Goal: Task Accomplishment & Management: Manage account settings

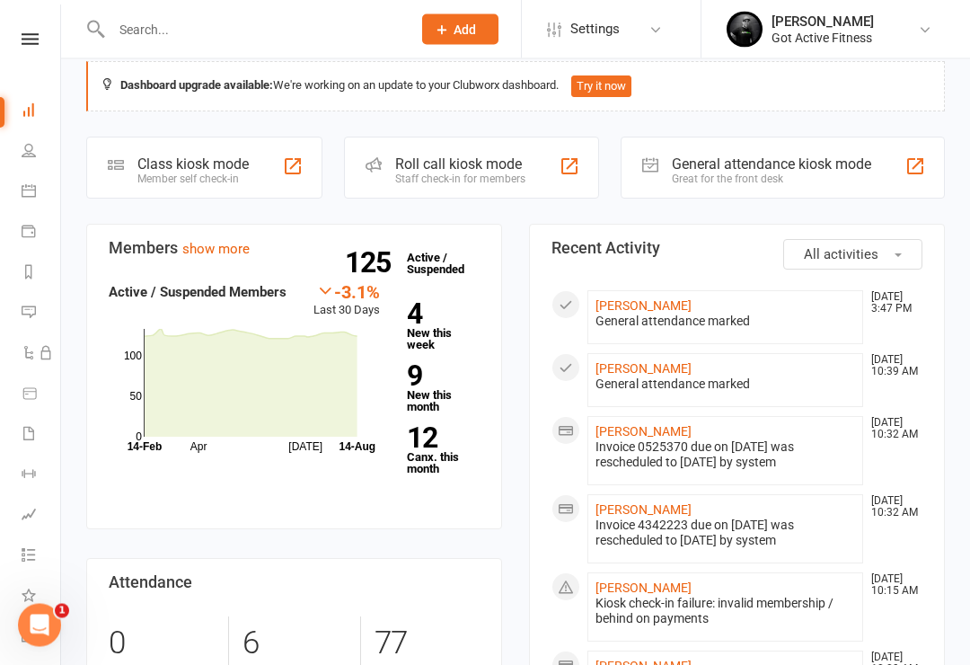
scroll to position [26, 0]
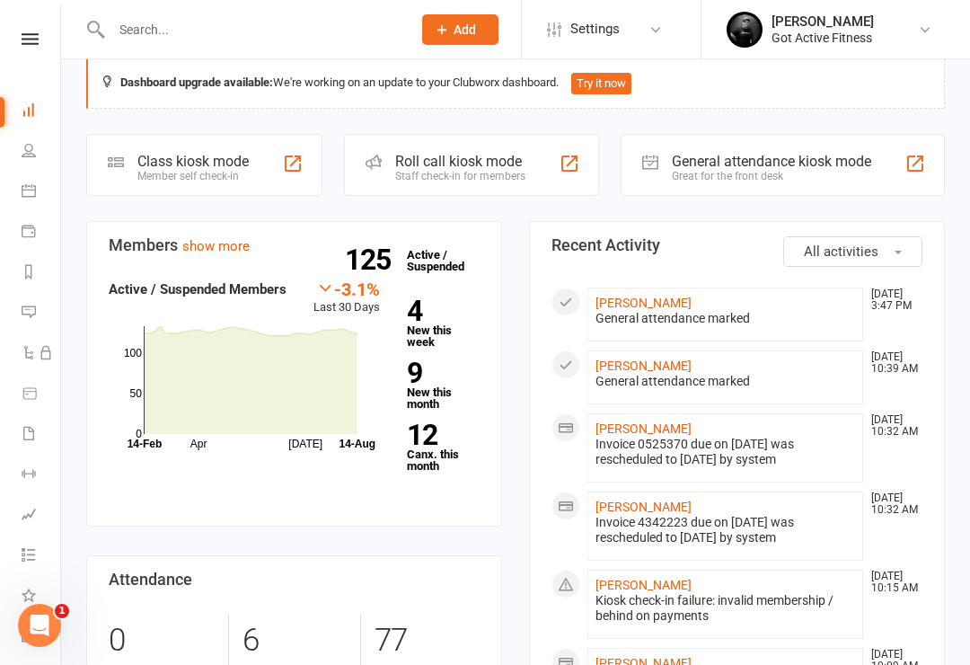
click at [829, 175] on div "Great for the front desk" at bounding box center [771, 176] width 199 height 13
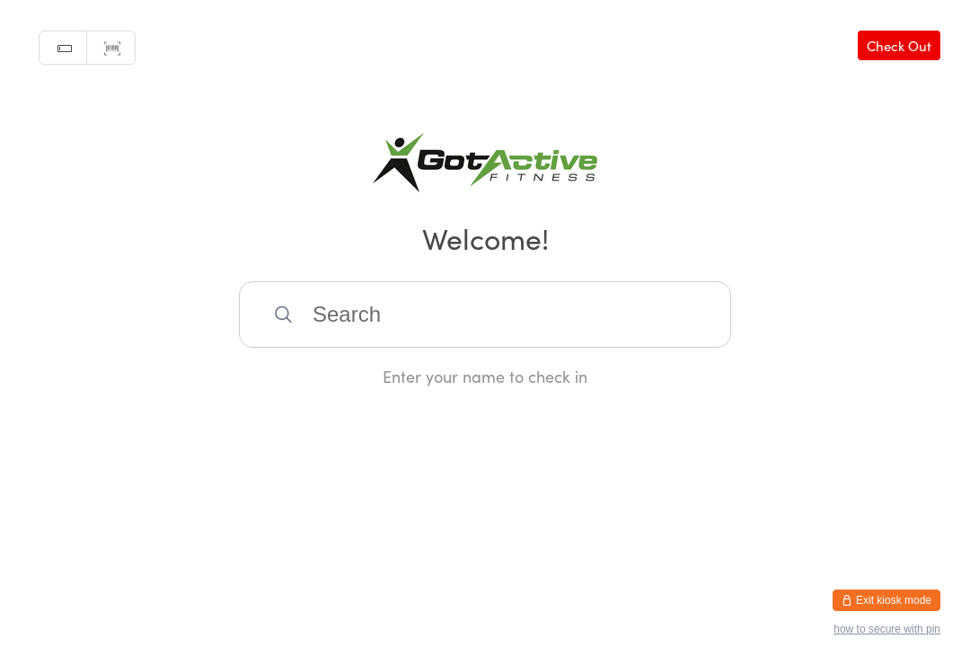
click at [613, 331] on input "search" at bounding box center [485, 314] width 492 height 66
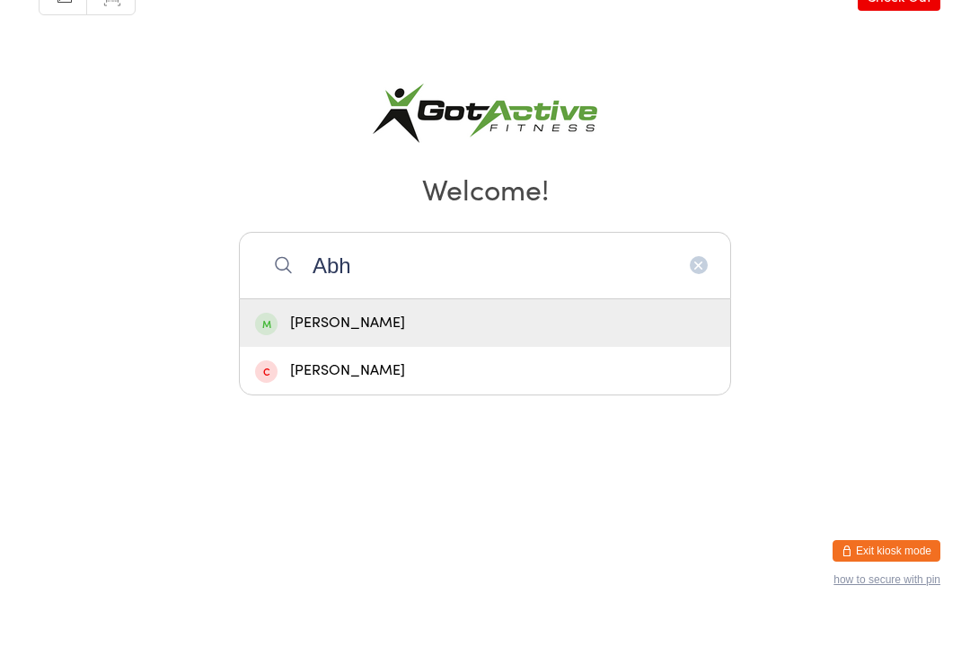
type input "Abh"
click at [533, 360] on div "Abhinav Sambaraju" at bounding box center [485, 372] width 460 height 24
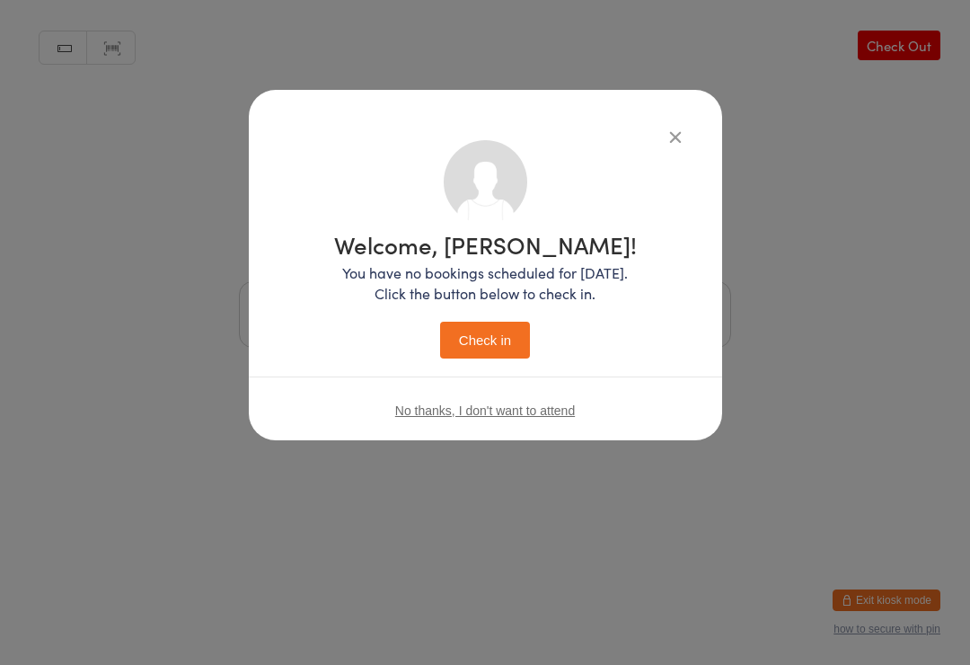
click at [497, 355] on button "Check in" at bounding box center [485, 339] width 90 height 37
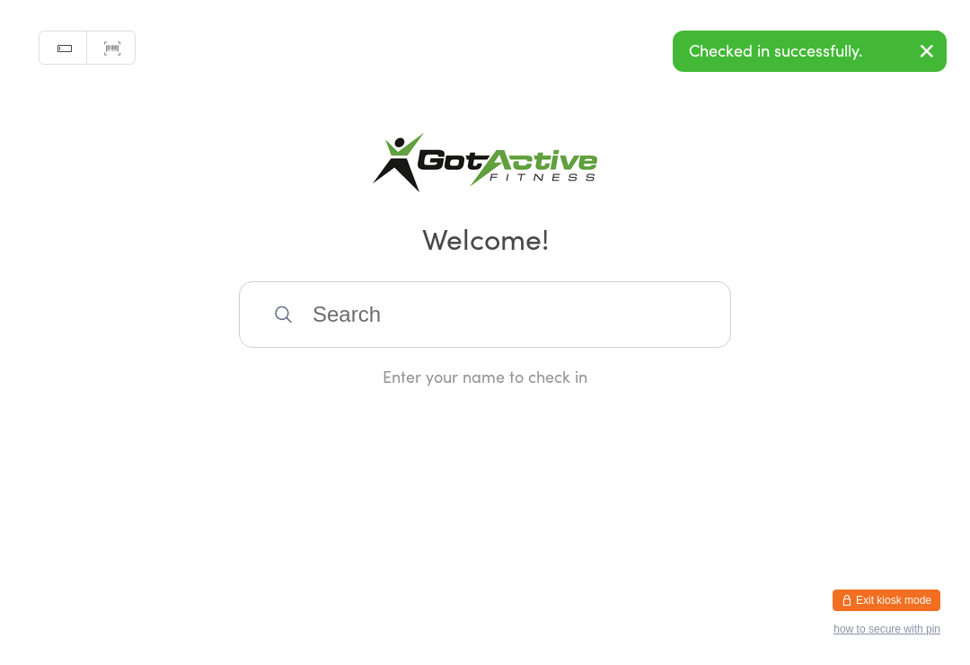
click at [511, 325] on input "search" at bounding box center [485, 314] width 492 height 66
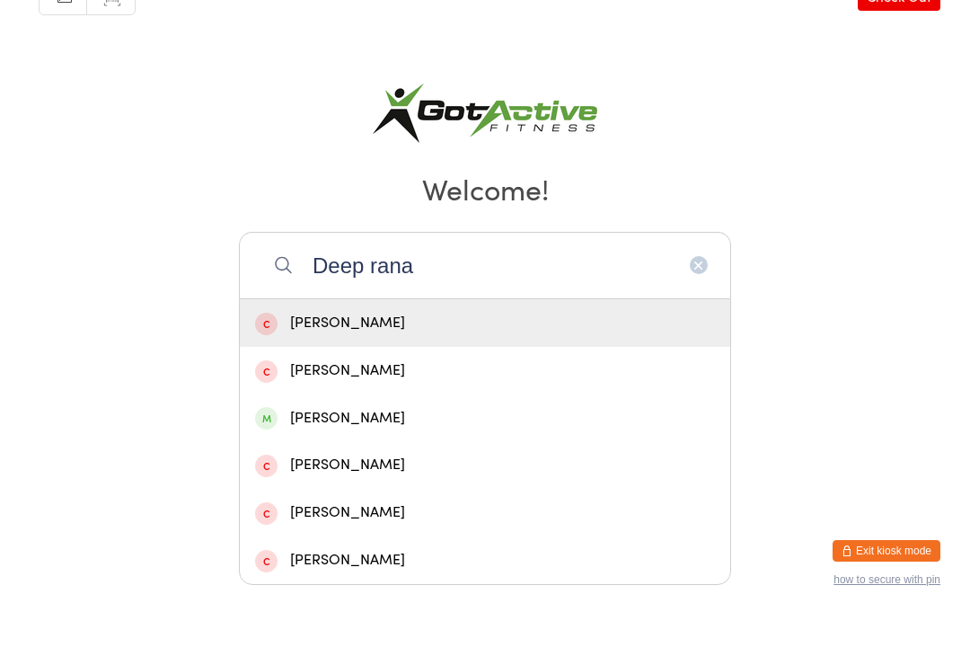
type input "Deep rana"
click at [703, 307] on icon "button" at bounding box center [698, 314] width 14 height 14
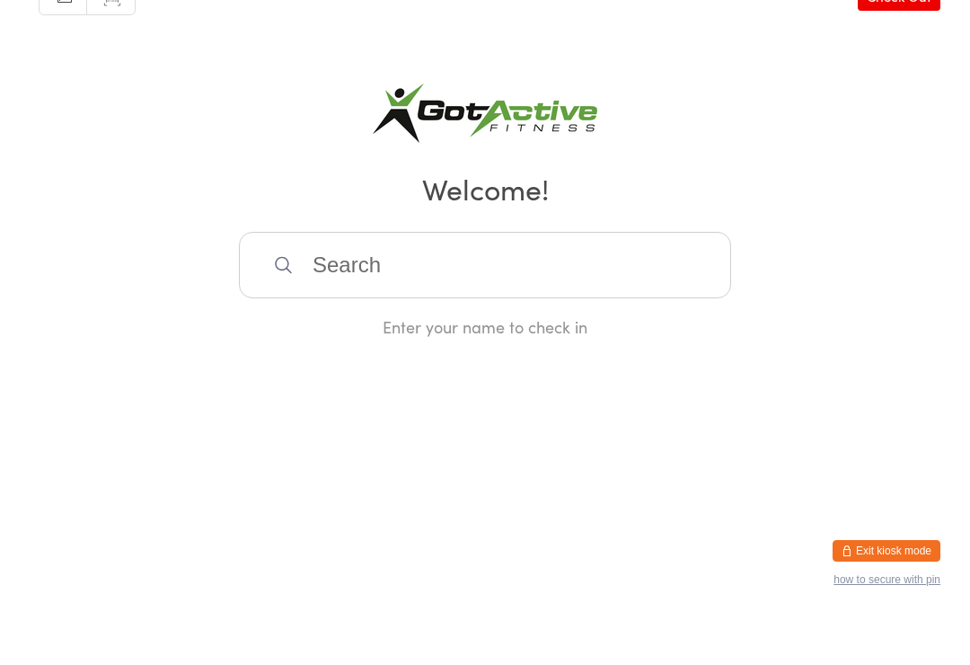
click at [889, 589] on button "Exit kiosk mode" at bounding box center [886, 600] width 108 height 22
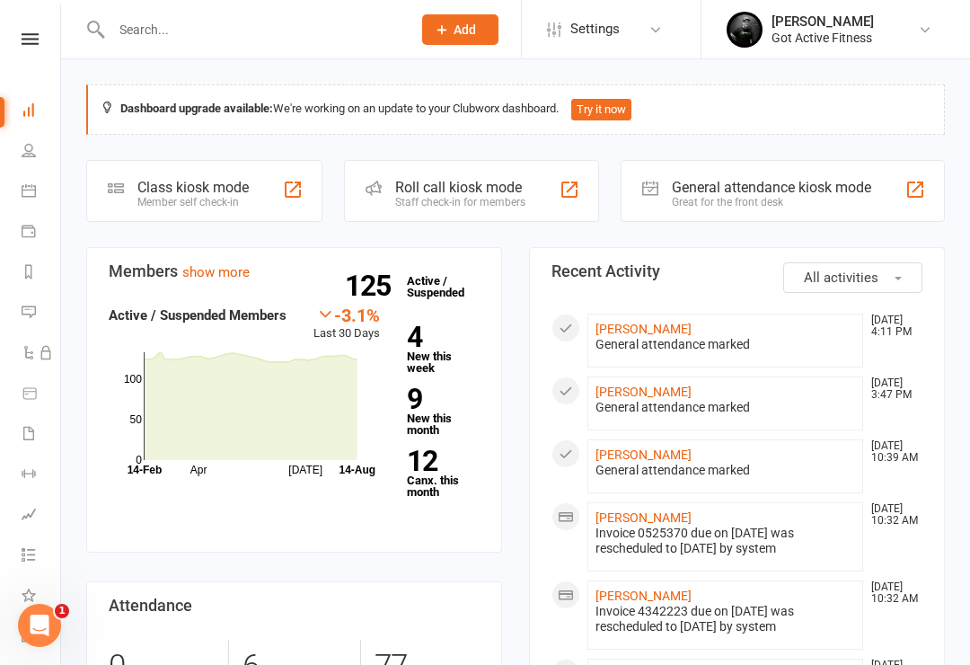
click at [160, 28] on input "text" at bounding box center [252, 29] width 293 height 25
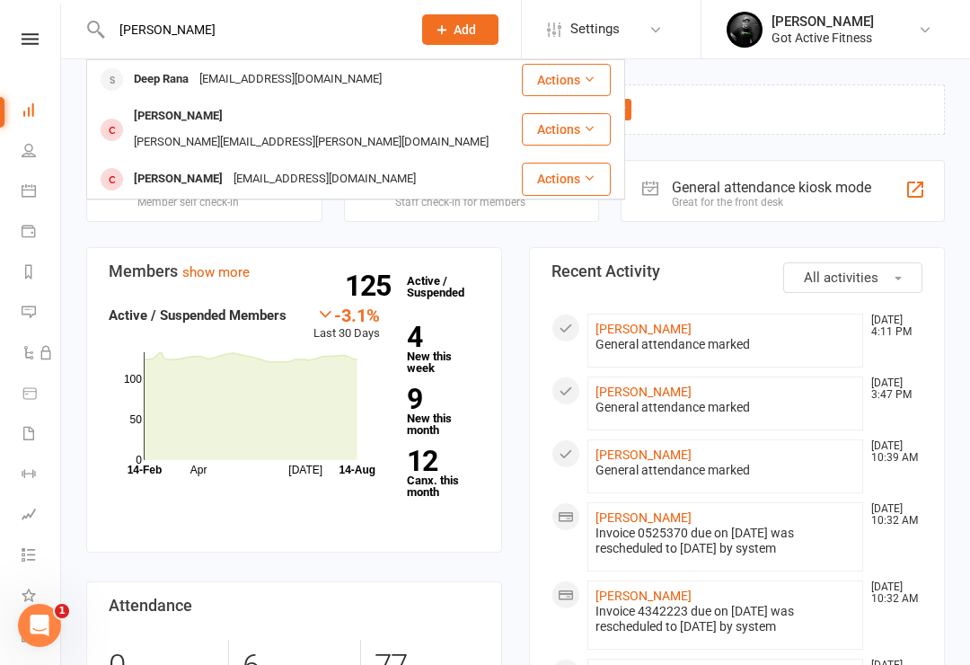
type input "Dee"
click at [188, 77] on div "Deep Rana" at bounding box center [161, 79] width 66 height 26
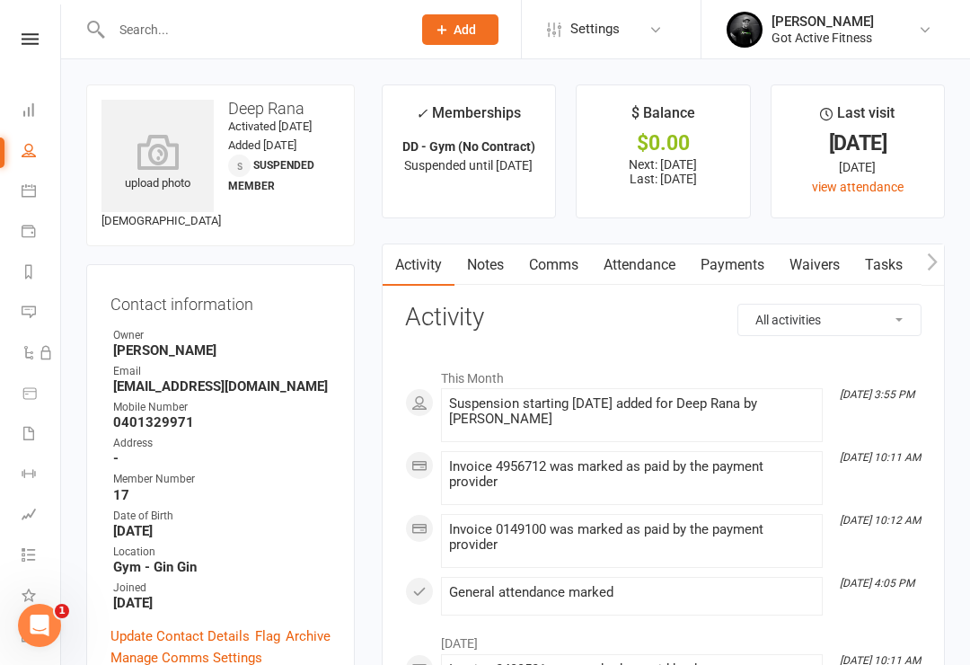
click at [20, 42] on link at bounding box center [30, 39] width 64 height 12
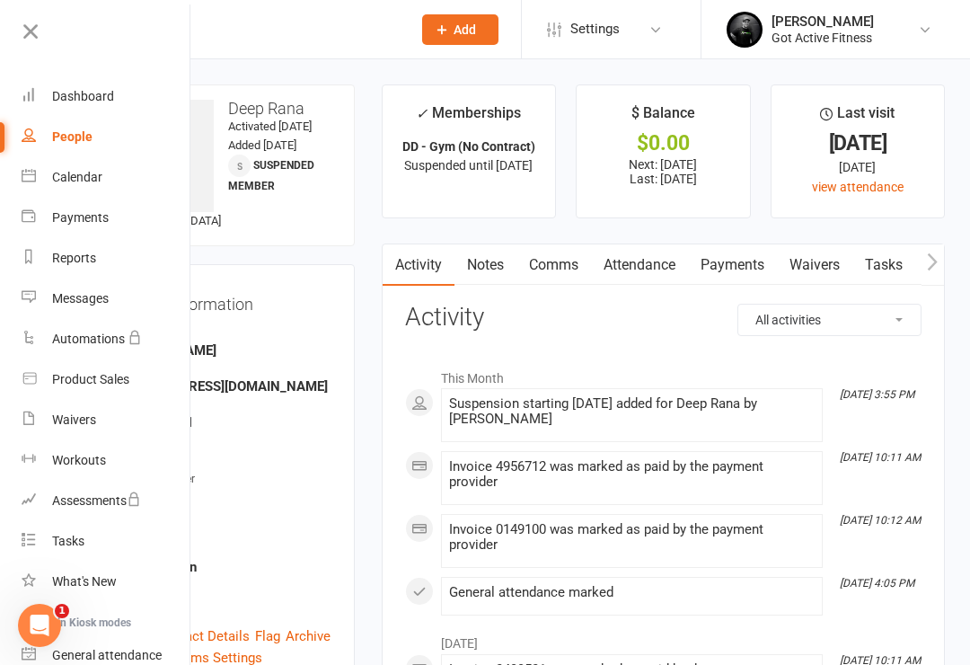
click at [75, 92] on div "Dashboard" at bounding box center [83, 96] width 62 height 14
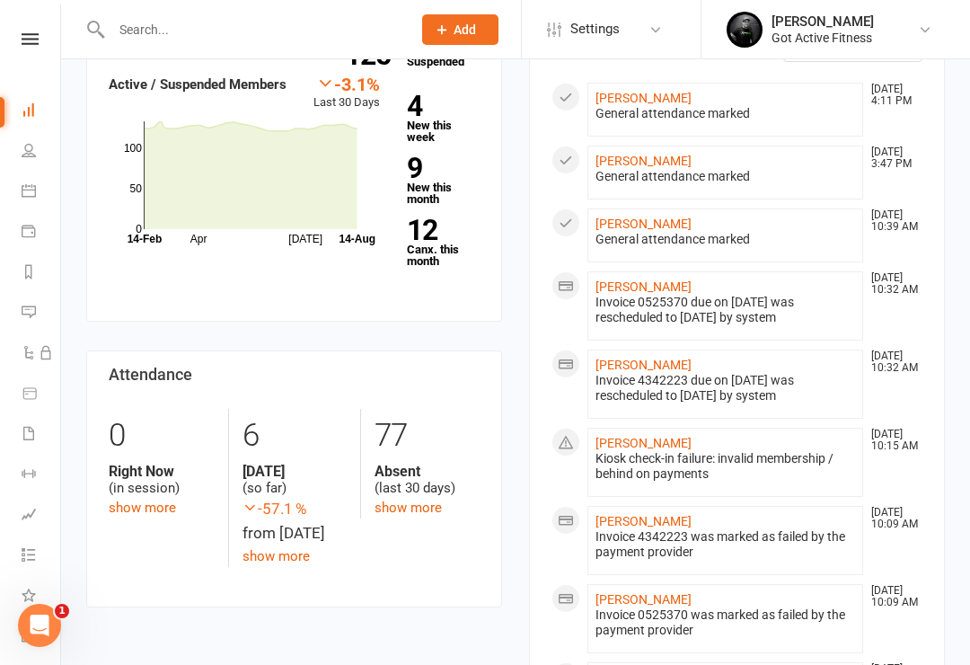
scroll to position [230, 0]
click at [647, 441] on link "[PERSON_NAME]" at bounding box center [643, 443] width 96 height 14
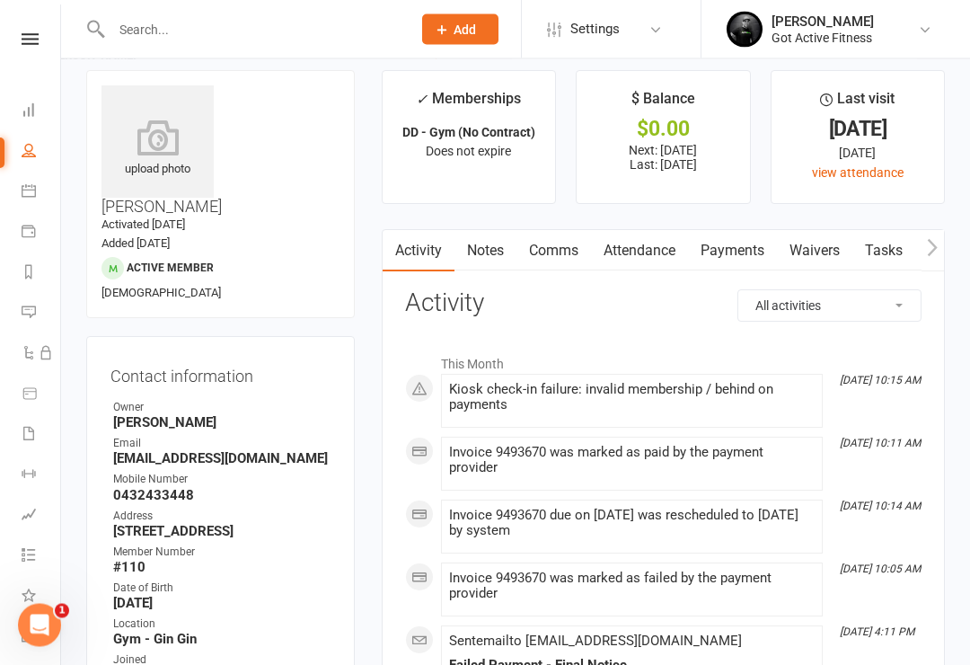
scroll to position [32, 0]
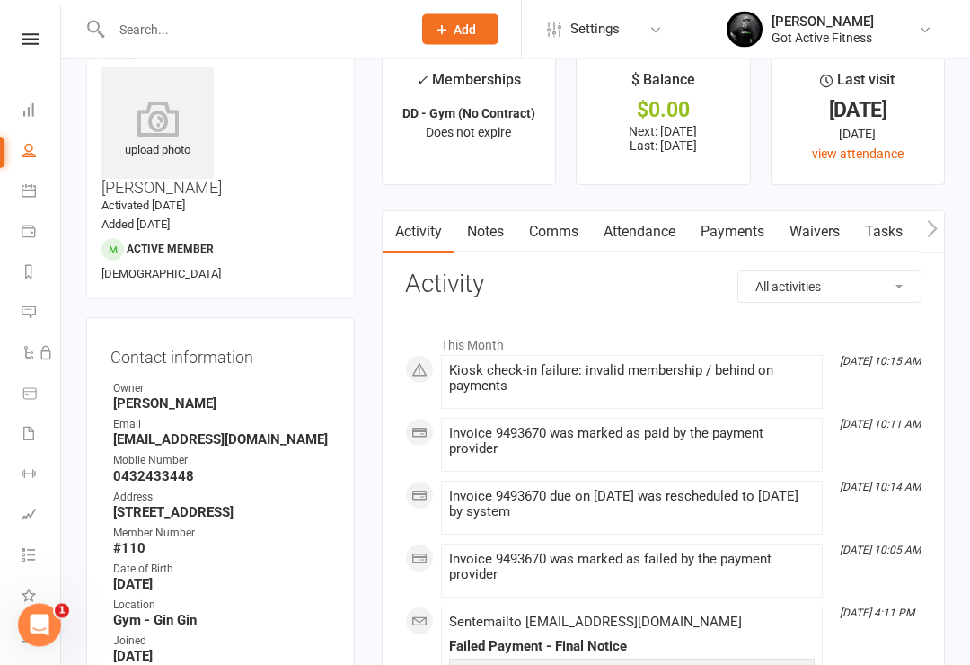
click at [720, 239] on link "Payments" at bounding box center [732, 232] width 89 height 41
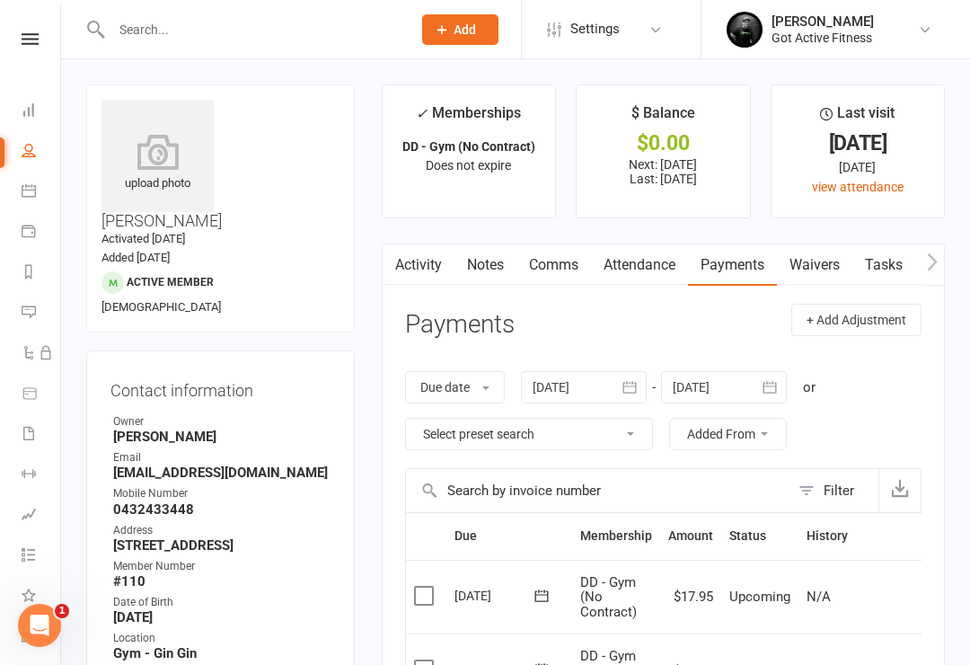
click at [10, 43] on link at bounding box center [30, 39] width 64 height 12
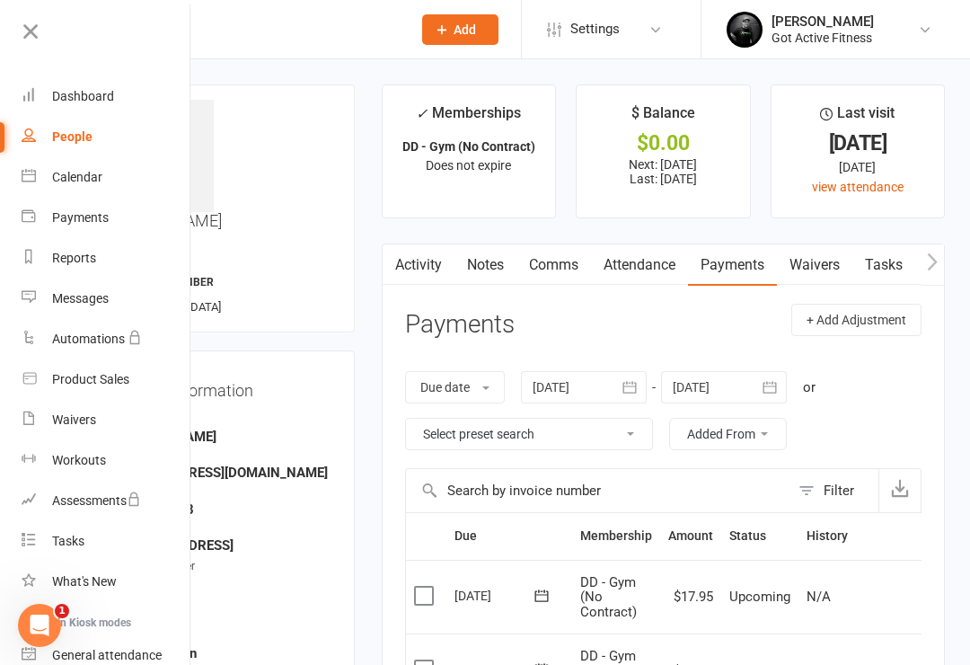
click at [71, 97] on div "Dashboard" at bounding box center [83, 96] width 62 height 14
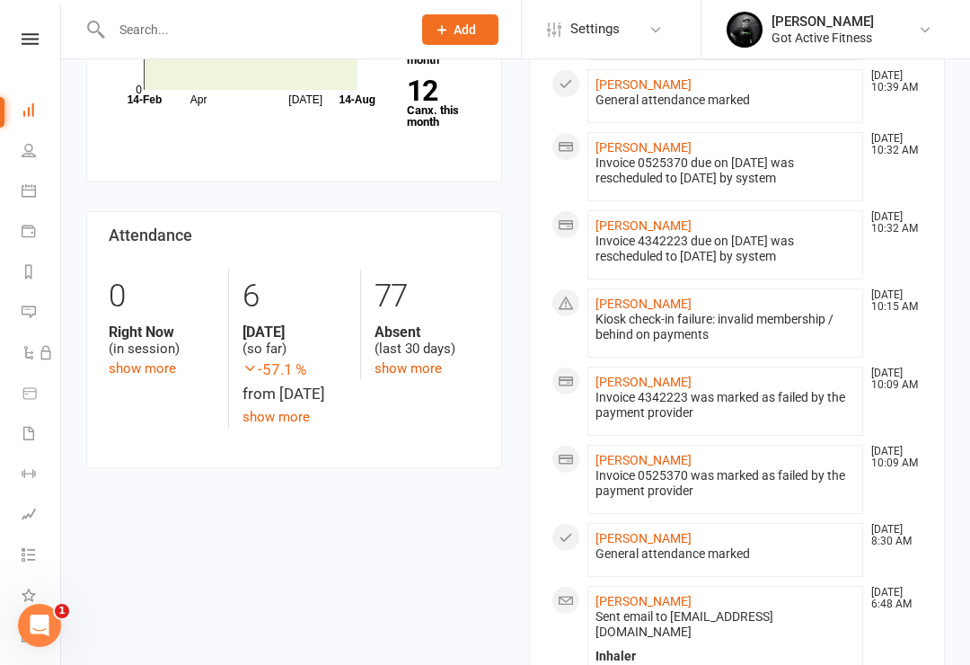
scroll to position [374, 0]
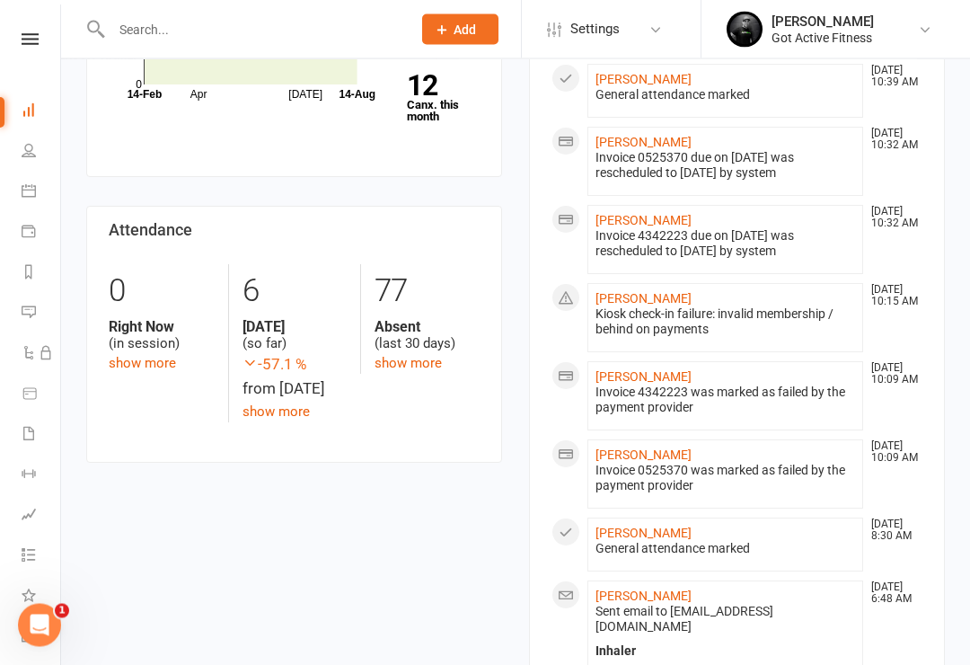
click at [654, 375] on link "[PERSON_NAME]" at bounding box center [643, 377] width 96 height 14
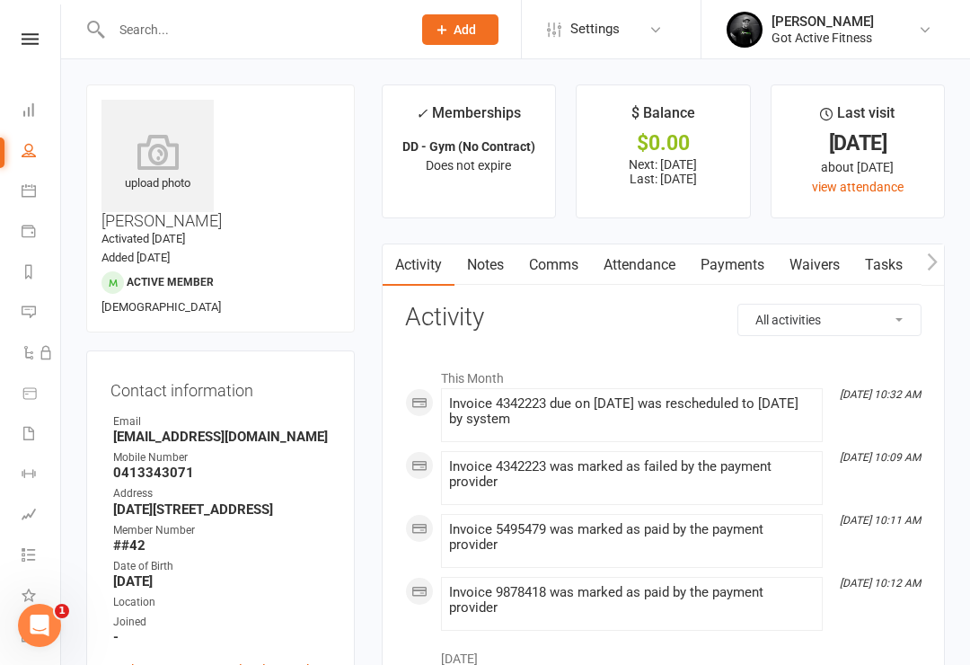
click at [16, 43] on link at bounding box center [30, 39] width 64 height 12
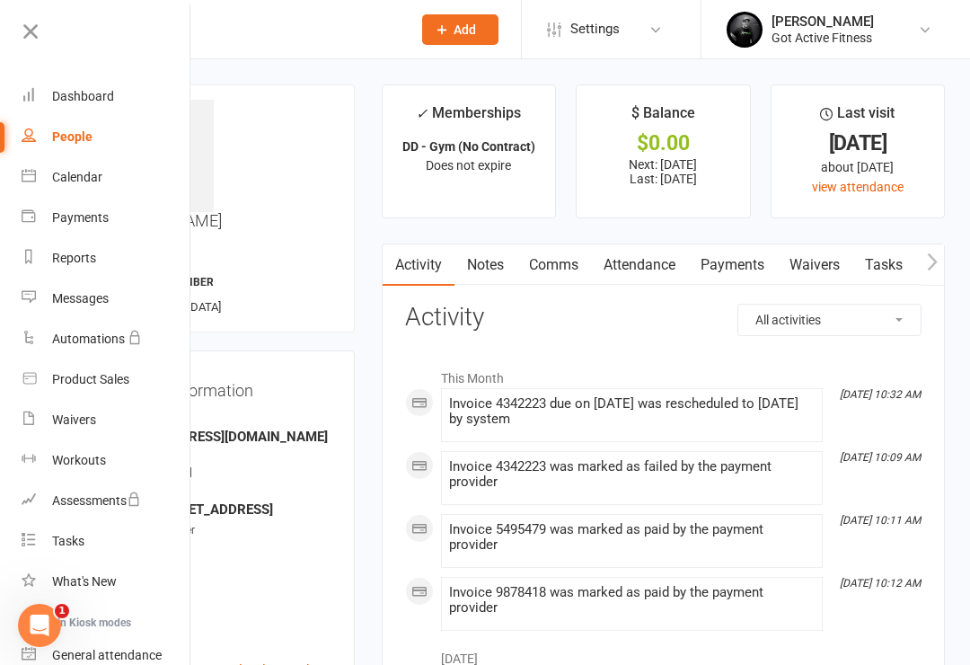
click at [77, 105] on link "Dashboard" at bounding box center [107, 96] width 170 height 40
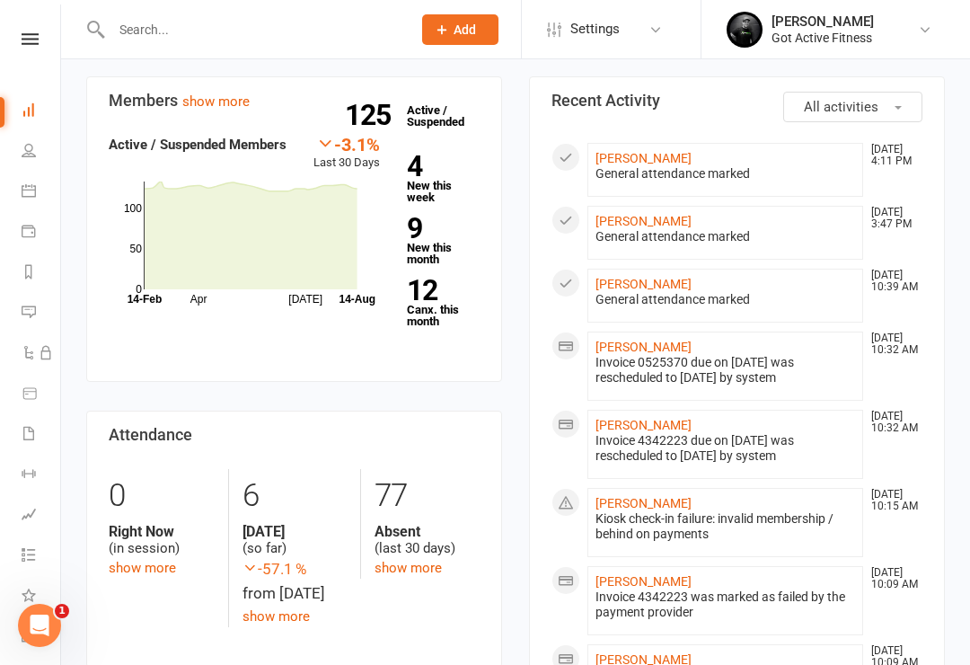
scroll to position [19, 0]
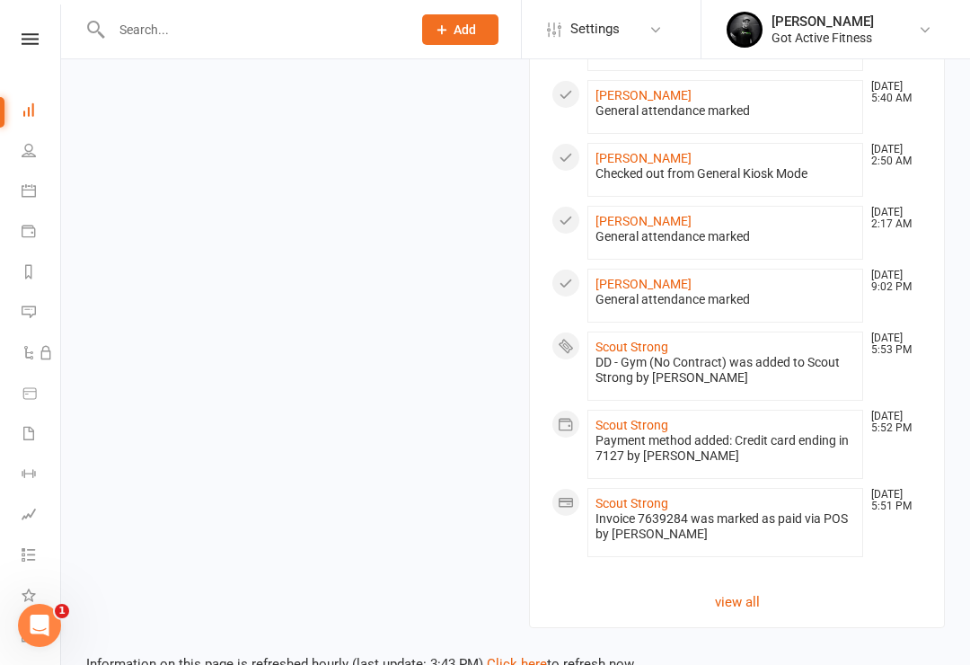
scroll to position [1198, 0]
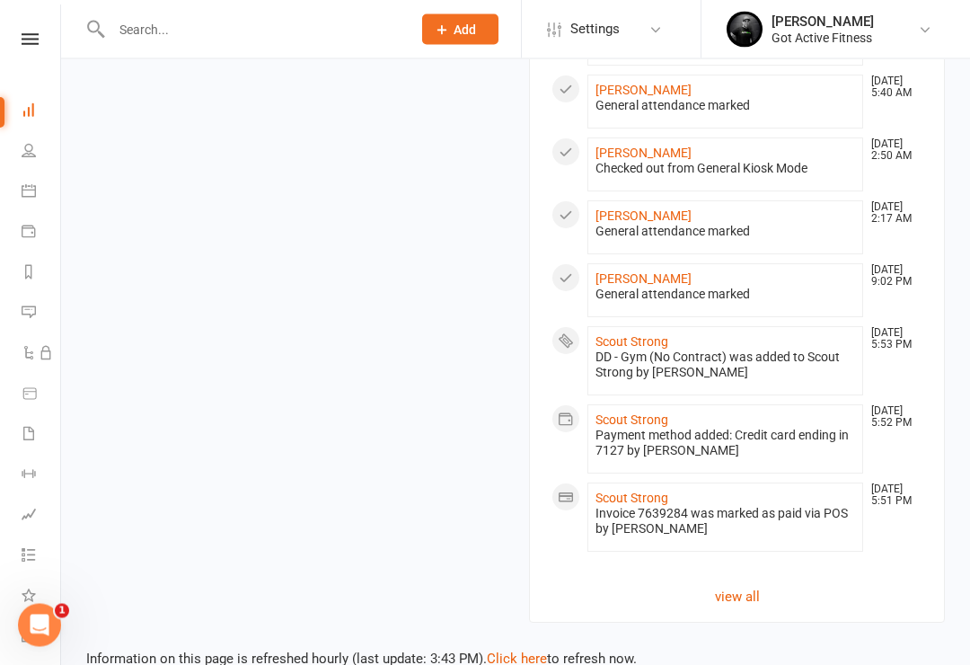
click at [751, 586] on link "view all" at bounding box center [736, 597] width 371 height 22
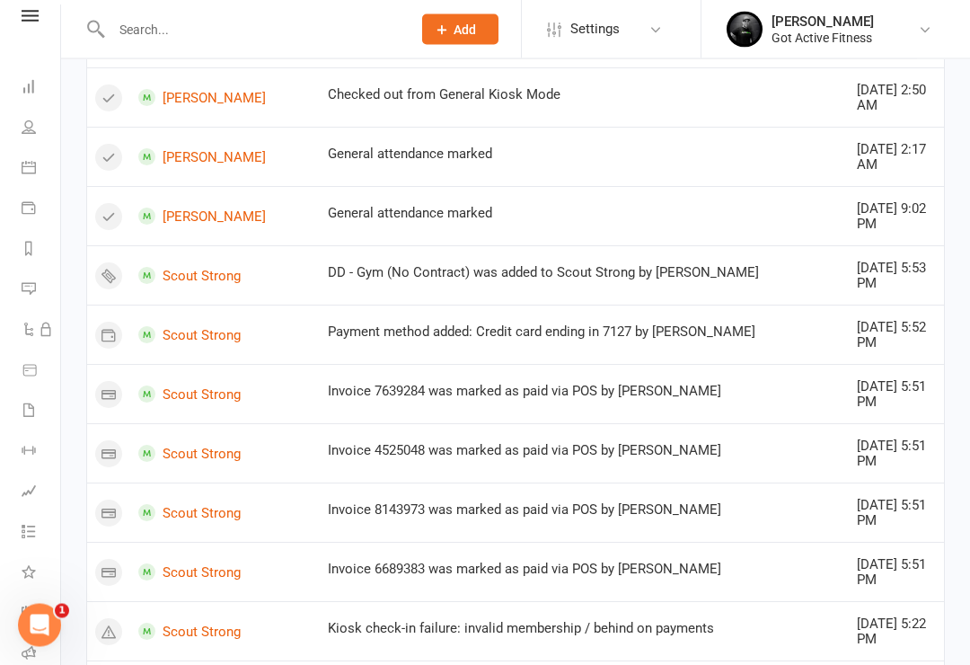
scroll to position [1269, 0]
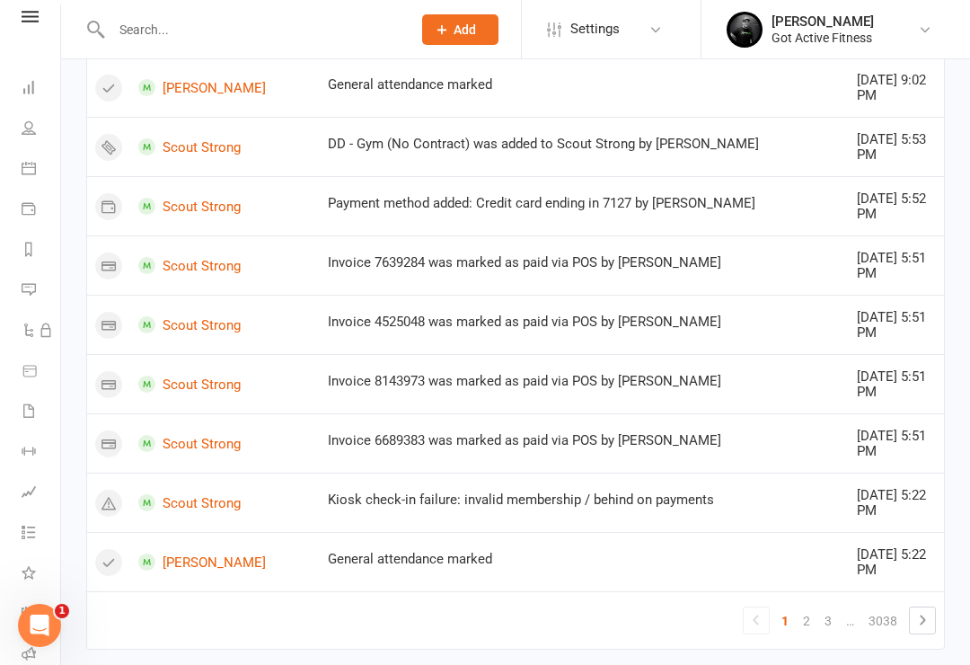
click at [920, 609] on icon at bounding box center [922, 620] width 22 height 22
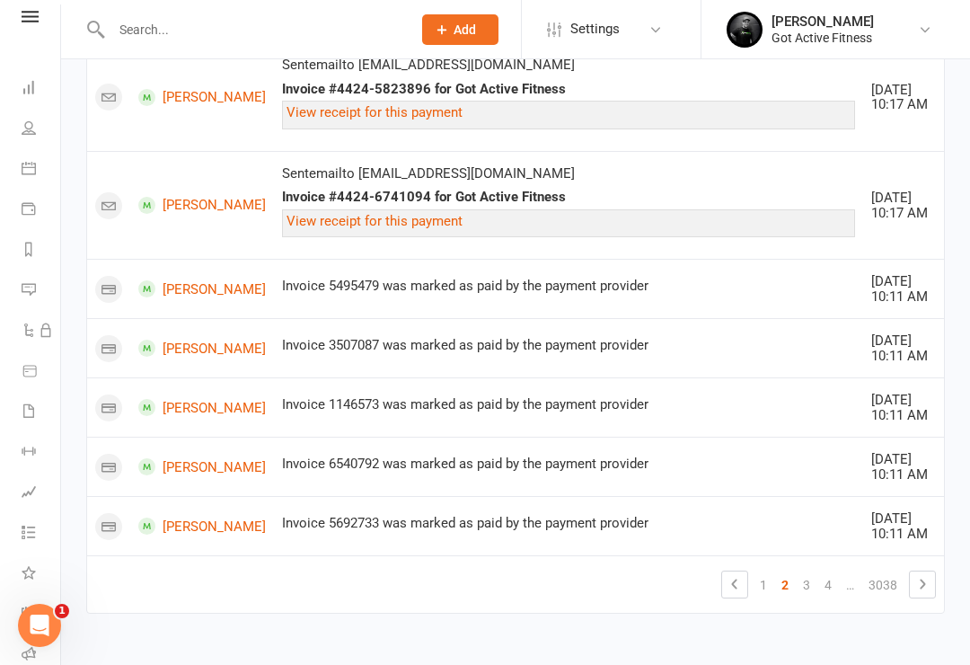
scroll to position [2091, 0]
click at [934, 590] on link at bounding box center [922, 583] width 25 height 25
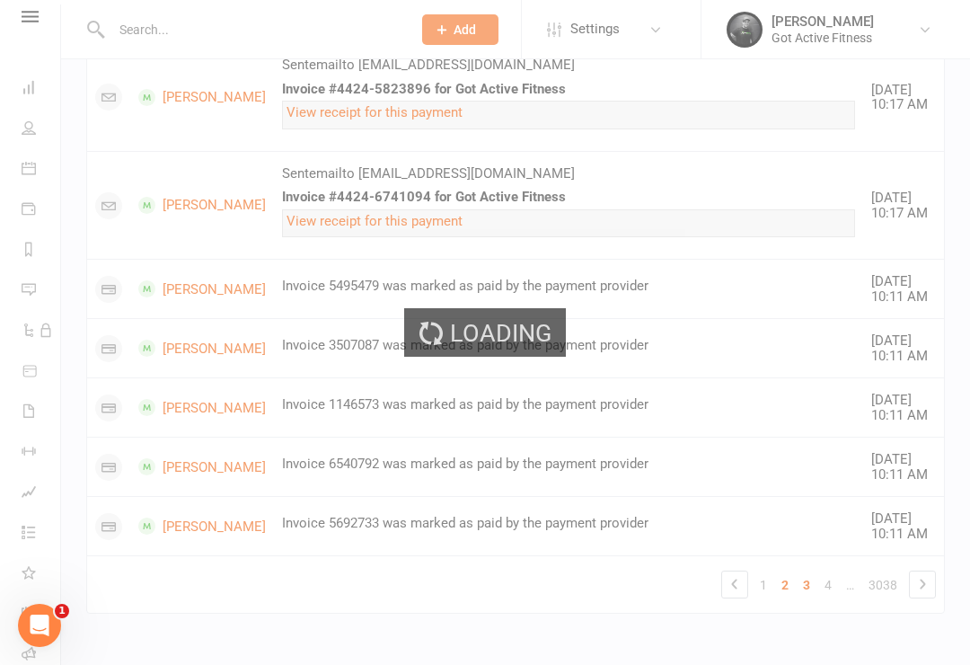
scroll to position [1064, 0]
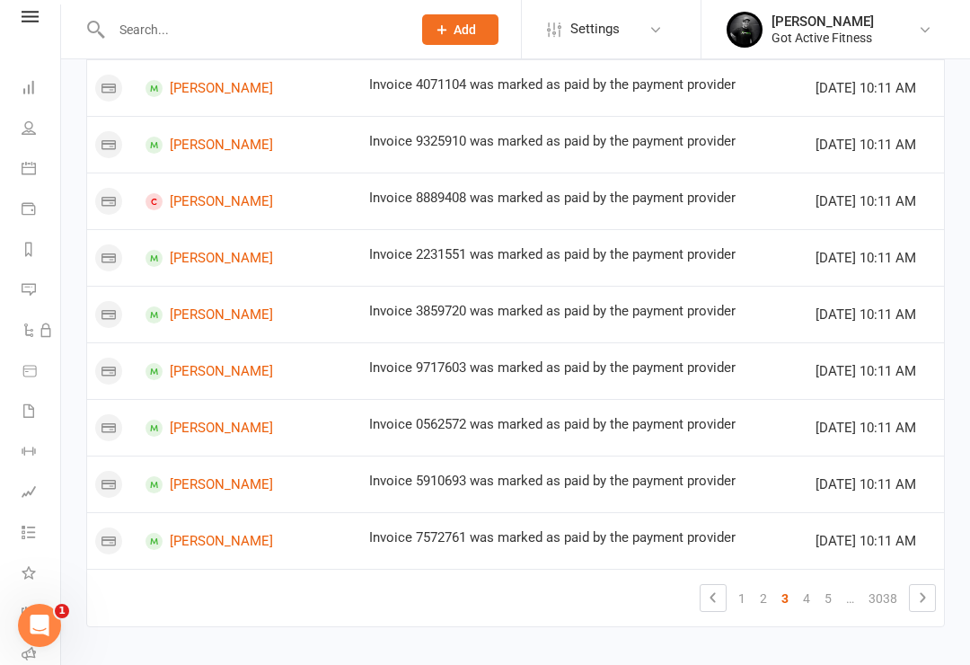
click at [920, 589] on icon at bounding box center [922, 597] width 22 height 22
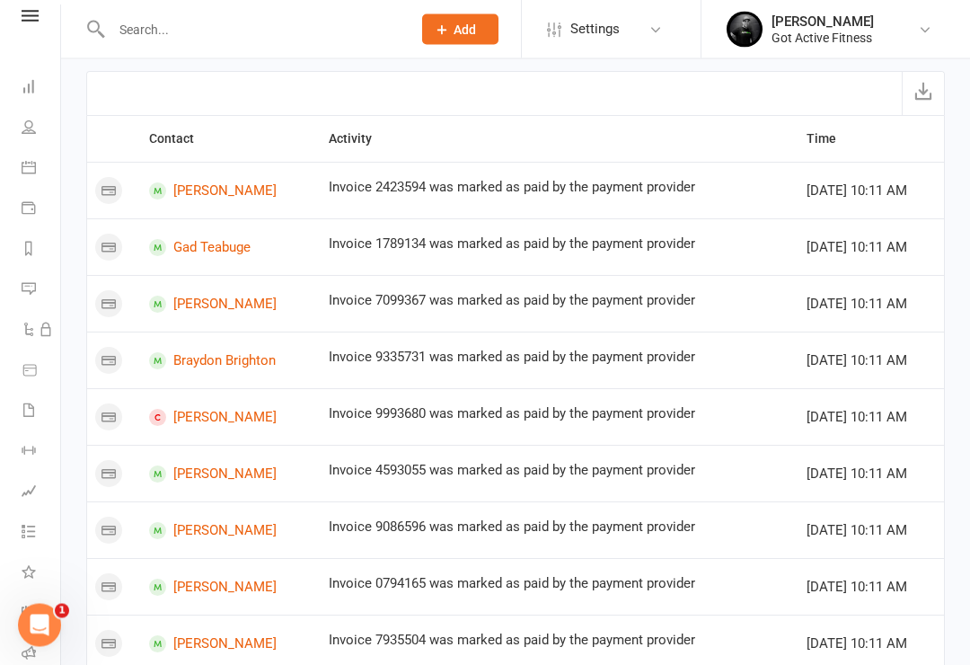
scroll to position [0, 0]
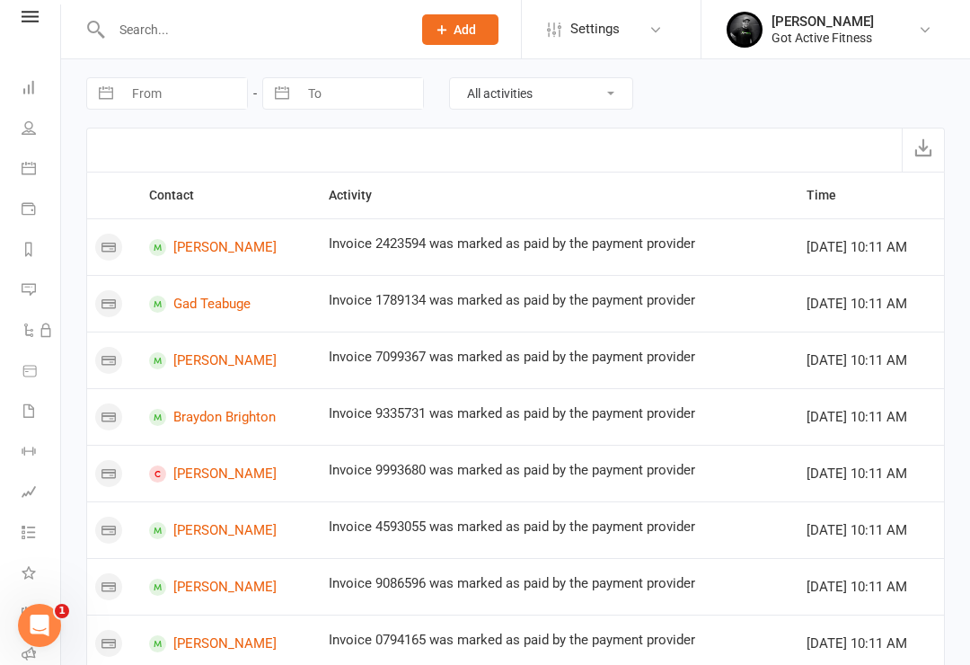
click at [26, 22] on icon at bounding box center [30, 17] width 17 height 12
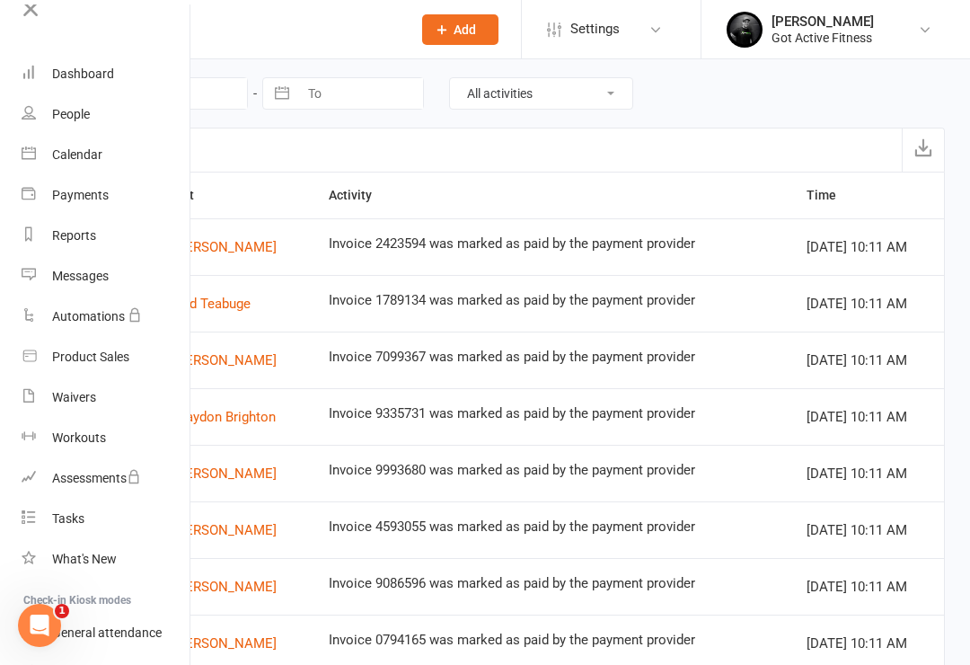
click at [788, 327] on td "Invoice 1789134 was marked as paid by the payment provider" at bounding box center [560, 303] width 478 height 57
click at [582, 103] on select "All activities Bookings / Attendances Communications Notes Failed SMSes Grading…" at bounding box center [541, 93] width 182 height 31
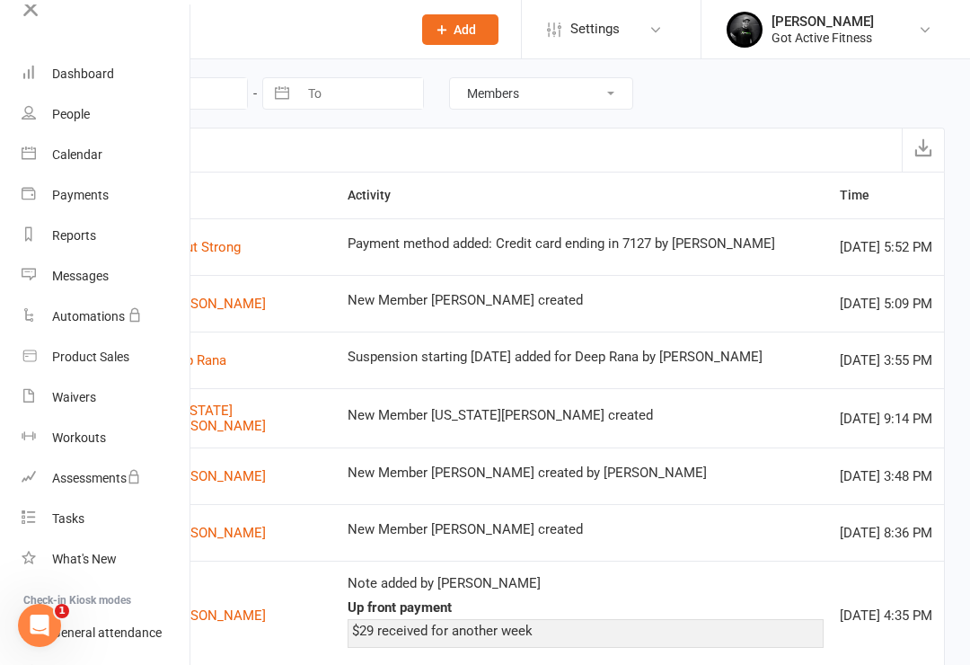
click at [26, 16] on icon at bounding box center [30, 8] width 25 height 25
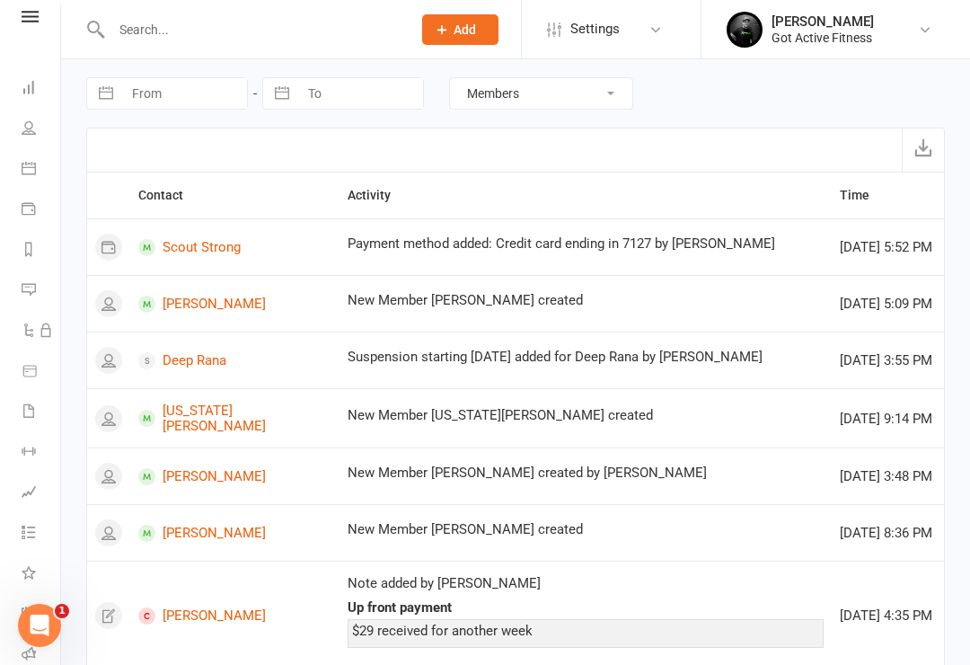
click at [616, 84] on select "All activities Bookings / Attendances Communications Notes Failed SMSes Grading…" at bounding box center [541, 93] width 182 height 31
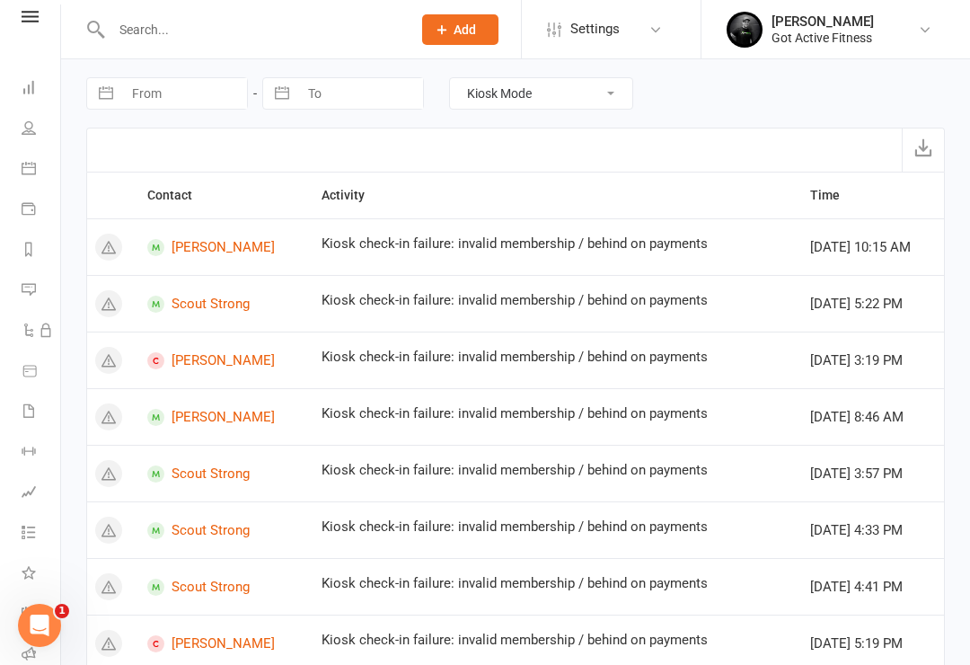
click at [573, 88] on select "All activities Bookings / Attendances Communications Notes Failed SMSes Grading…" at bounding box center [541, 93] width 182 height 31
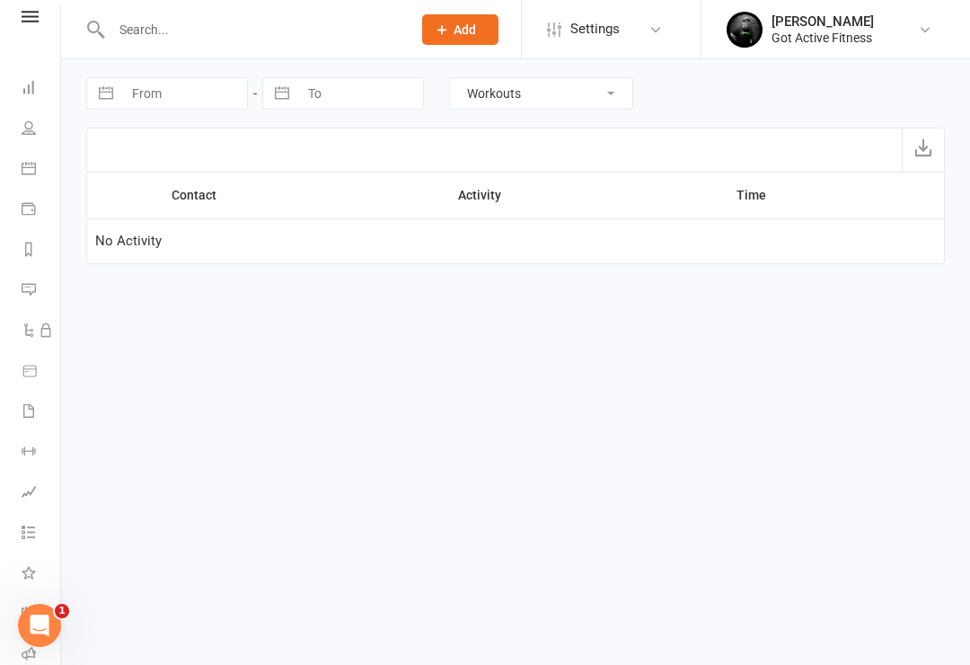
click at [590, 92] on select "All activities Bookings / Attendances Communications Notes Failed SMSes Grading…" at bounding box center [541, 93] width 182 height 31
select select "BookingLogEntry"
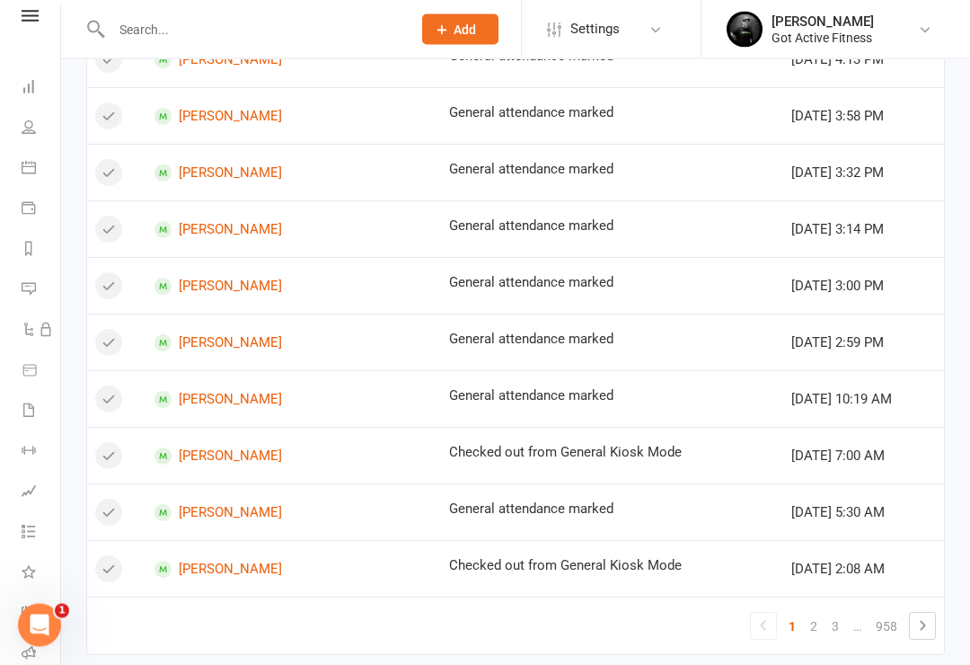
scroll to position [1064, 0]
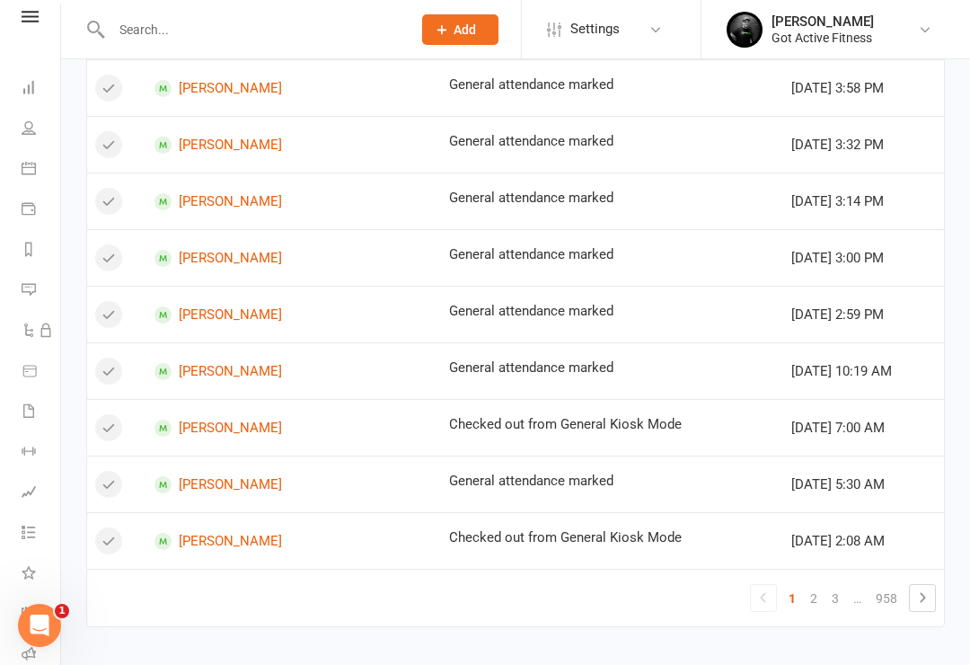
click at [929, 593] on icon at bounding box center [922, 597] width 22 height 22
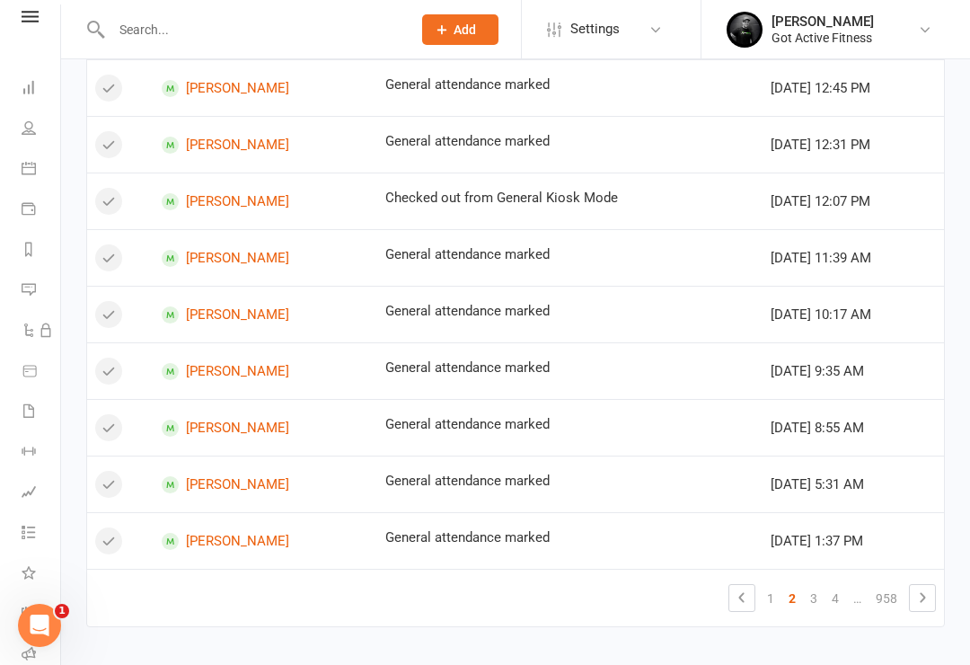
click at [935, 594] on link at bounding box center [922, 597] width 25 height 25
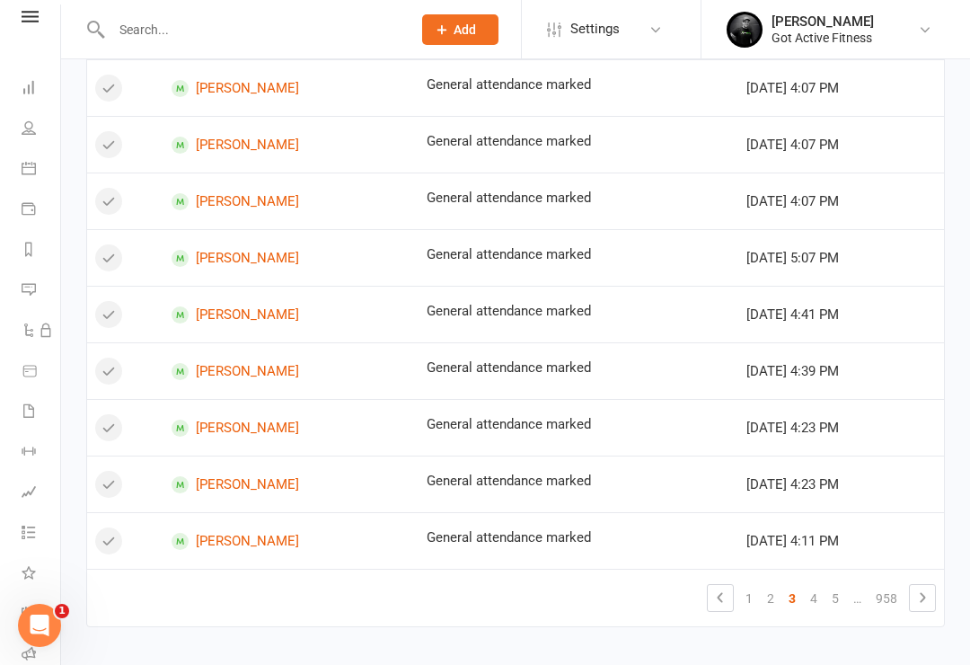
click at [932, 600] on icon at bounding box center [922, 597] width 22 height 22
click at [932, 603] on icon at bounding box center [922, 597] width 22 height 22
click at [933, 599] on icon at bounding box center [922, 597] width 22 height 22
click at [926, 596] on icon at bounding box center [922, 597] width 22 height 22
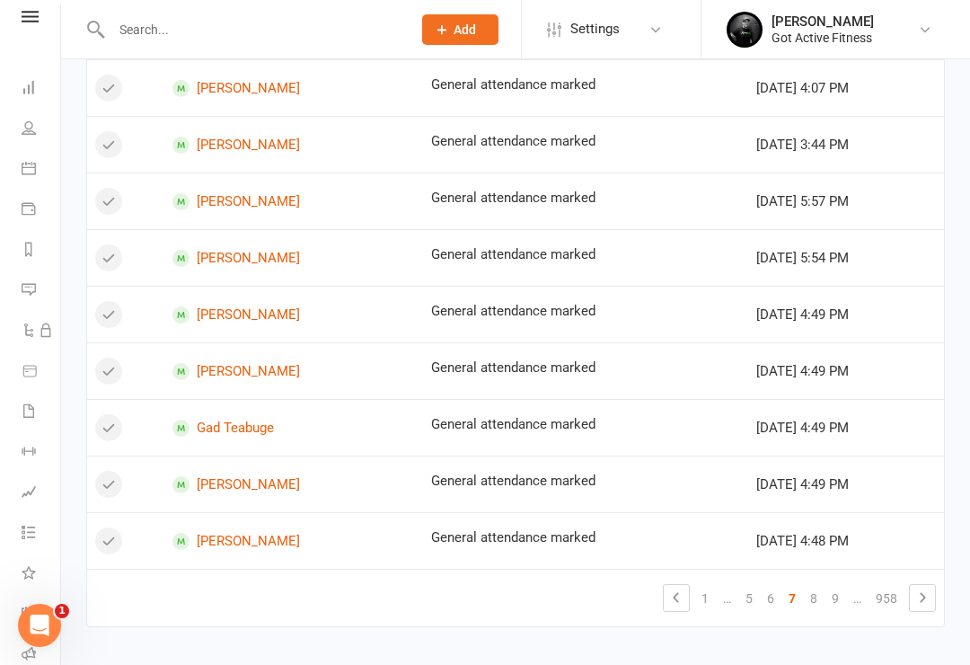
click at [932, 598] on icon at bounding box center [922, 597] width 22 height 22
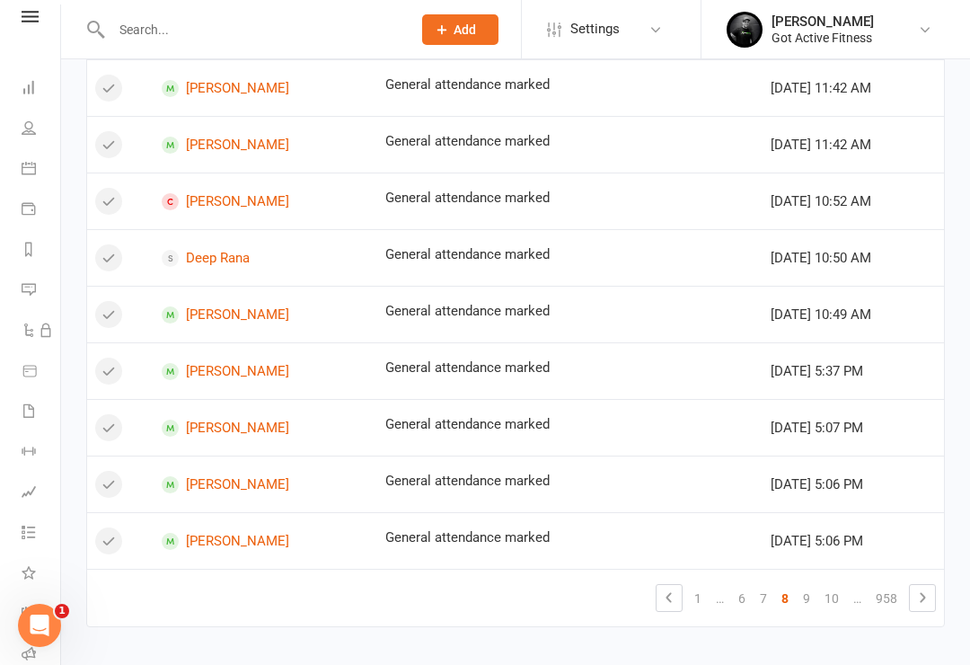
click at [932, 601] on icon at bounding box center [922, 597] width 22 height 22
click at [916, 624] on td "1 … 7 8 9 10 11 … 958" at bounding box center [515, 596] width 857 height 57
click at [930, 579] on td "1 … 7 8 9 10 11 … 958" at bounding box center [515, 596] width 857 height 57
click at [931, 599] on icon at bounding box center [922, 597] width 22 height 22
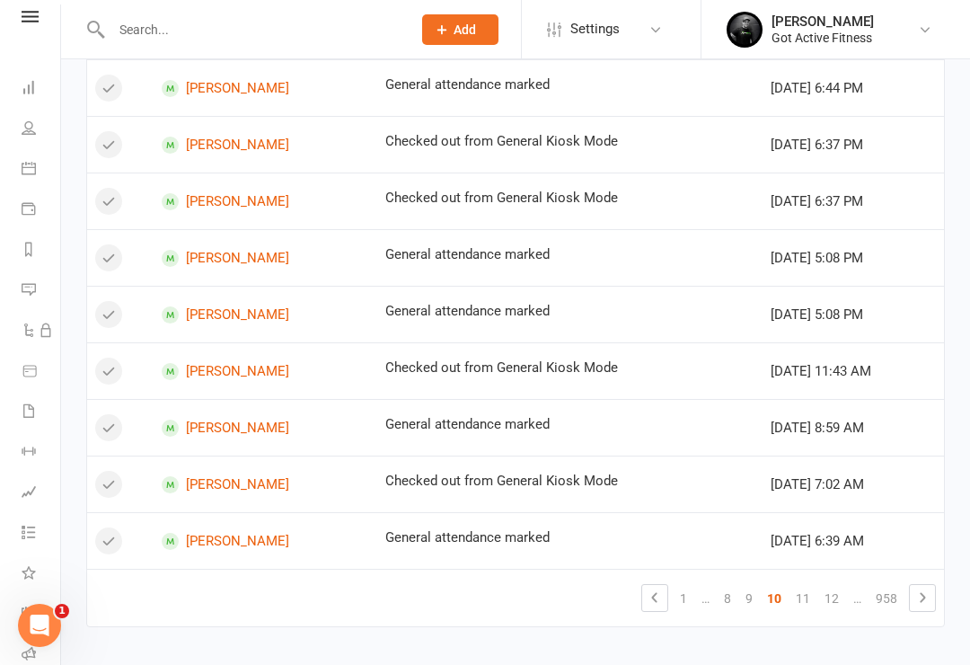
click at [929, 601] on icon at bounding box center [922, 597] width 22 height 22
click at [932, 596] on icon at bounding box center [922, 597] width 22 height 22
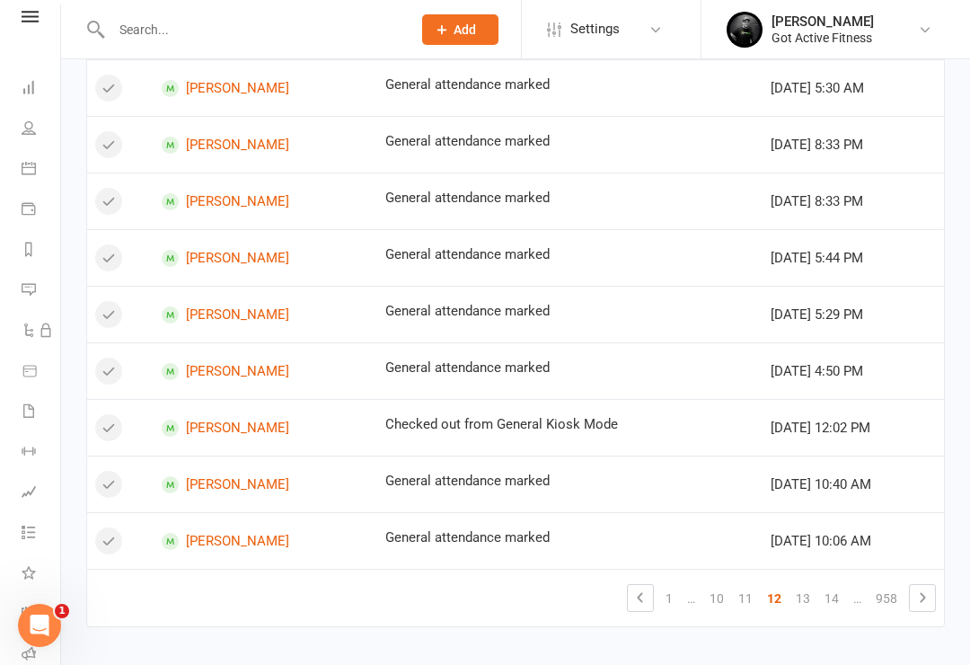
click at [932, 590] on icon at bounding box center [922, 597] width 22 height 22
click at [929, 600] on icon at bounding box center [922, 597] width 22 height 22
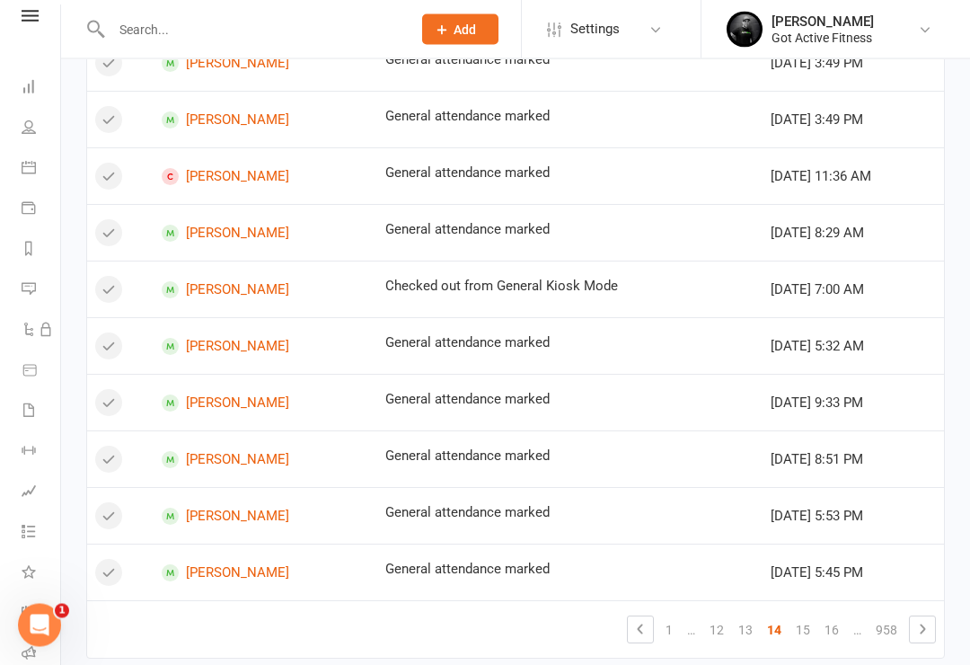
scroll to position [1030, 0]
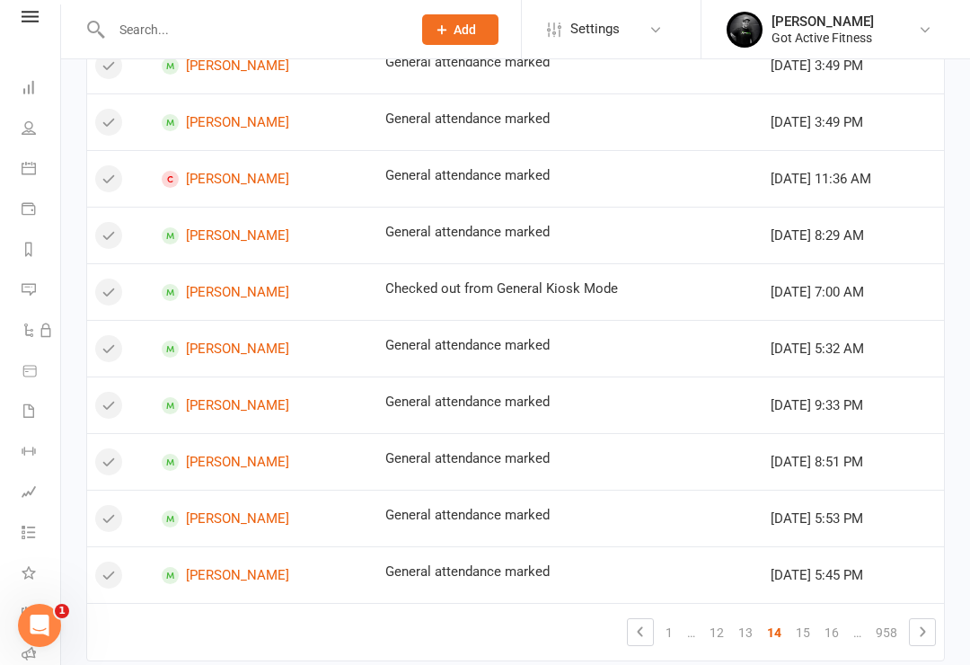
click at [214, 447] on td "Quinn Olsen" at bounding box center [265, 461] width 223 height 57
click at [215, 453] on link "Quinn Olsen" at bounding box center [265, 461] width 207 height 17
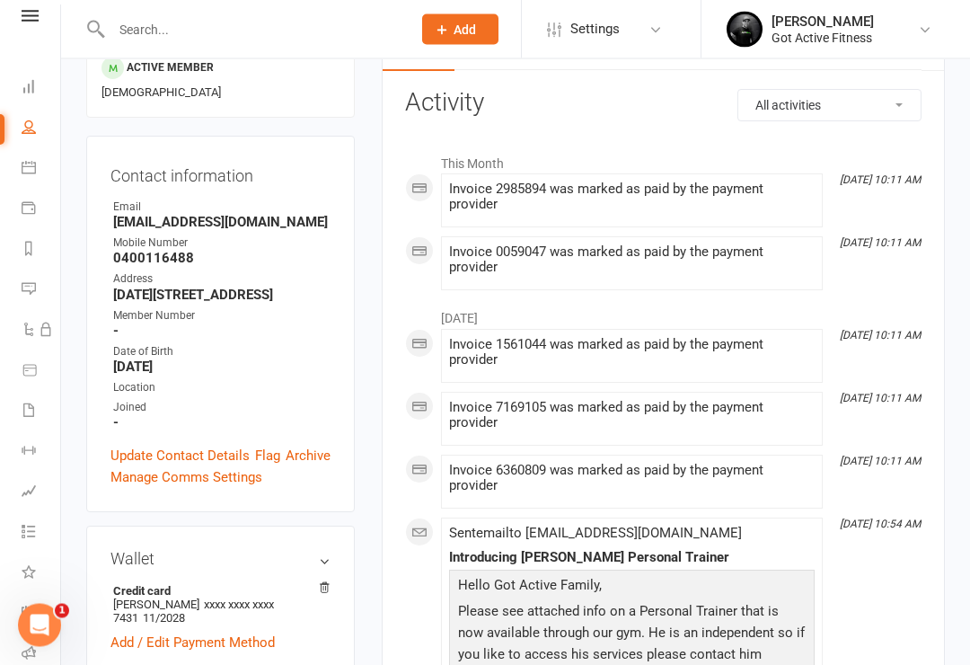
scroll to position [220, 0]
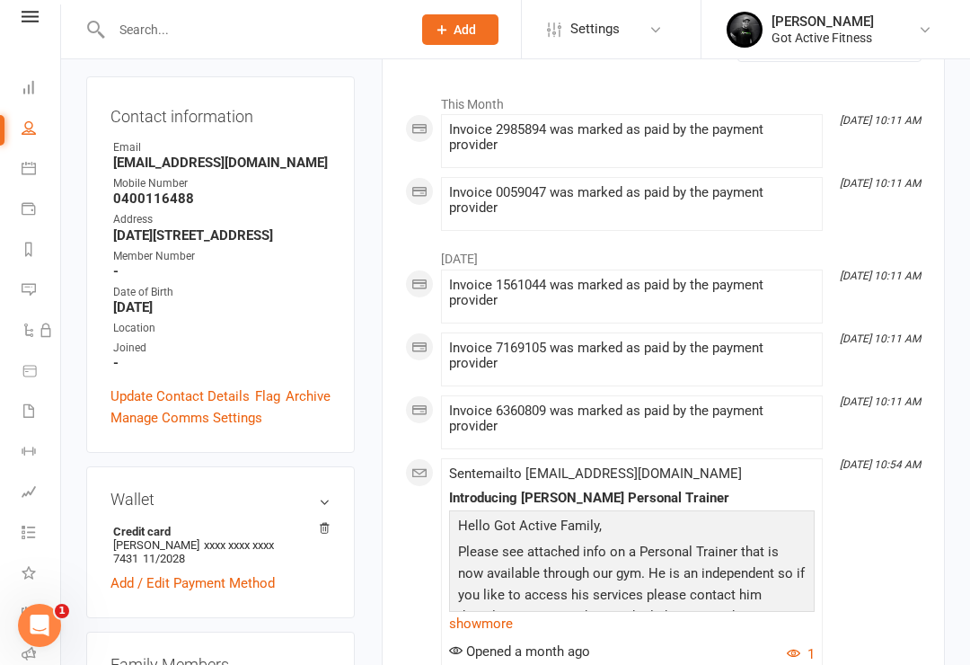
click at [149, 385] on link "Update Contact Details" at bounding box center [179, 396] width 139 height 22
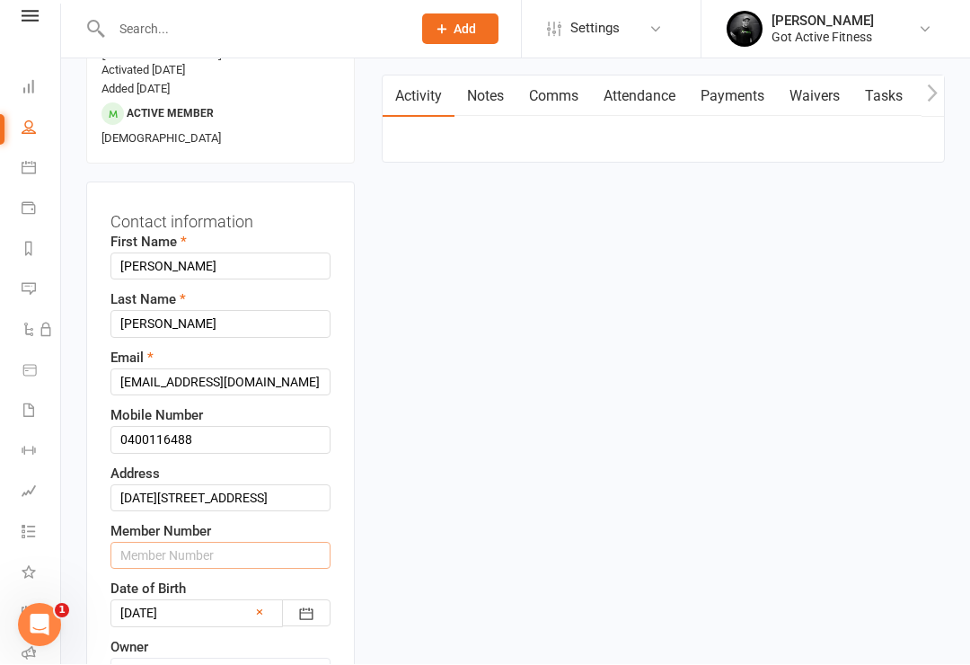
click at [174, 542] on input "text" at bounding box center [220, 555] width 220 height 27
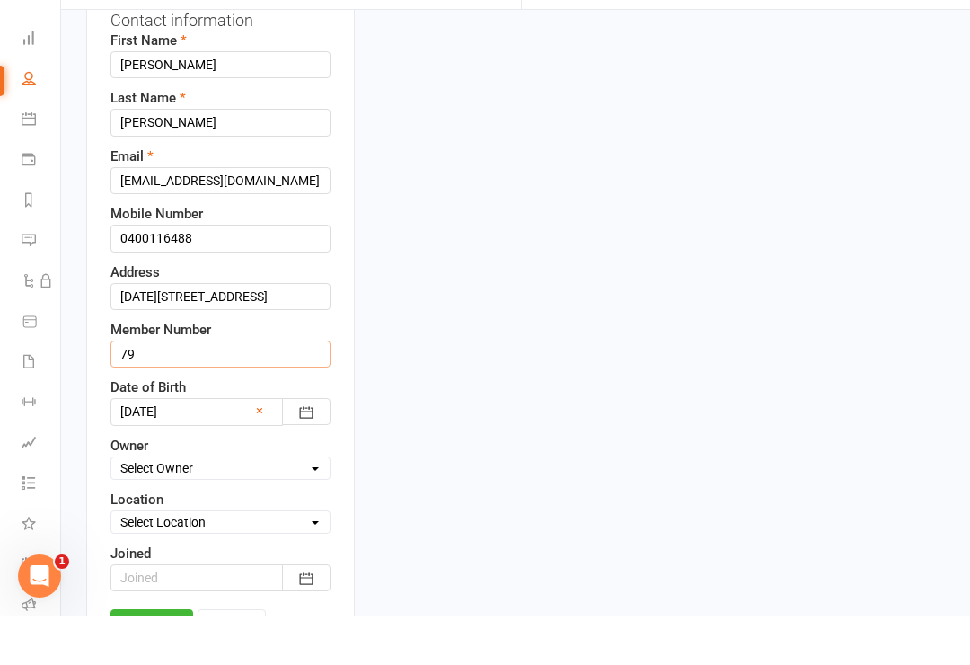
scroll to position [330, 0]
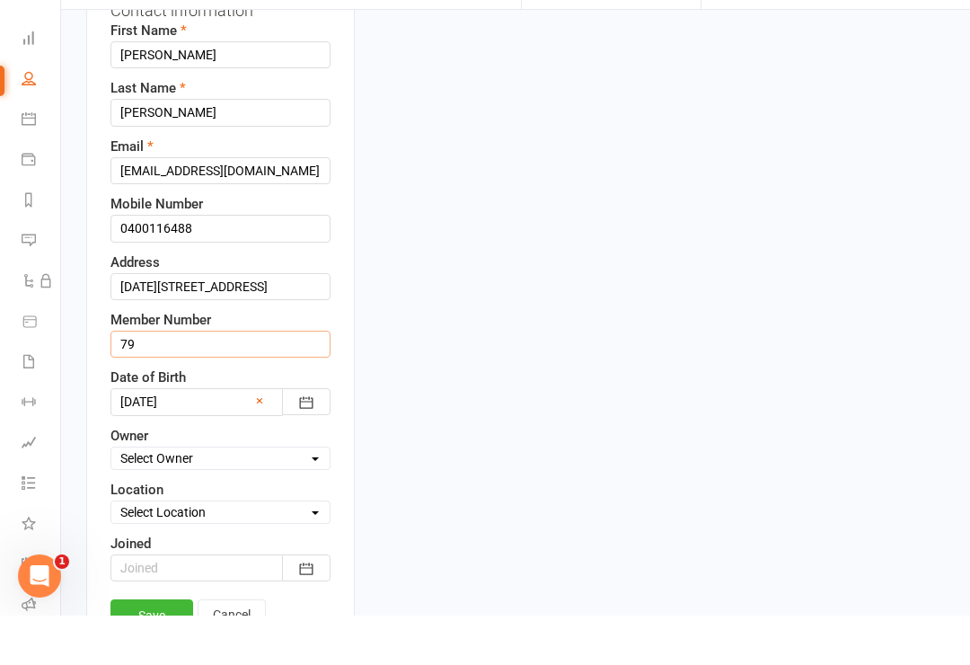
type input "79"
click at [151, 648] on link "Save" at bounding box center [151, 664] width 83 height 32
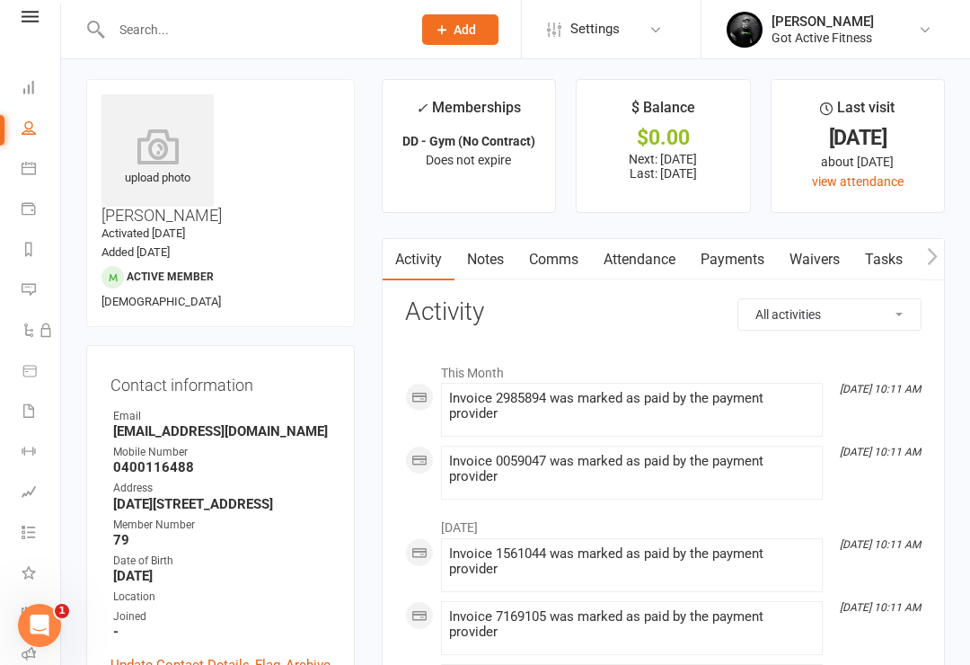
scroll to position [0, 0]
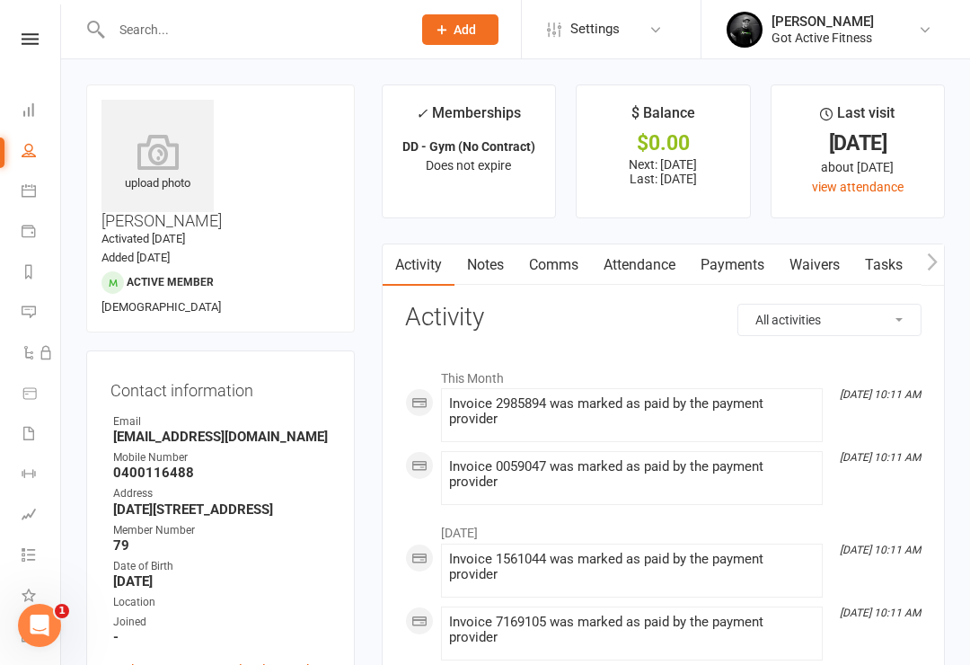
click at [24, 43] on icon at bounding box center [30, 39] width 17 height 12
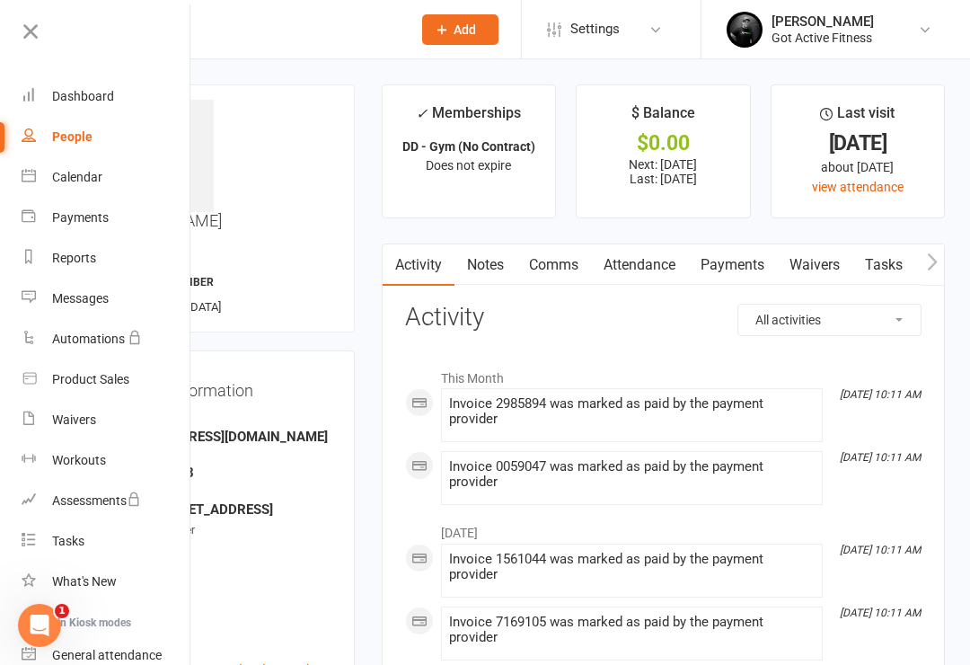
click at [76, 90] on div "Dashboard" at bounding box center [83, 96] width 62 height 14
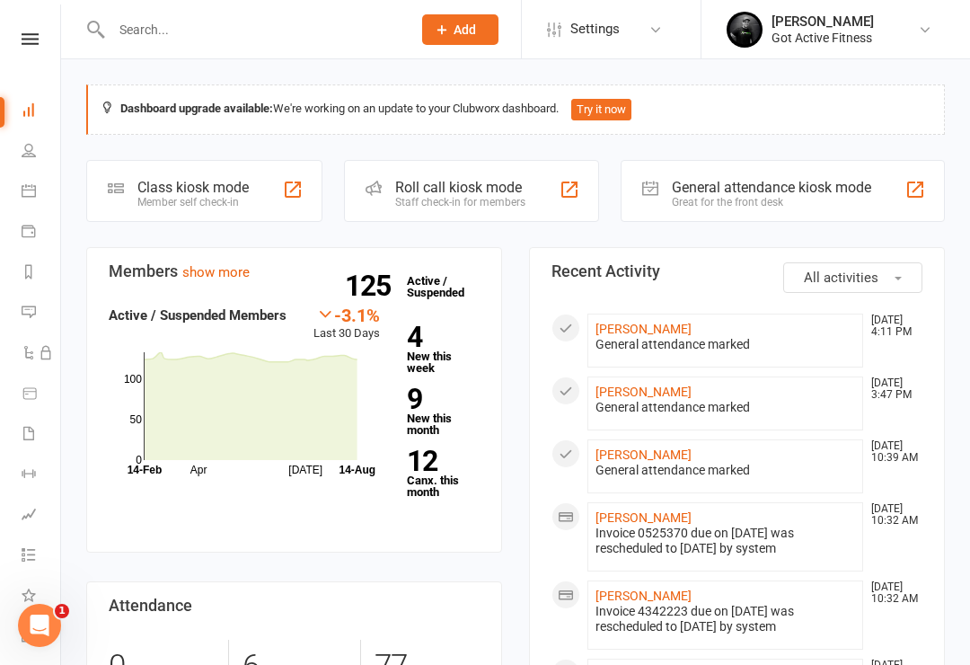
click at [21, 44] on link at bounding box center [30, 39] width 64 height 12
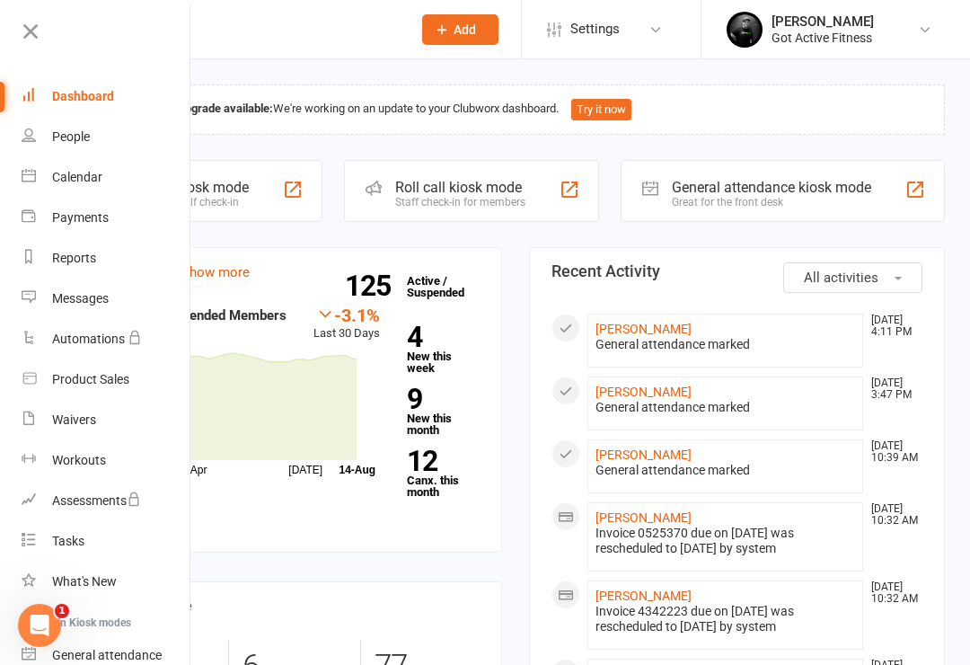
click at [67, 95] on div "Dashboard" at bounding box center [83, 96] width 62 height 14
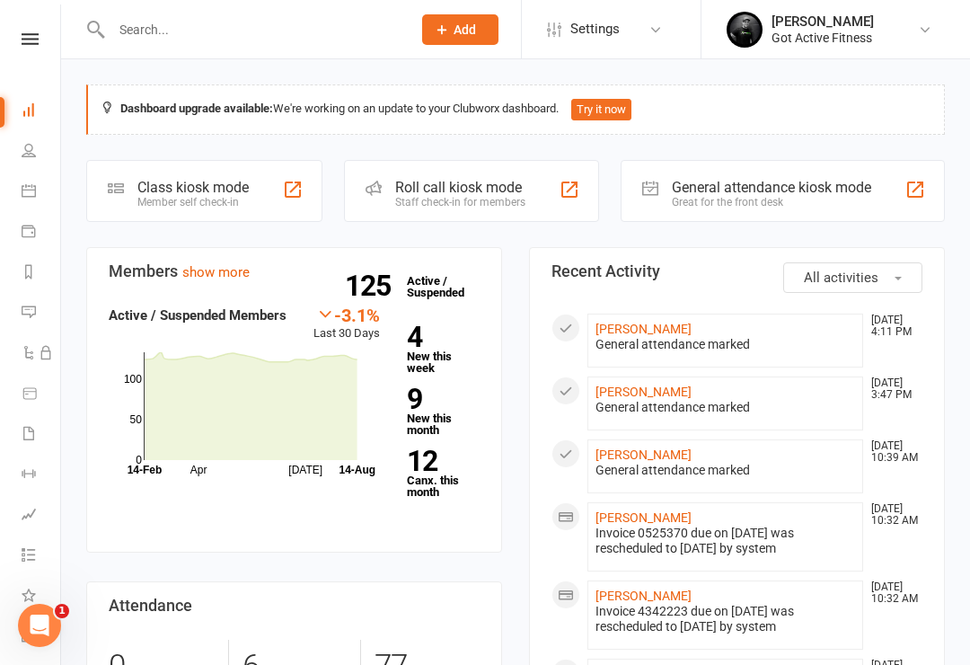
click at [24, 41] on icon at bounding box center [30, 39] width 17 height 12
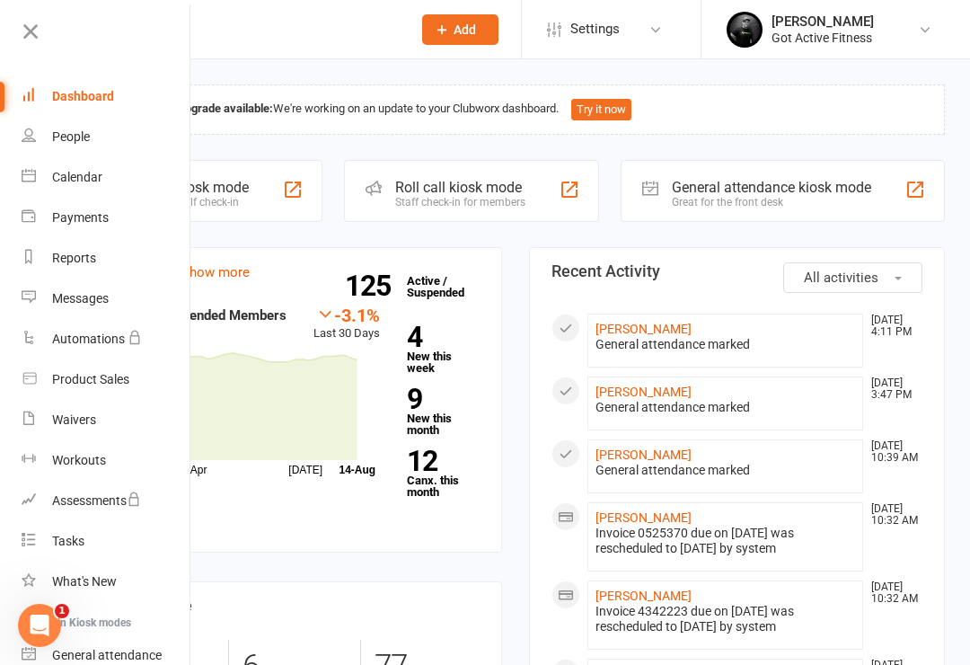
click at [69, 96] on div "Dashboard" at bounding box center [83, 96] width 62 height 14
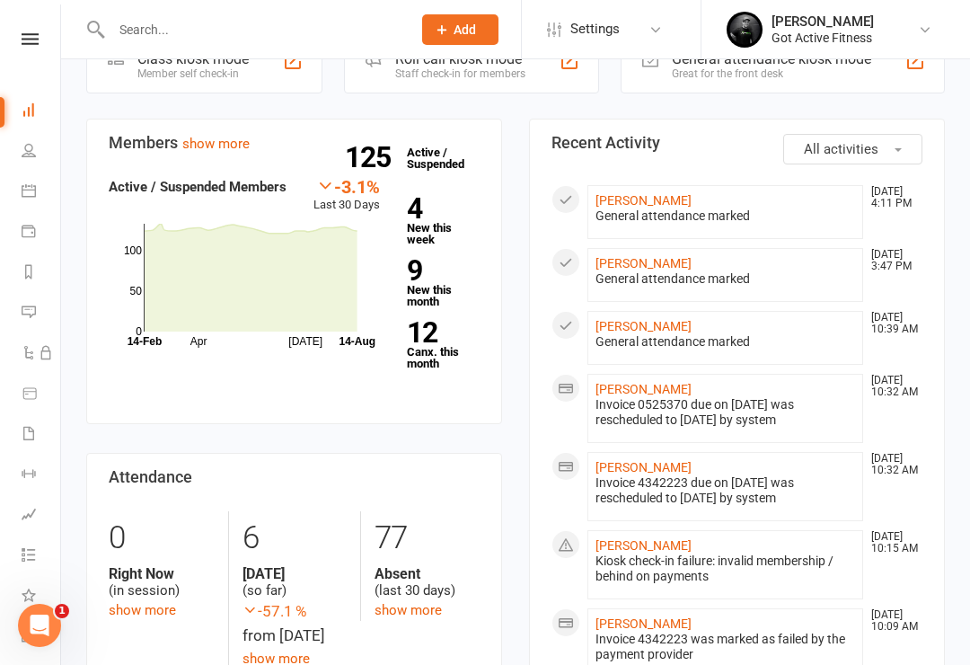
scroll to position [83, 0]
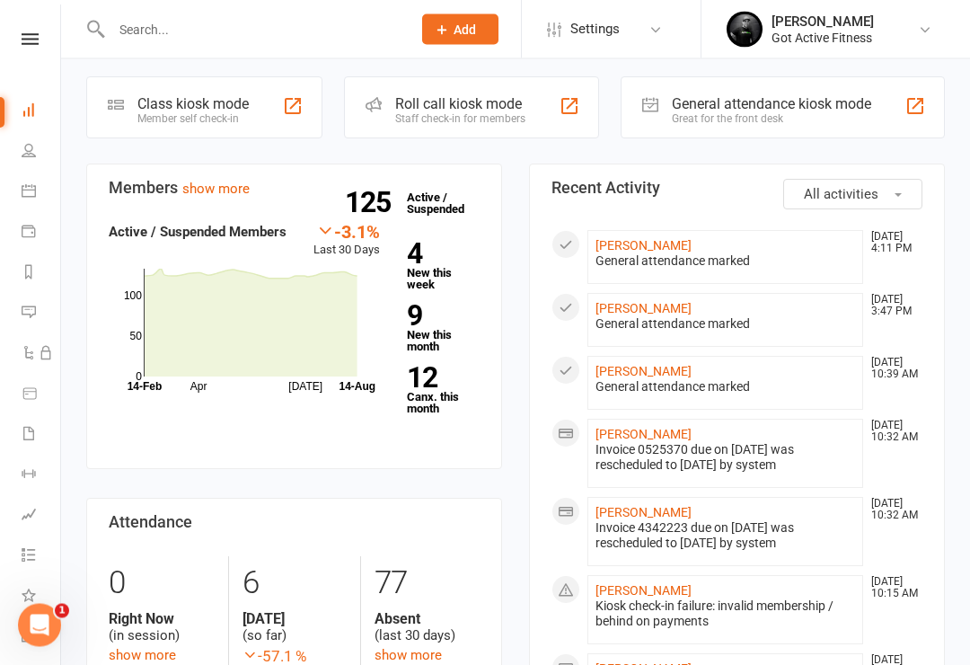
click at [130, 40] on input "text" at bounding box center [252, 29] width 293 height 25
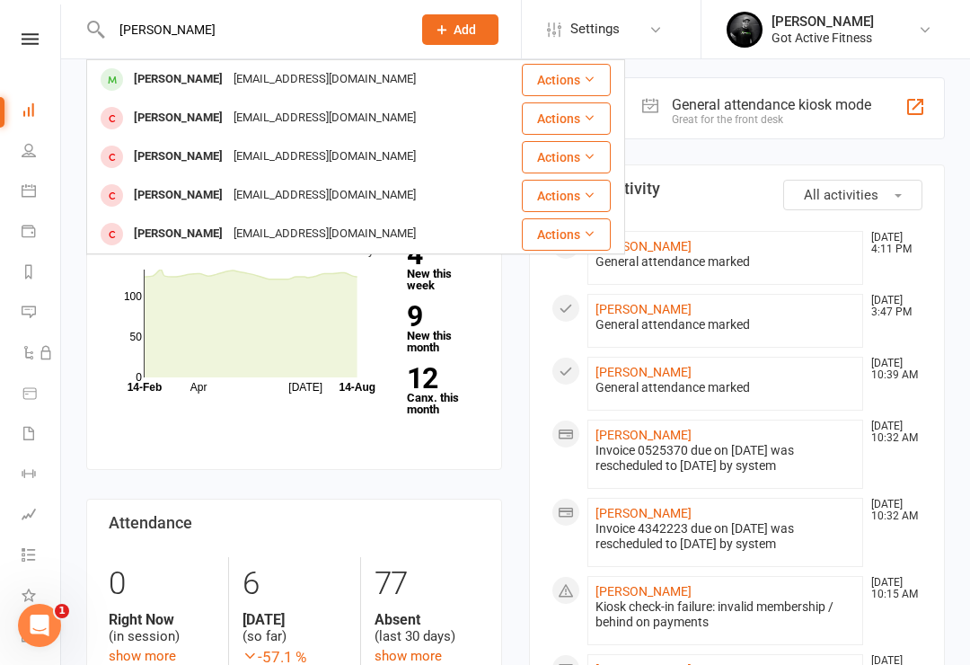
type input "[PERSON_NAME]"
click at [209, 193] on div "[PERSON_NAME]" at bounding box center [178, 195] width 100 height 26
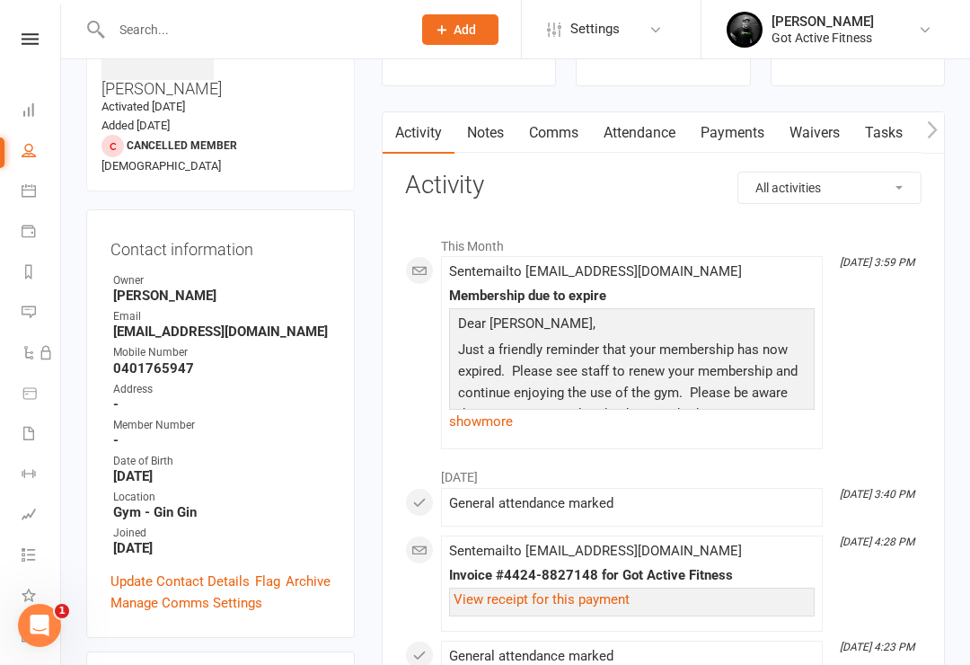
scroll to position [134, 0]
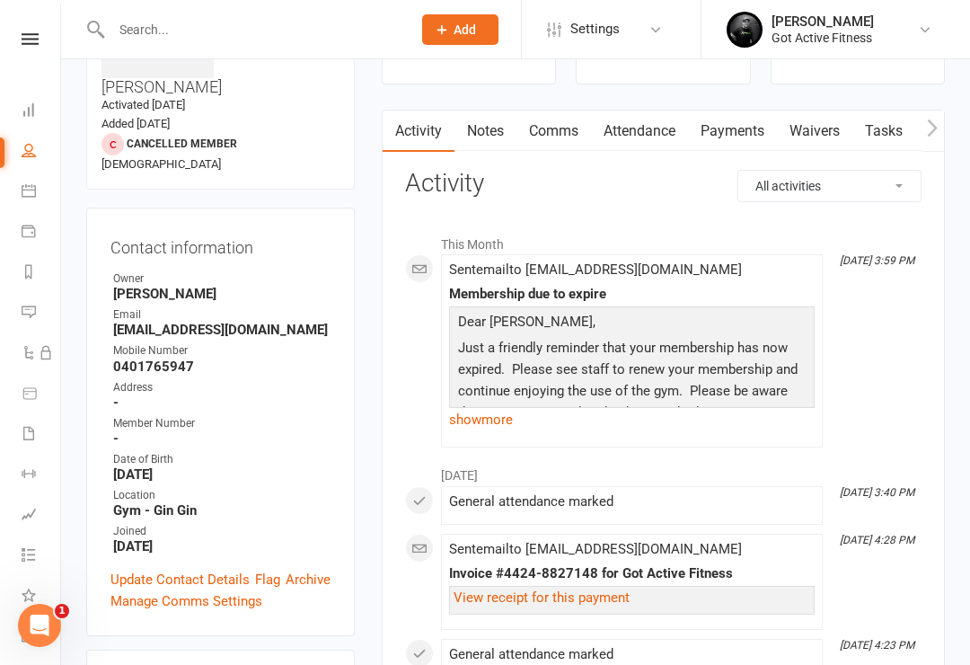
click at [506, 414] on link "show more" at bounding box center [631, 419] width 365 height 25
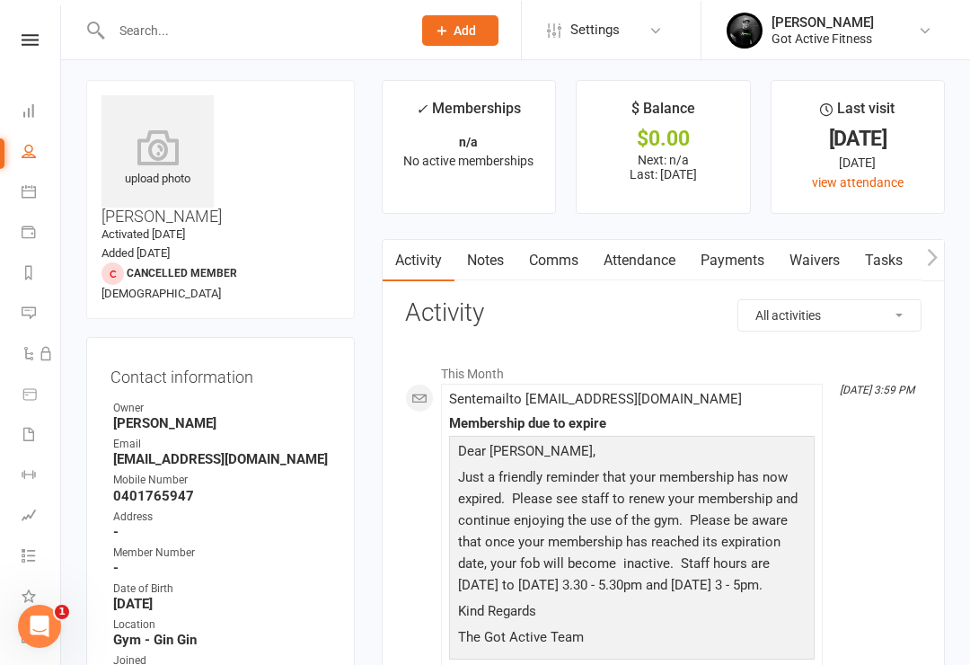
scroll to position [4, 0]
click at [34, 109] on icon at bounding box center [29, 109] width 14 height 14
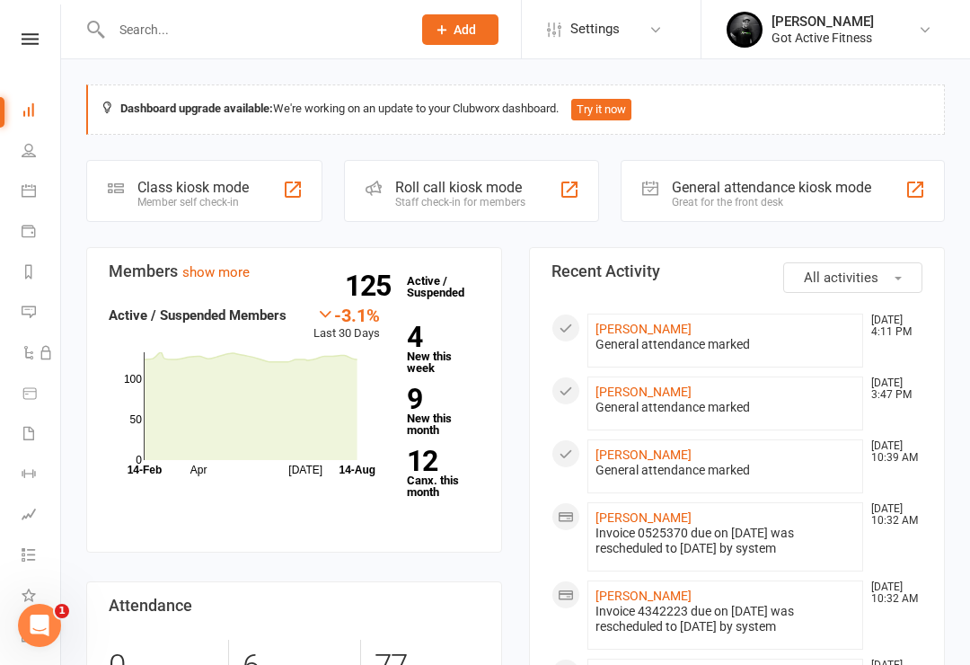
click at [202, 21] on input "text" at bounding box center [252, 29] width 293 height 25
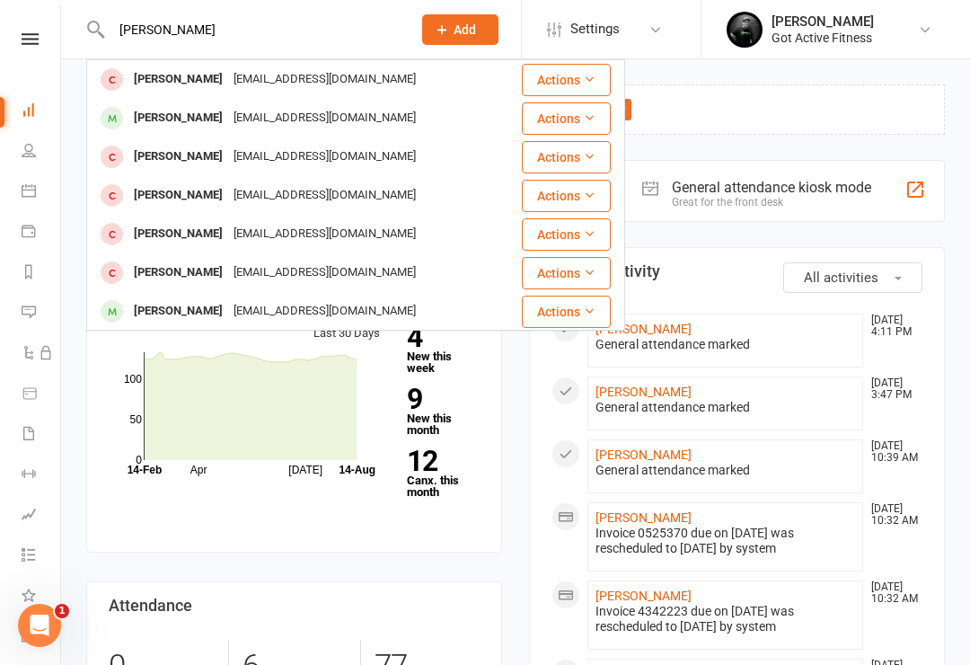
type input "Sean sh"
click at [145, 71] on div "[PERSON_NAME]" at bounding box center [178, 79] width 100 height 26
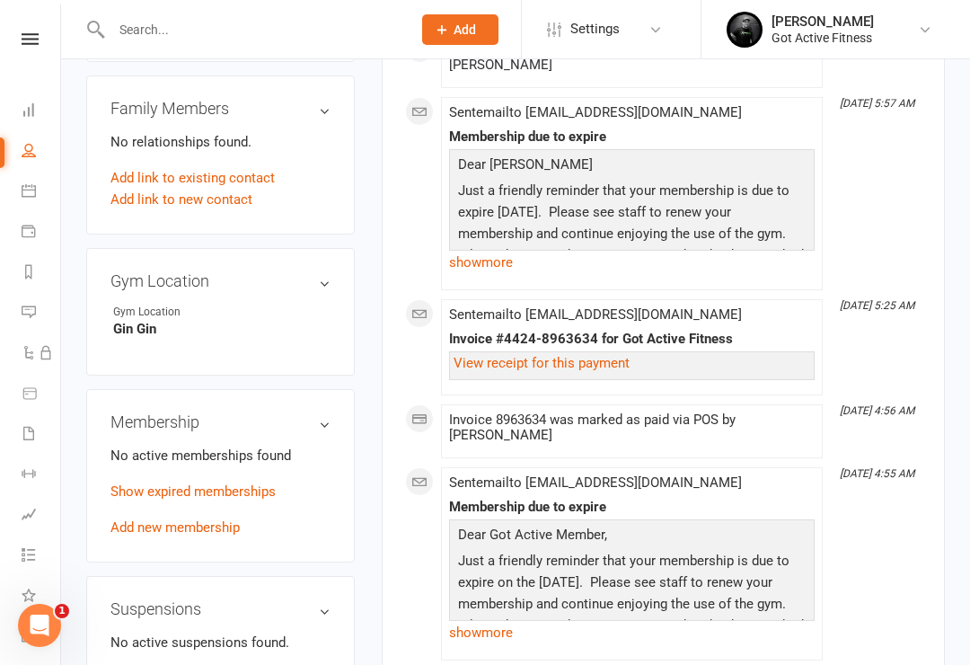
scroll to position [850, 0]
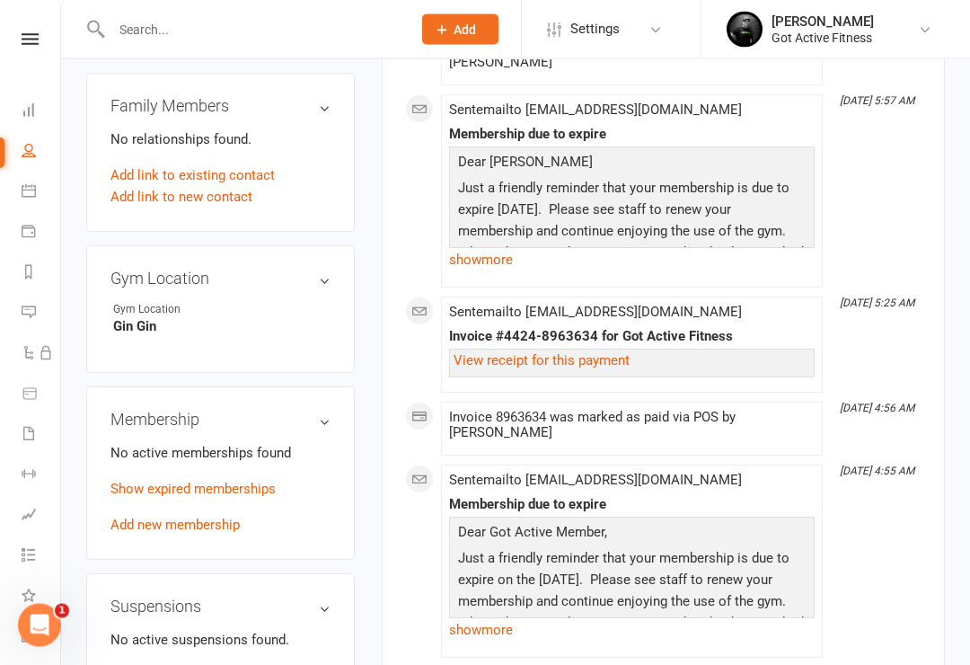
click at [115, 517] on link "Add new membership" at bounding box center [174, 525] width 129 height 16
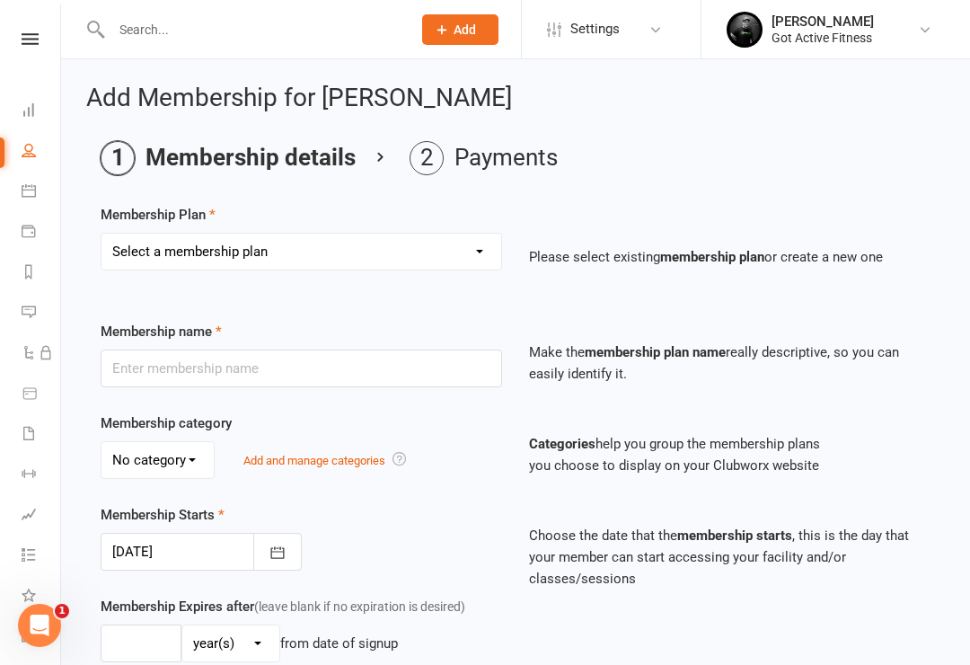
click at [489, 244] on select "Select a membership plan Create new Membership Plan DD - Gym (No Contract) Upfr…" at bounding box center [301, 251] width 400 height 36
select select "3"
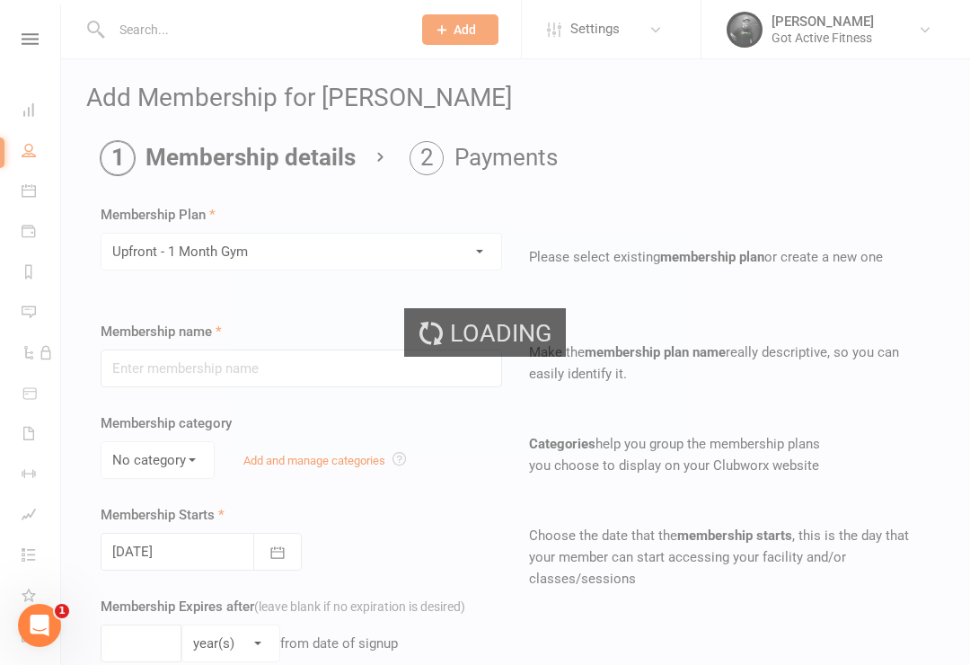
type input "Upfront - 1 Month Gym"
select select "0"
type input "1"
select select "2"
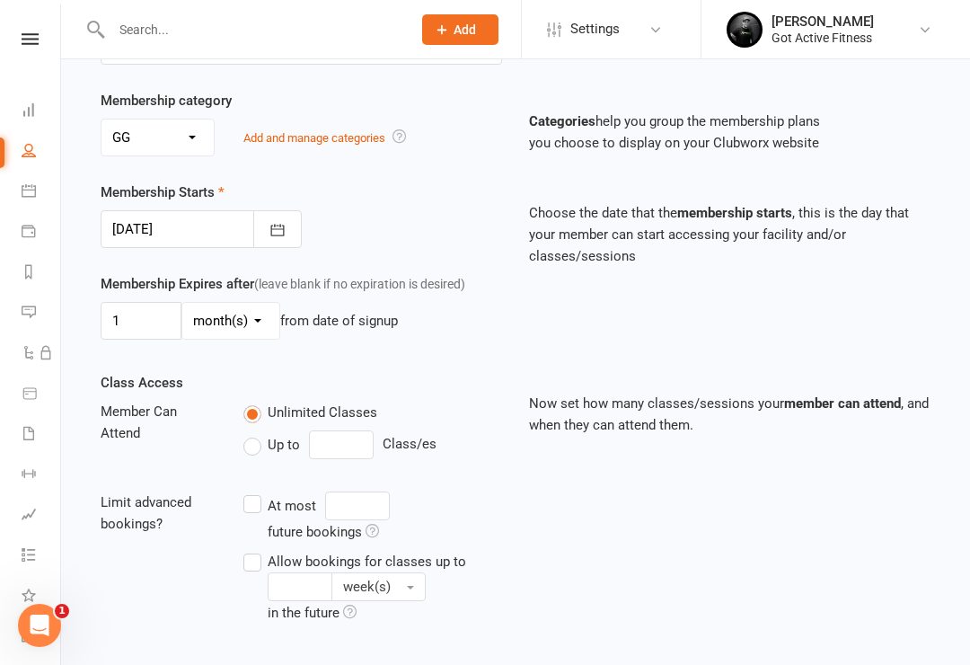
scroll to position [530, 0]
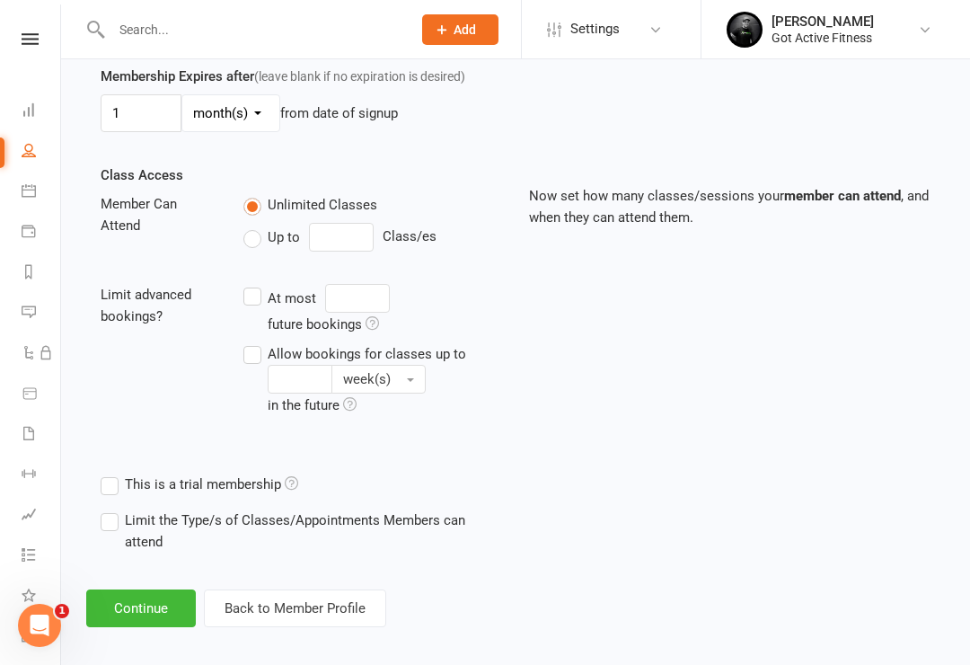
click at [123, 616] on button "Continue" at bounding box center [141, 608] width 110 height 38
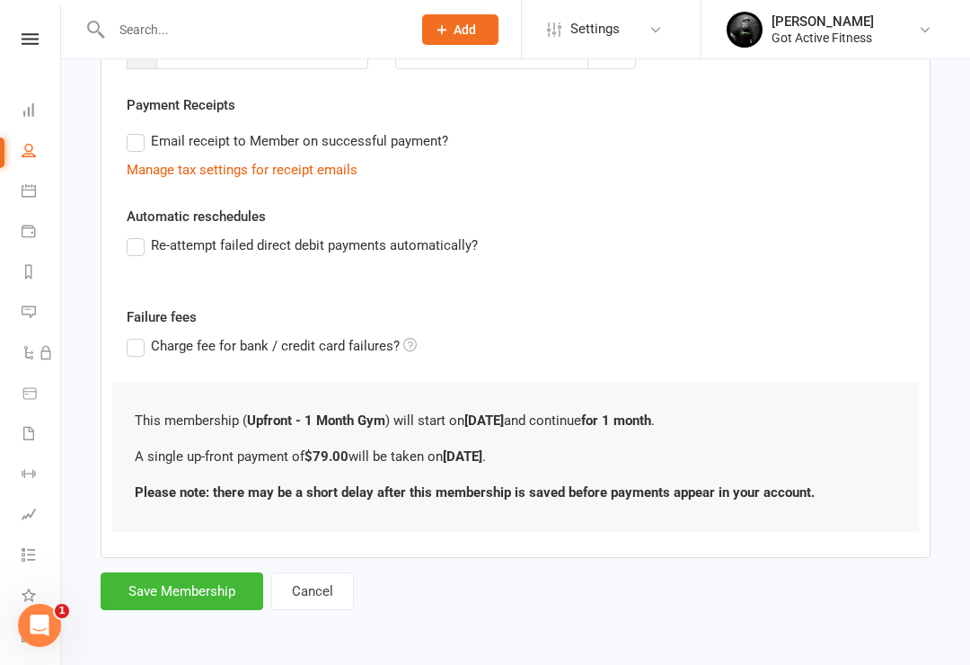
scroll to position [0, 0]
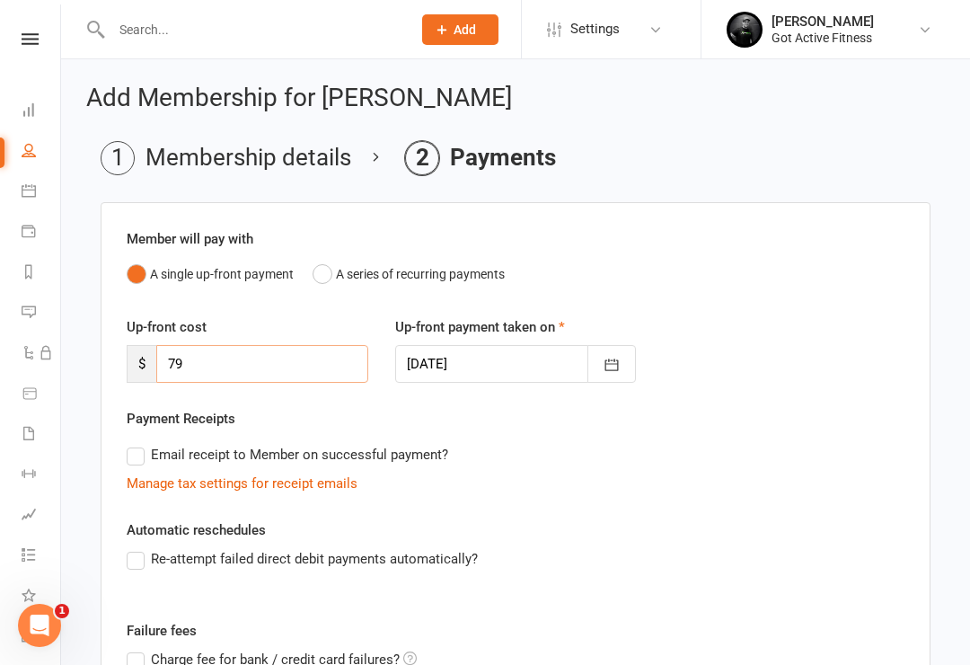
click at [319, 379] on input "79" at bounding box center [262, 364] width 212 height 38
type input "7"
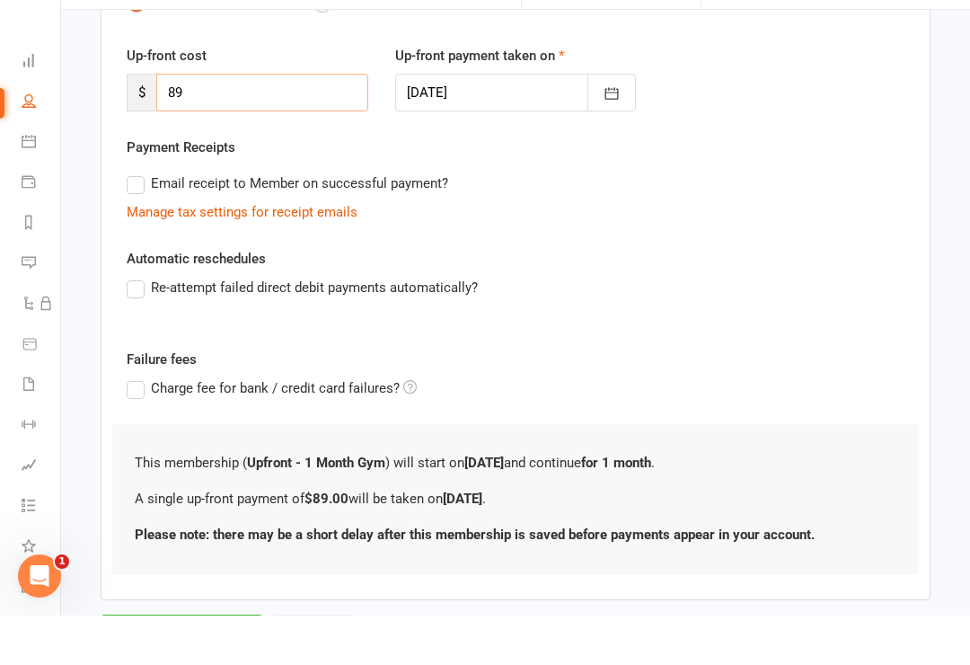
scroll to position [230, 0]
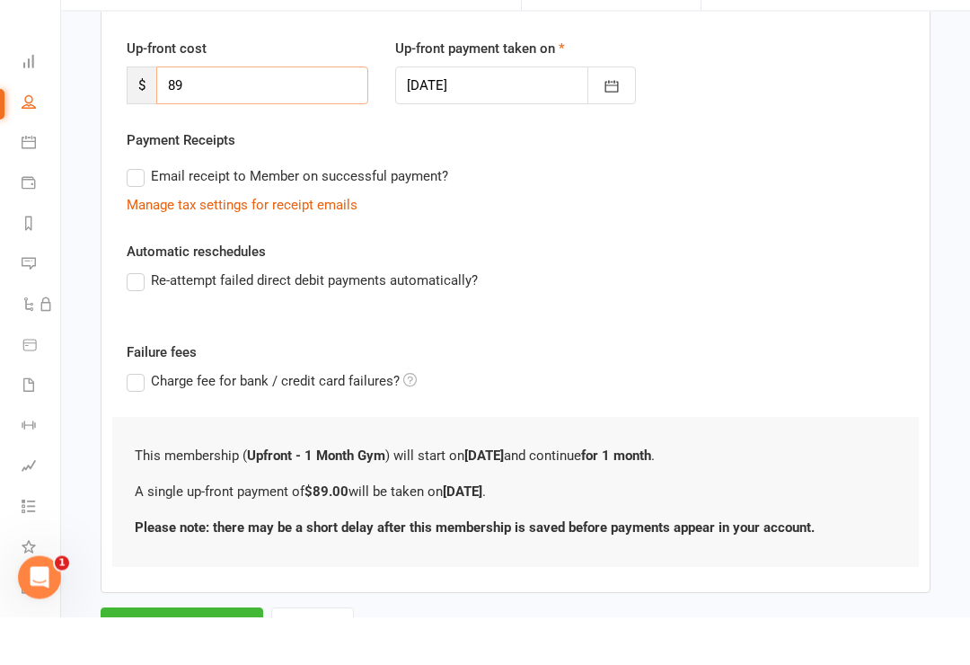
type input "89"
click at [134, 656] on button "Save Membership" at bounding box center [182, 675] width 163 height 38
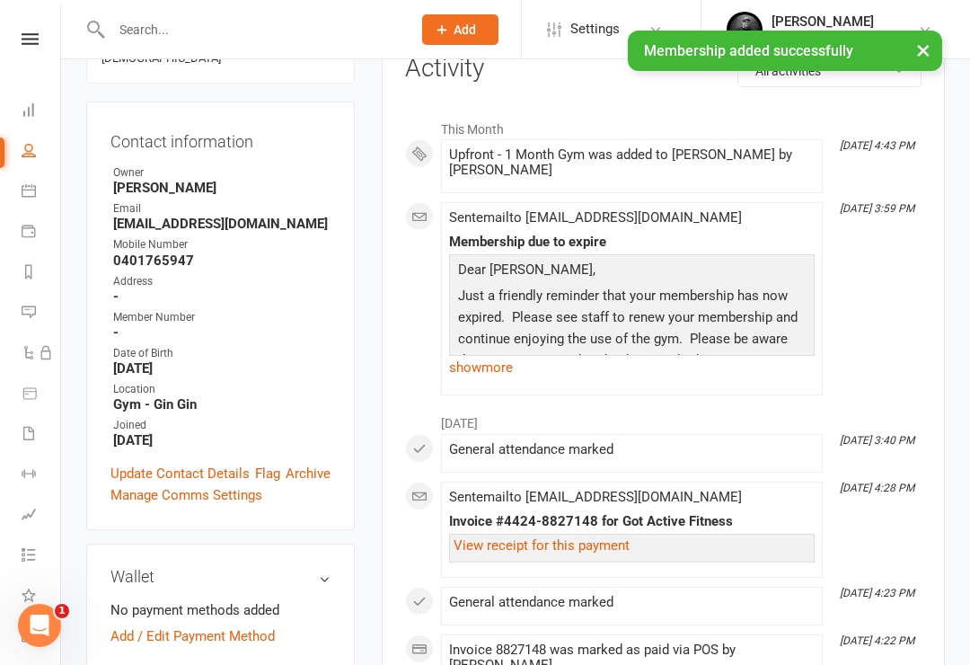
scroll to position [237, 0]
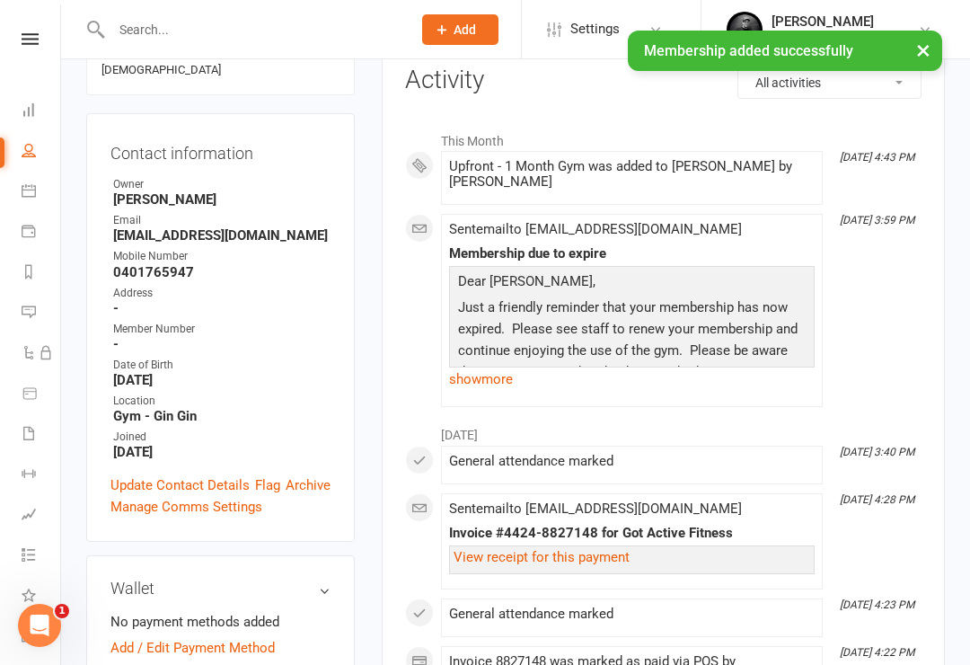
click at [126, 474] on link "Update Contact Details" at bounding box center [179, 485] width 139 height 22
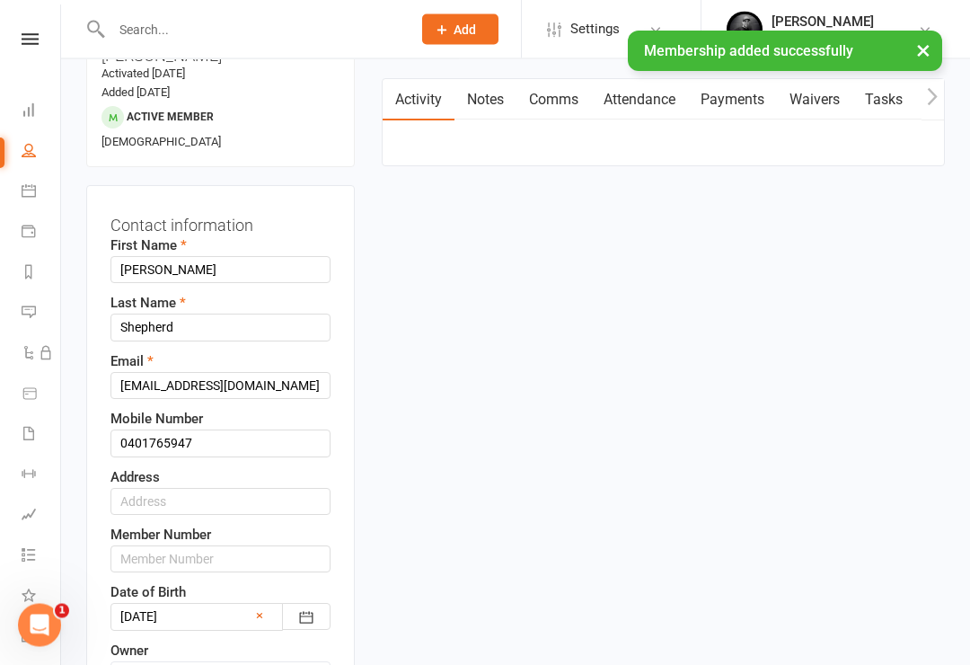
scroll to position [84, 0]
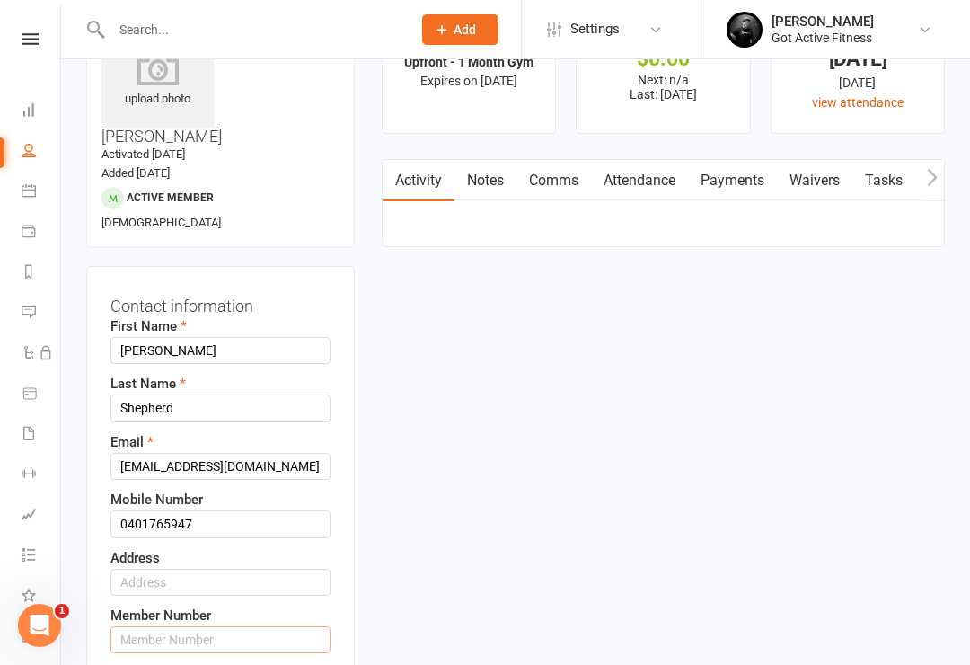
click at [193, 626] on input "text" at bounding box center [220, 639] width 220 height 27
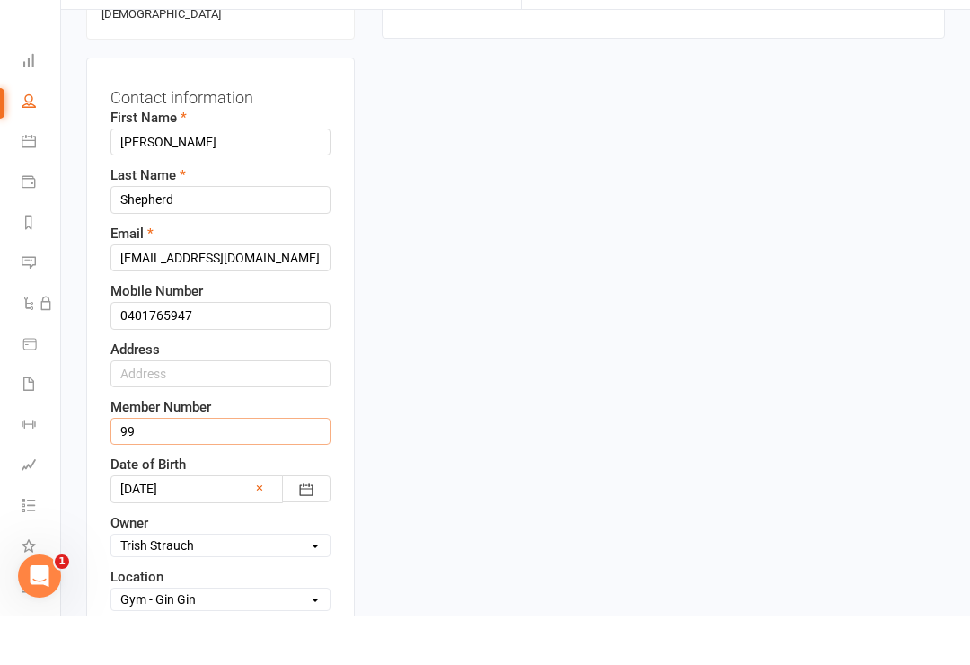
scroll to position [247, 0]
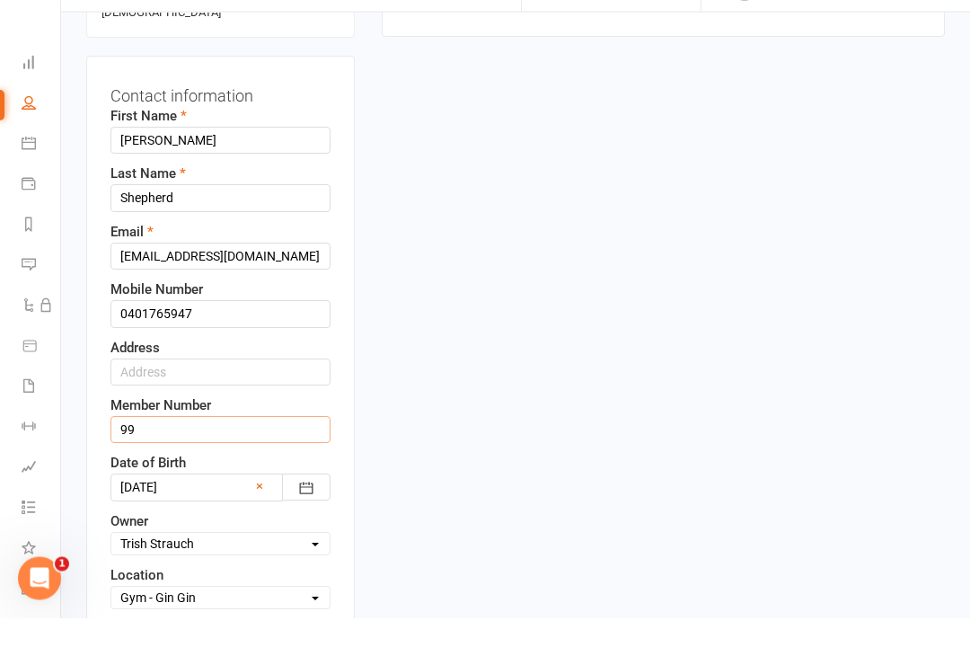
type input "99"
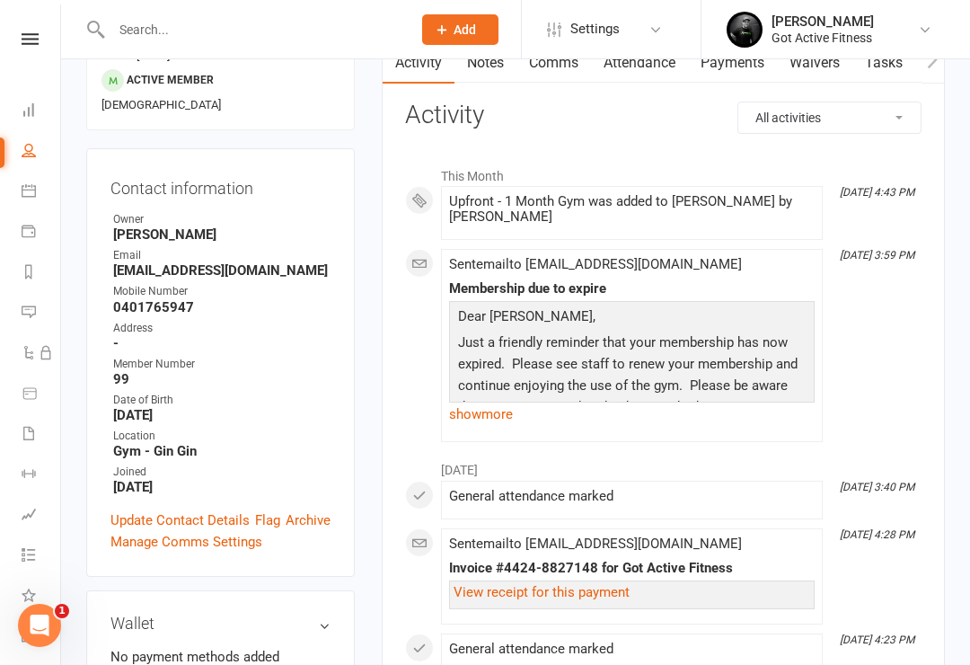
scroll to position [0, 0]
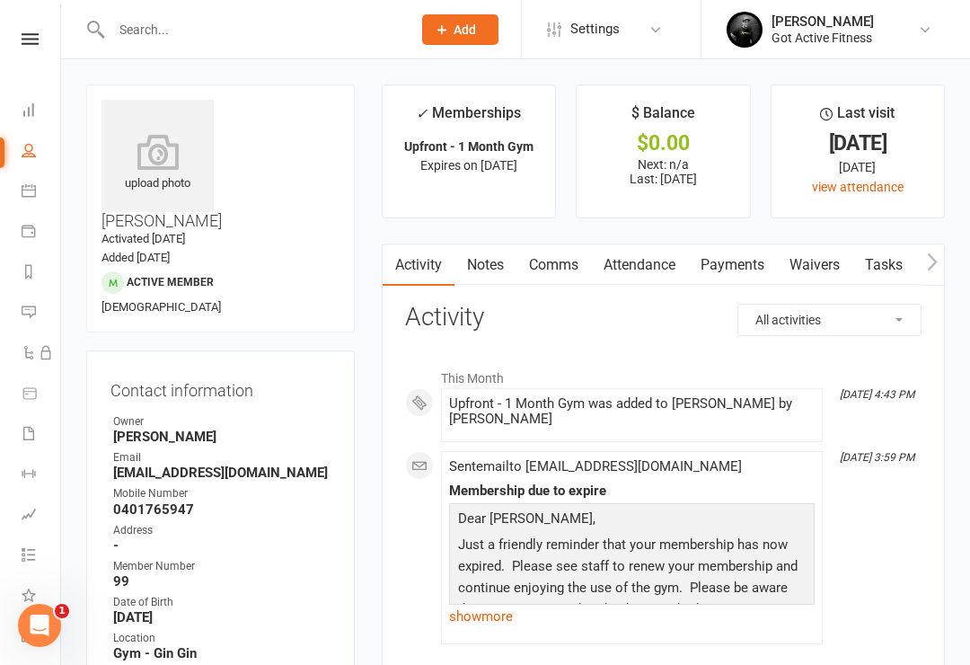
click at [744, 265] on link "Payments" at bounding box center [732, 264] width 89 height 41
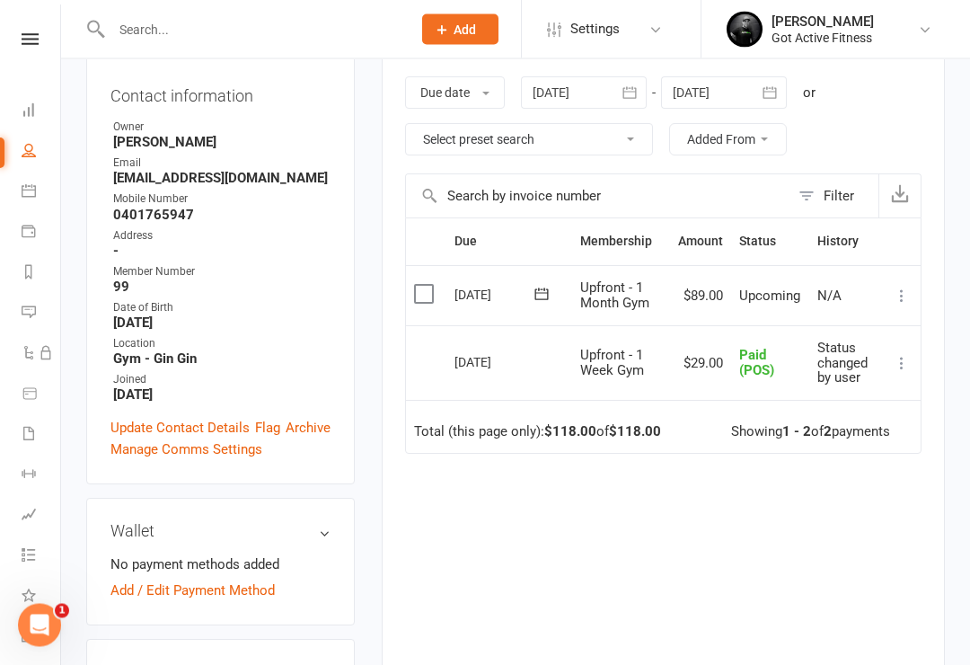
scroll to position [302, 0]
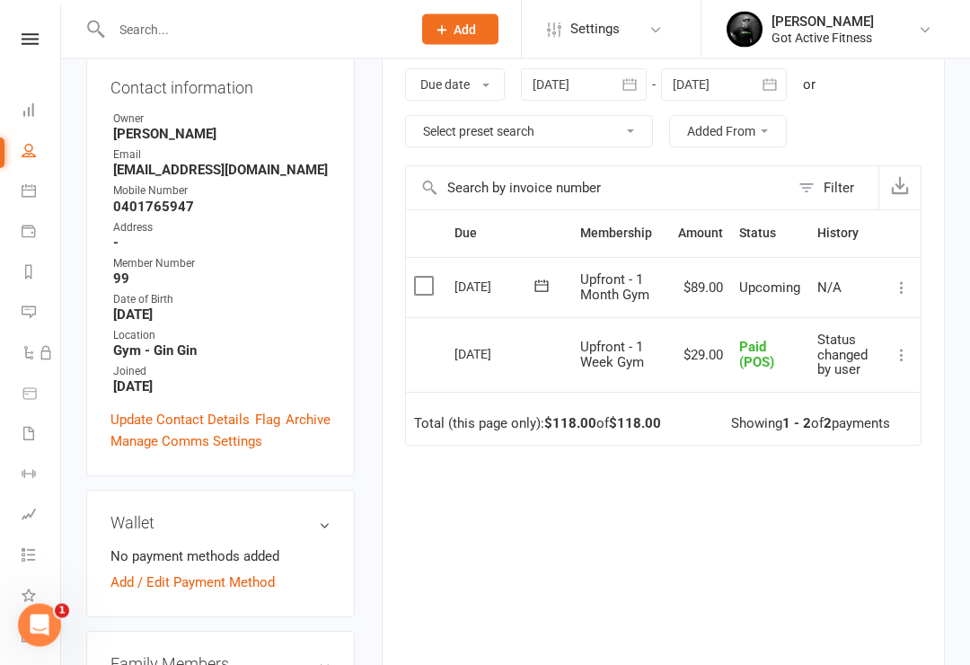
click at [892, 279] on button at bounding box center [902, 288] width 22 height 22
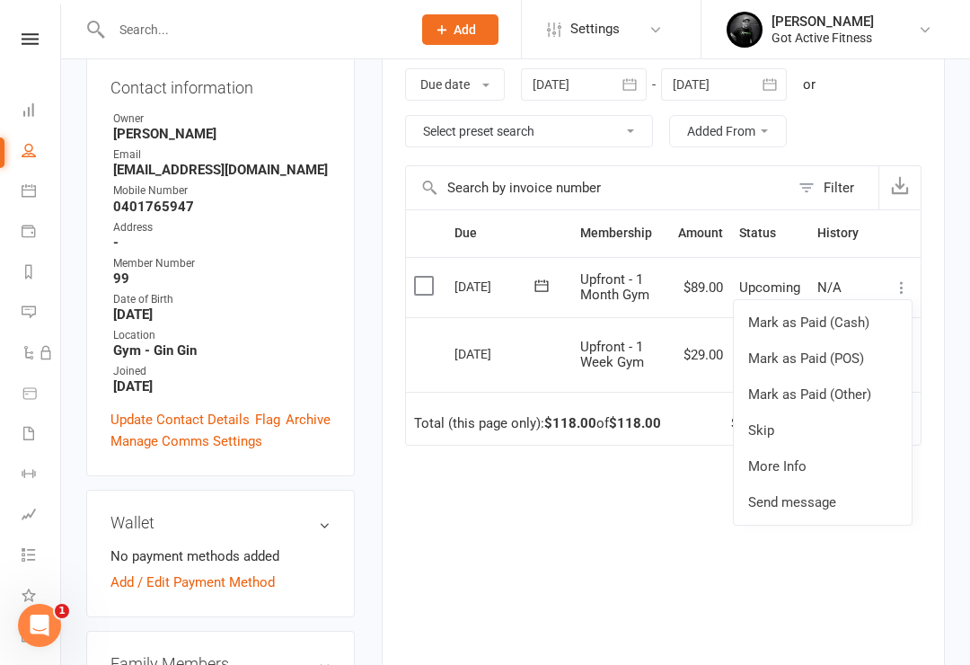
click at [854, 350] on link "Mark as Paid (POS)" at bounding box center [823, 358] width 178 height 36
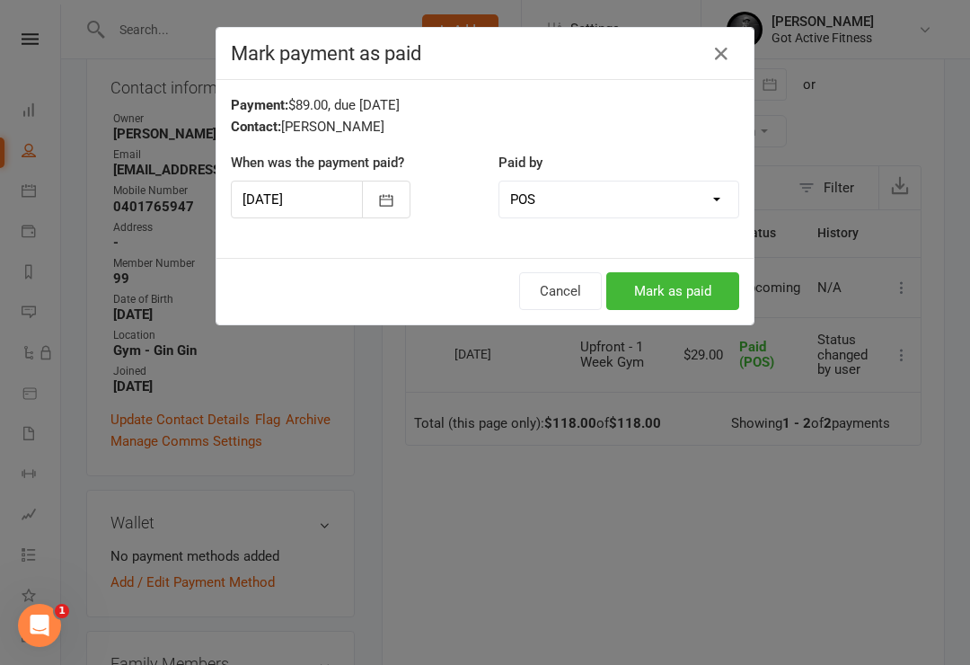
click at [730, 278] on button "Mark as paid" at bounding box center [672, 291] width 133 height 38
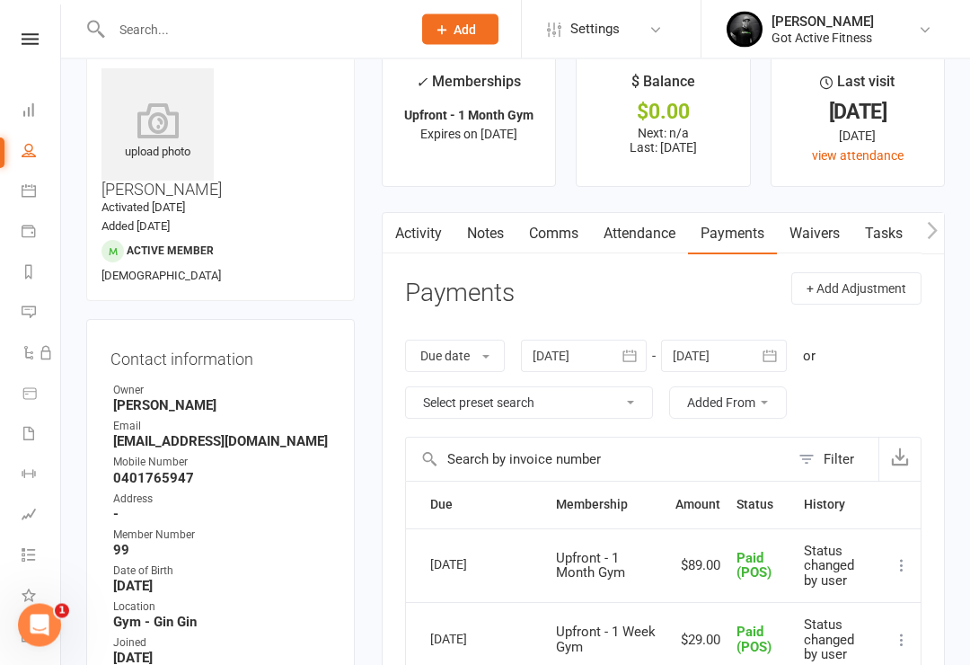
scroll to position [0, 0]
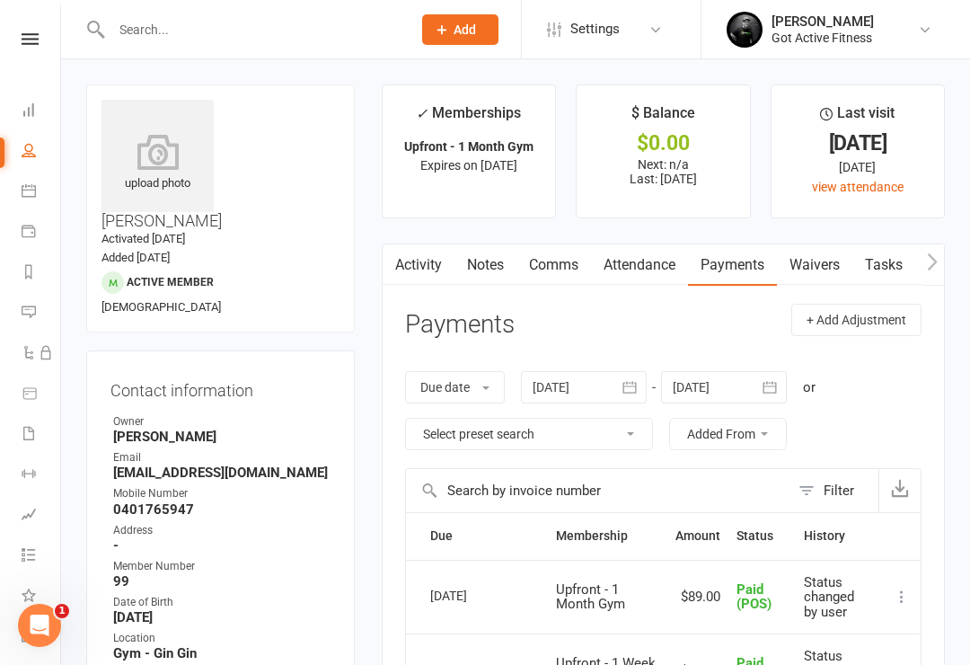
click at [20, 42] on link at bounding box center [30, 39] width 64 height 12
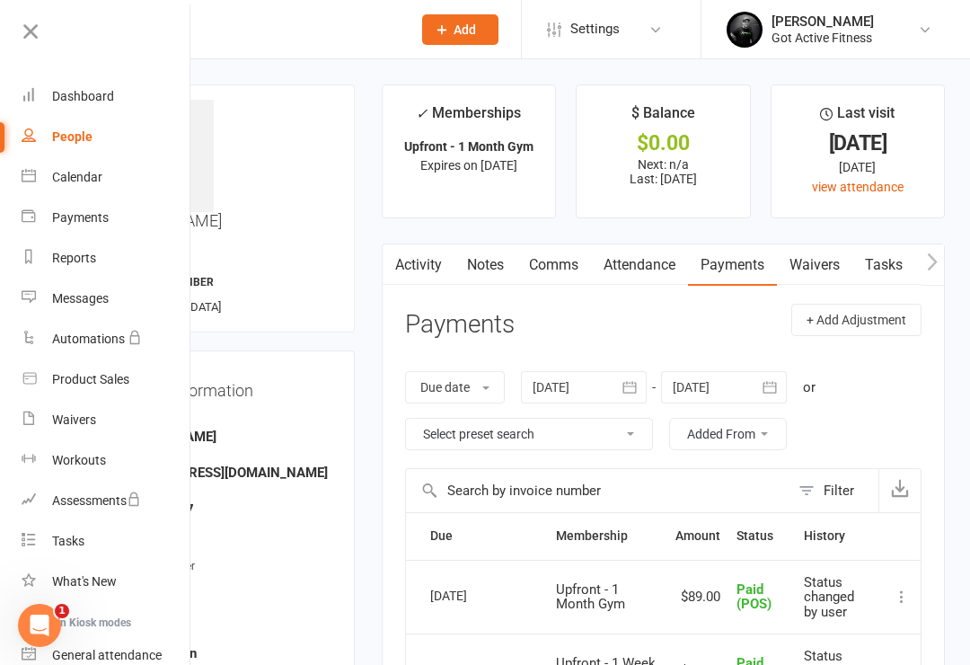
click at [66, 97] on div "Dashboard" at bounding box center [83, 96] width 62 height 14
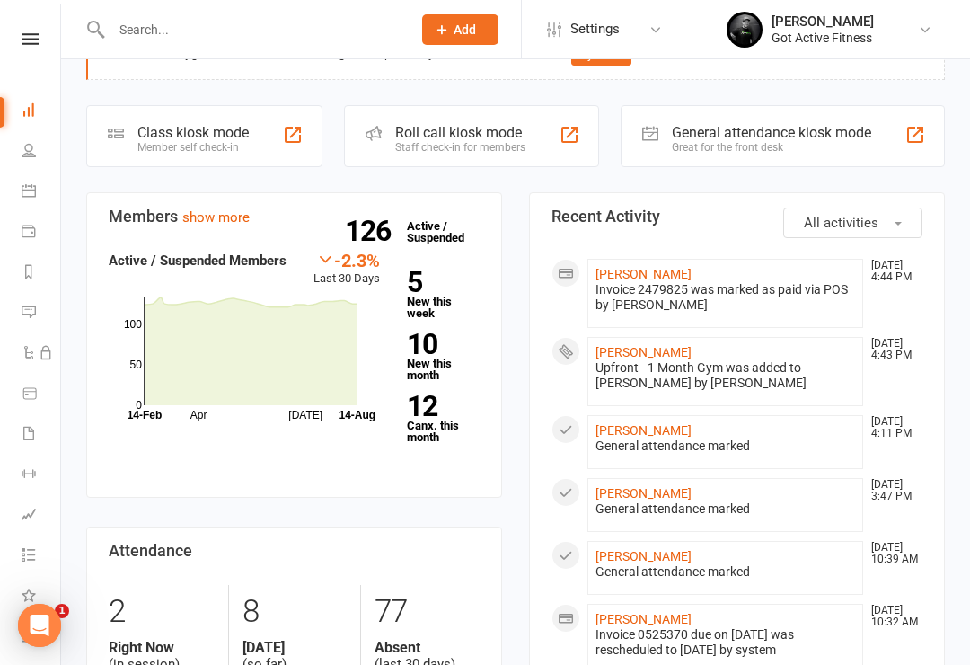
click at [809, 150] on div "Great for the front desk" at bounding box center [771, 147] width 199 height 13
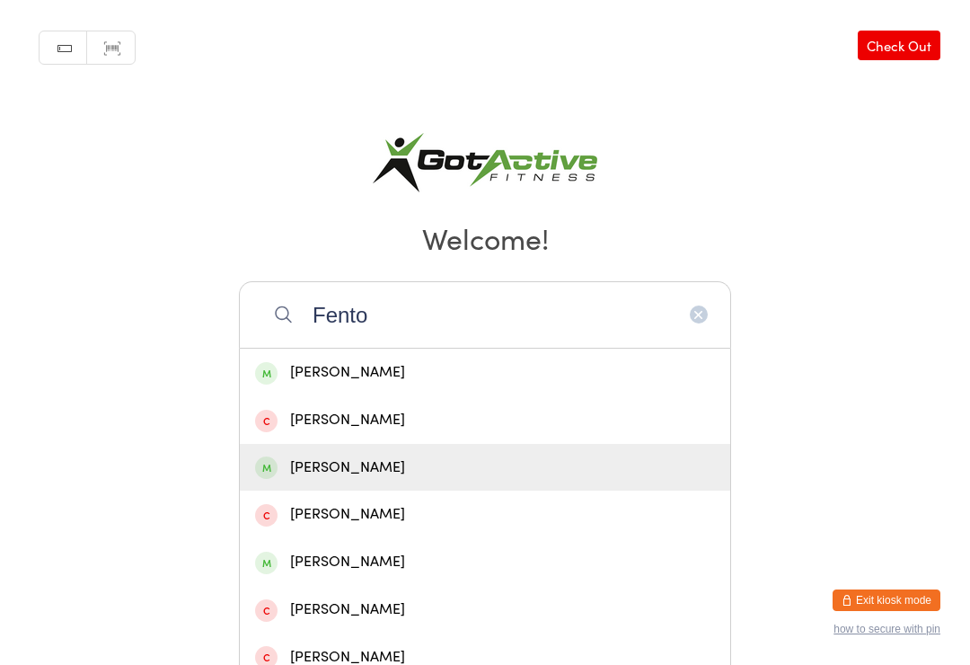
type input "Fento"
click at [609, 475] on div "[PERSON_NAME]" at bounding box center [485, 467] width 460 height 24
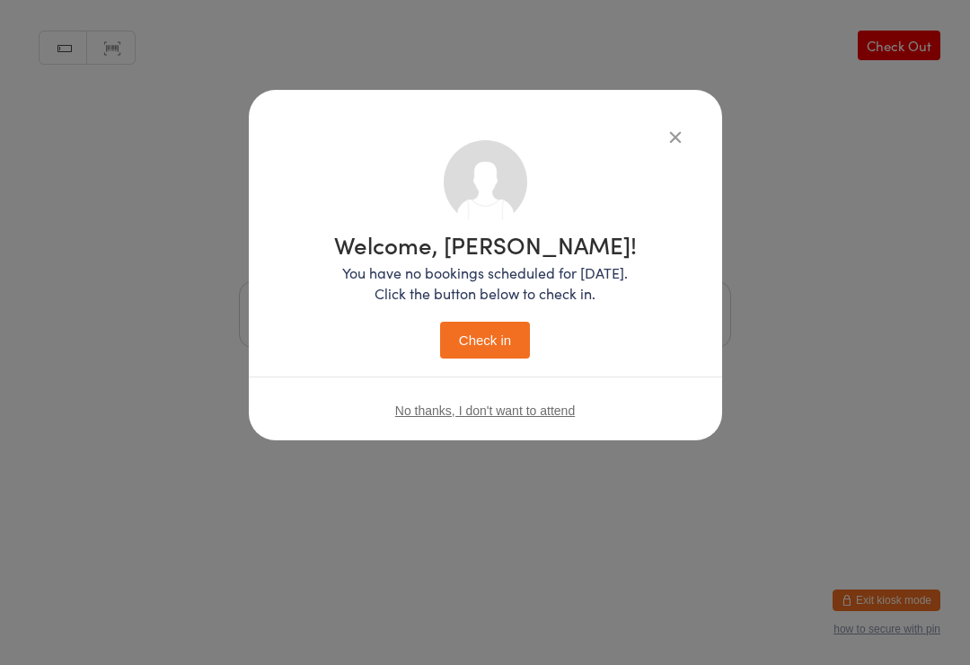
click at [462, 339] on button "Check in" at bounding box center [485, 339] width 90 height 37
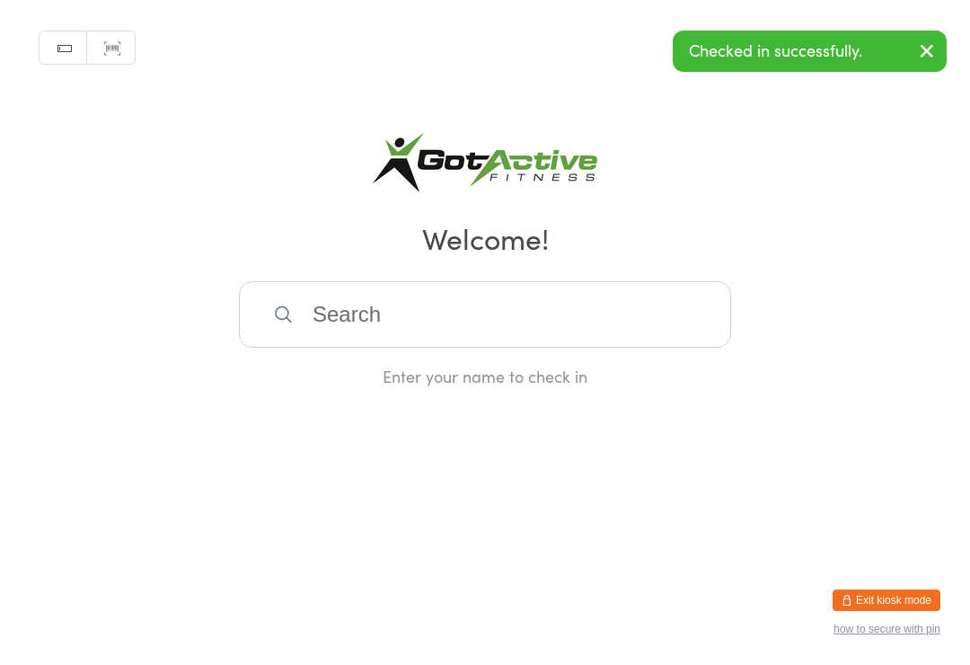
click at [666, 348] on input "search" at bounding box center [485, 314] width 492 height 66
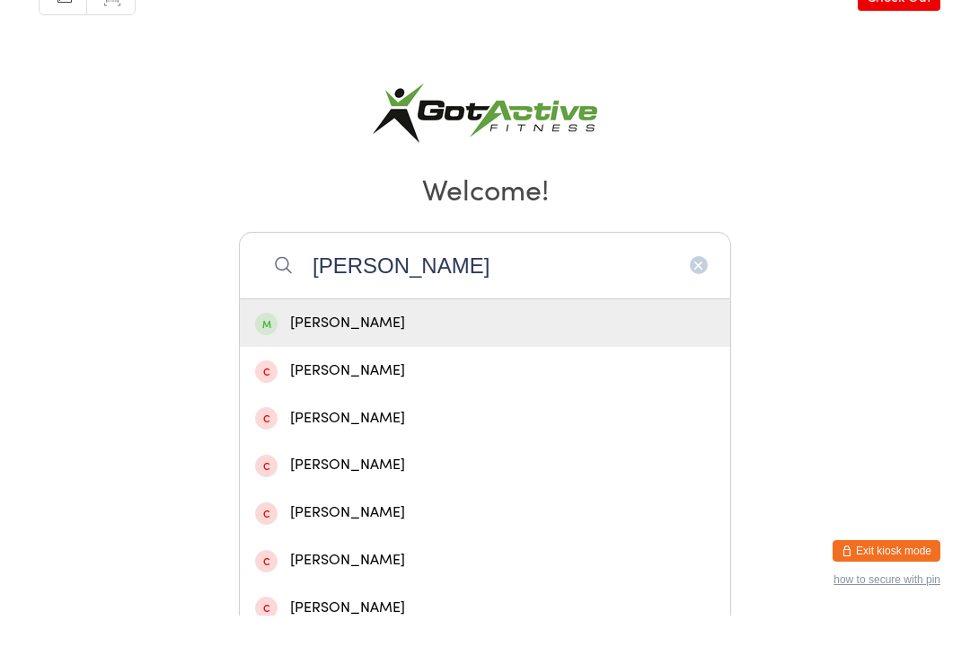
type input "Jack m"
click at [653, 360] on div "[PERSON_NAME]" at bounding box center [485, 372] width 460 height 24
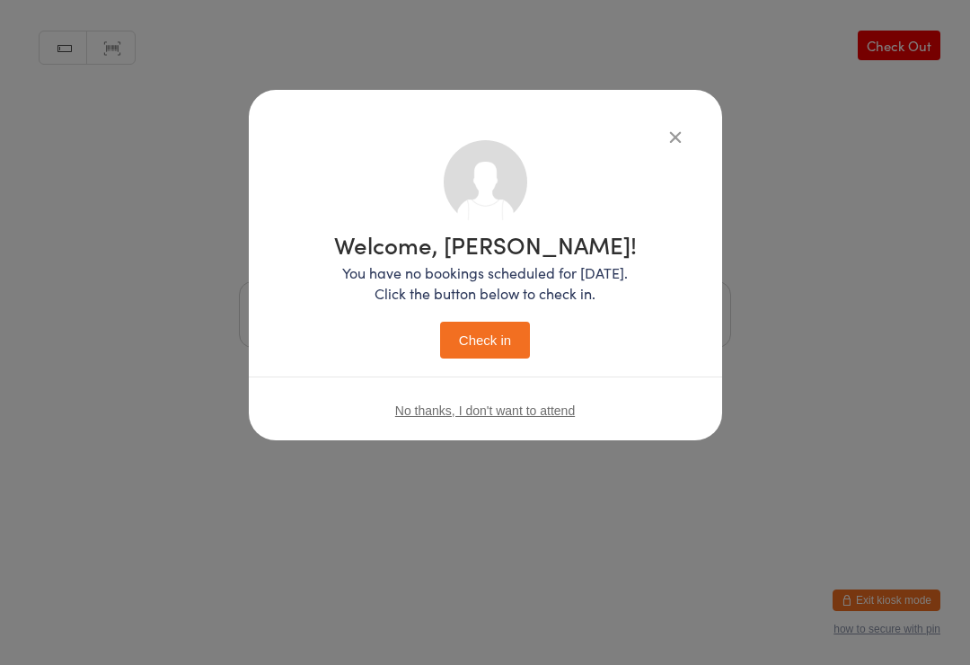
click at [460, 330] on button "Check in" at bounding box center [485, 339] width 90 height 37
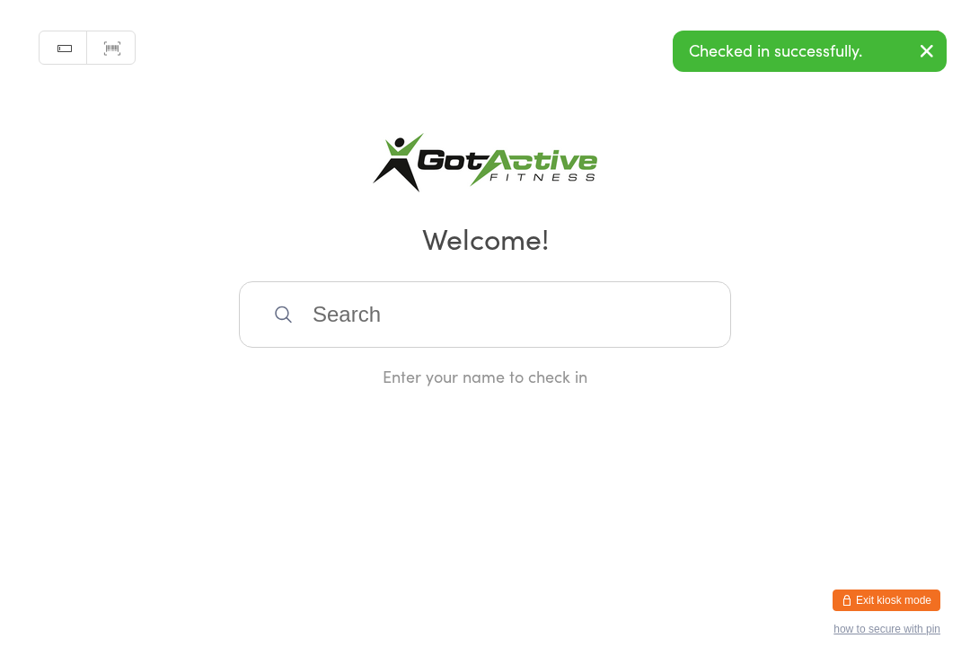
click at [902, 590] on button "Exit kiosk mode" at bounding box center [886, 600] width 108 height 22
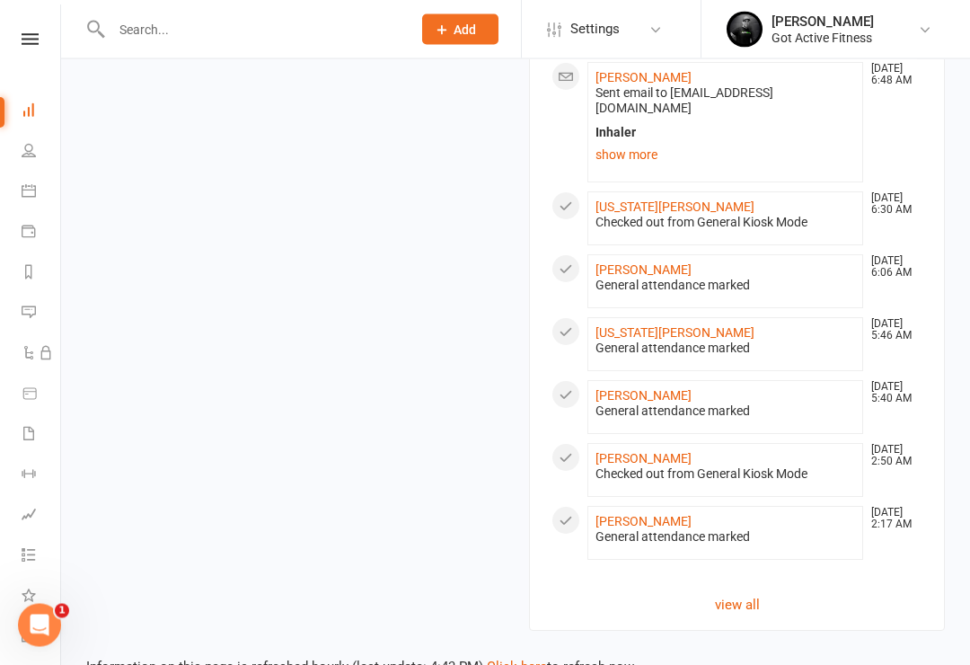
scroll to position [1185, 0]
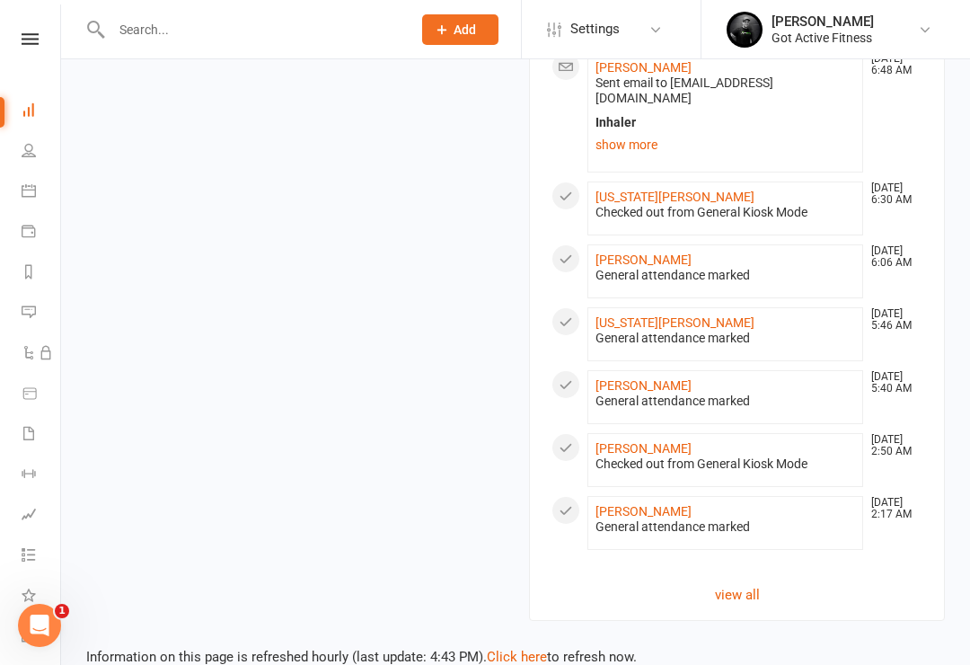
click at [753, 584] on link "view all" at bounding box center [736, 595] width 371 height 22
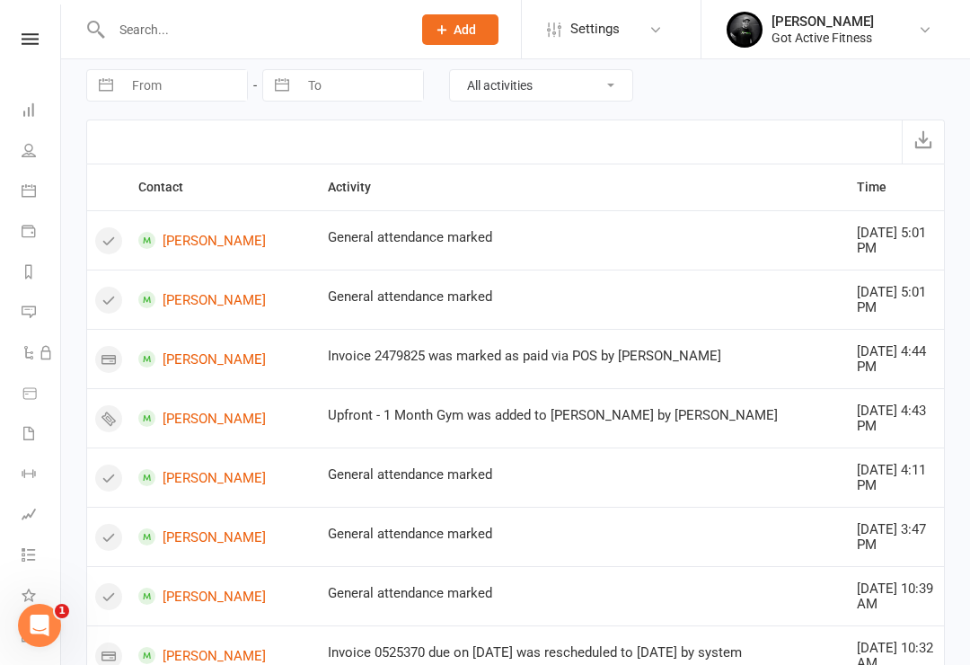
scroll to position [14, 0]
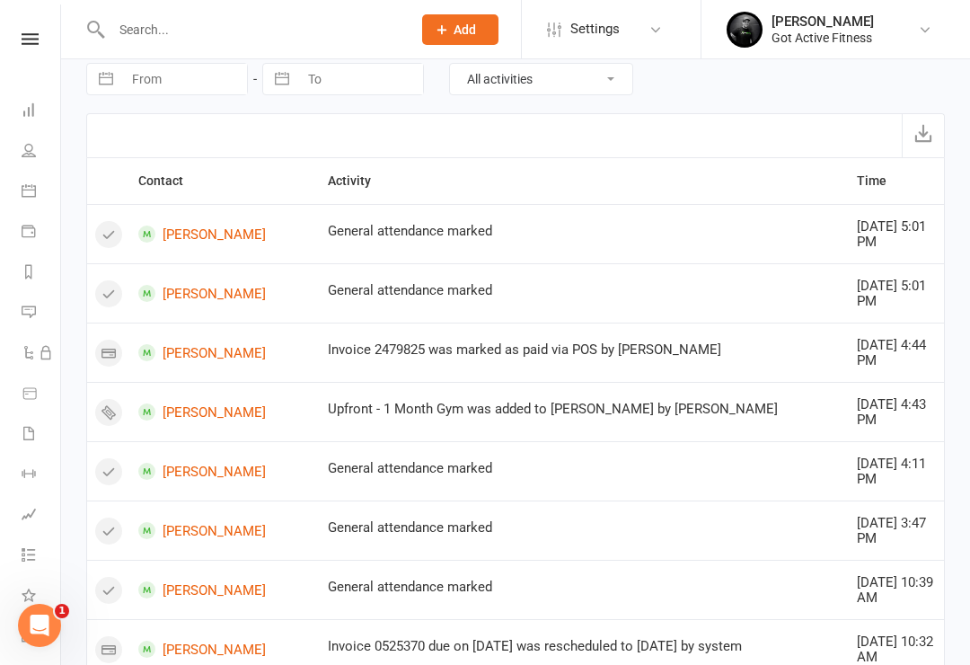
click at [631, 76] on select "All activities Bookings / Attendances Communications Notes Failed SMSes Grading…" at bounding box center [541, 79] width 182 height 31
select select "BookingLogEntry"
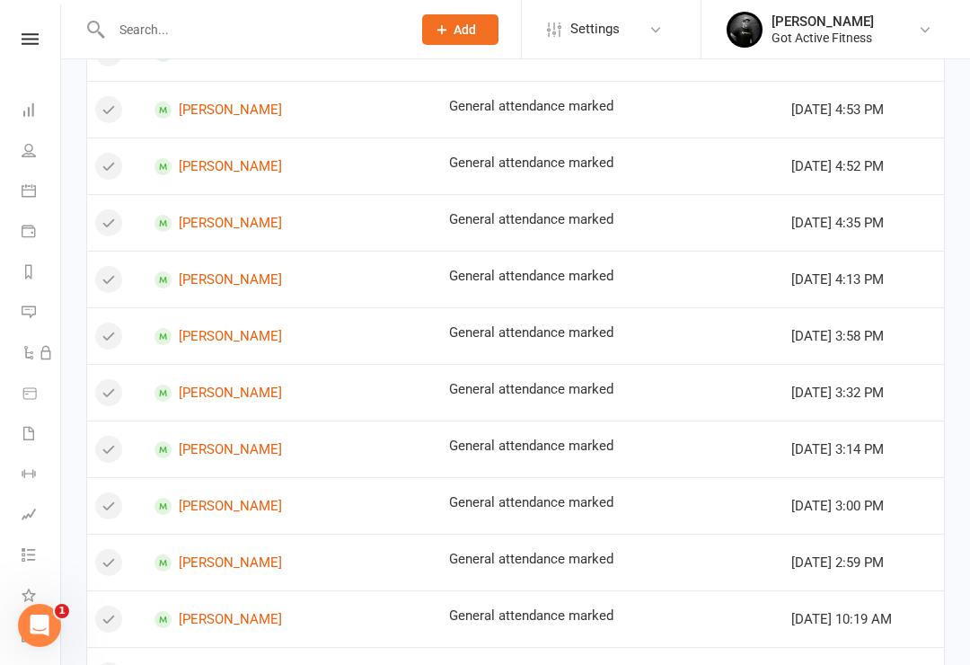
scroll to position [1064, 0]
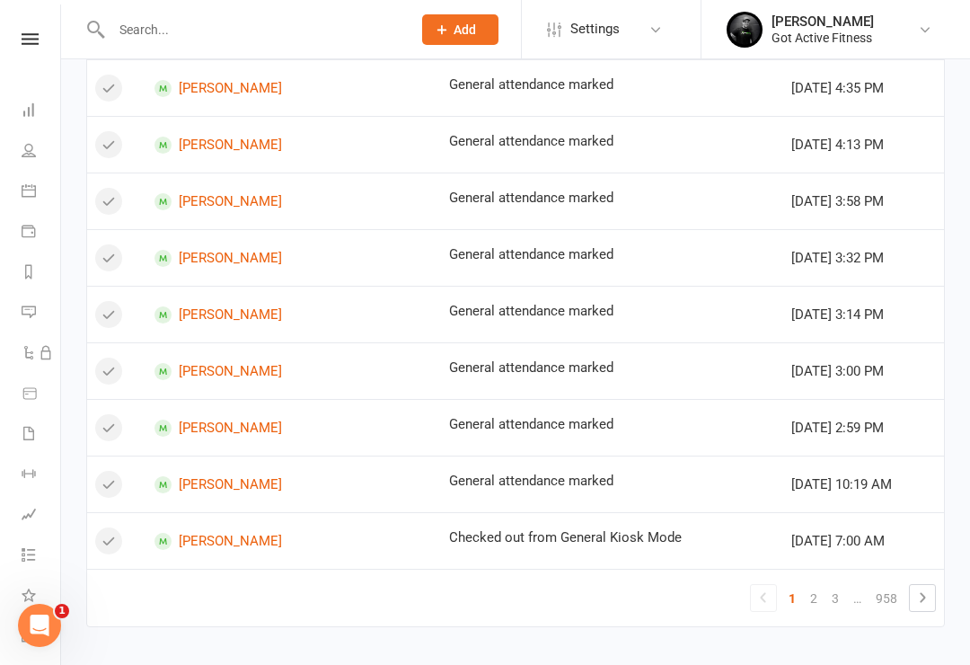
click at [930, 599] on icon at bounding box center [922, 597] width 22 height 22
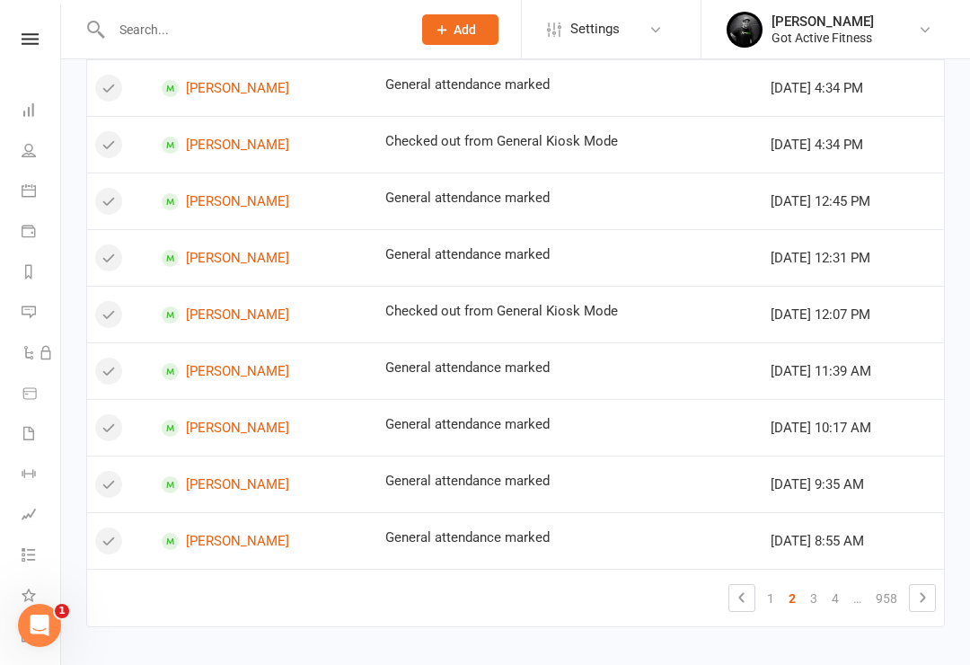
click at [930, 594] on icon at bounding box center [922, 597] width 22 height 22
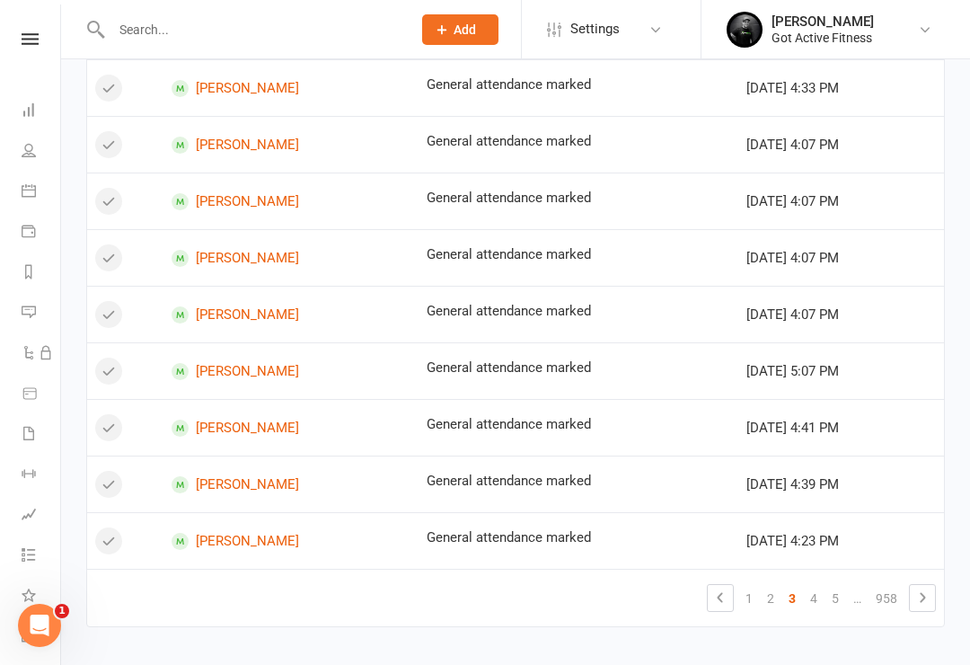
click at [926, 599] on icon at bounding box center [922, 597] width 22 height 22
click at [920, 600] on icon at bounding box center [922, 597] width 22 height 22
click at [927, 603] on icon at bounding box center [922, 597] width 22 height 22
click at [916, 608] on link at bounding box center [922, 597] width 25 height 25
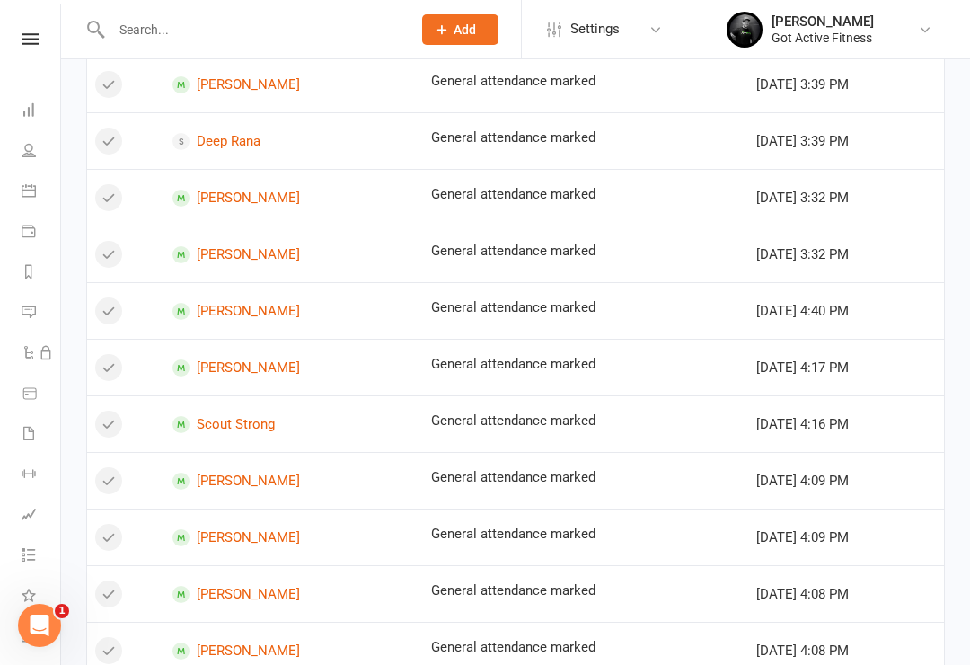
scroll to position [403, 0]
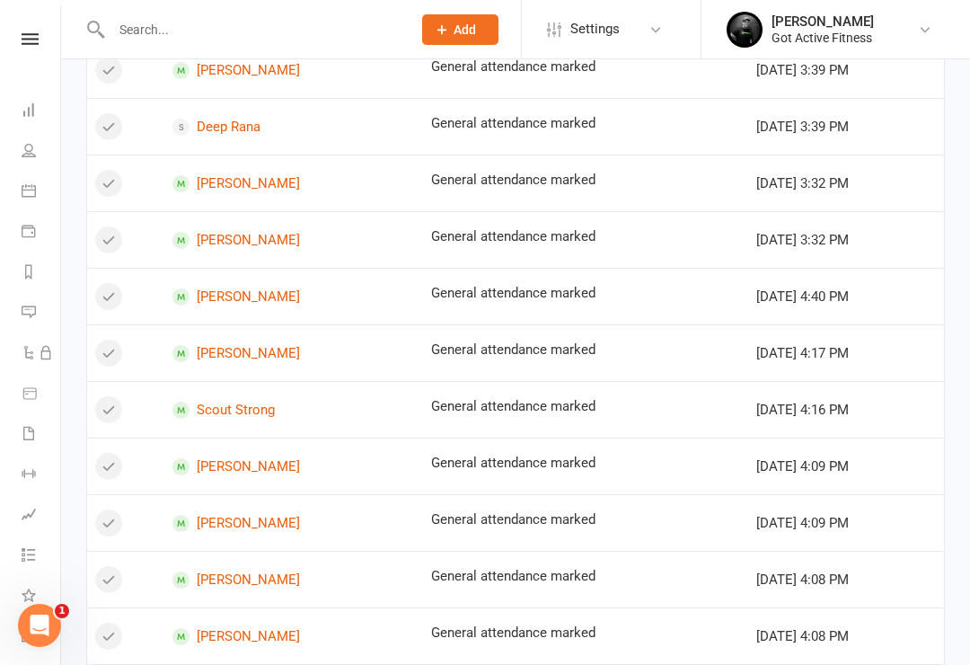
click at [251, 515] on link "Naomi Heywood" at bounding box center [293, 523] width 242 height 17
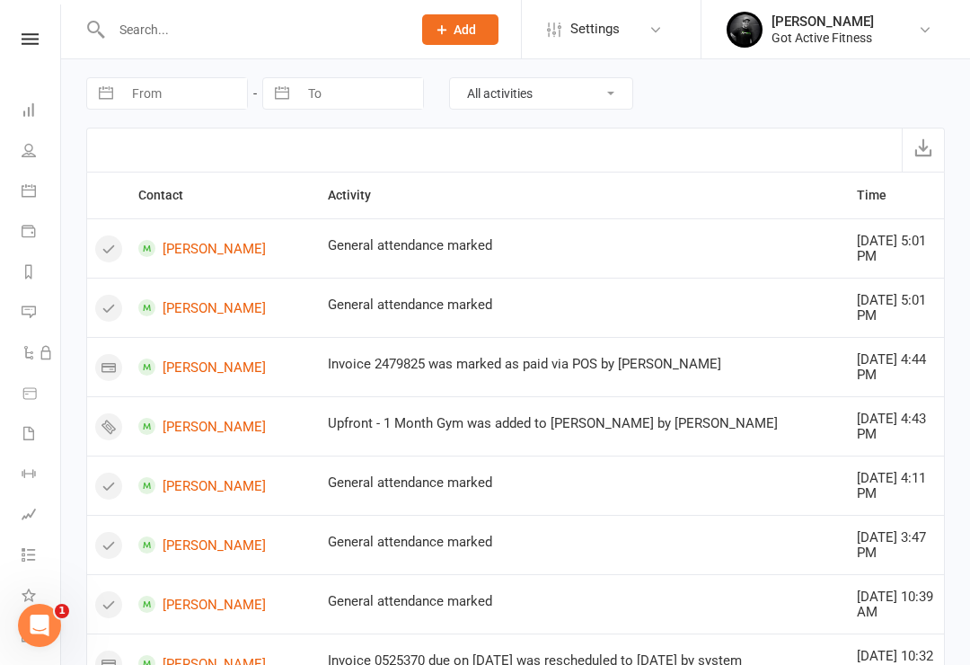
click at [28, 43] on icon at bounding box center [30, 39] width 17 height 12
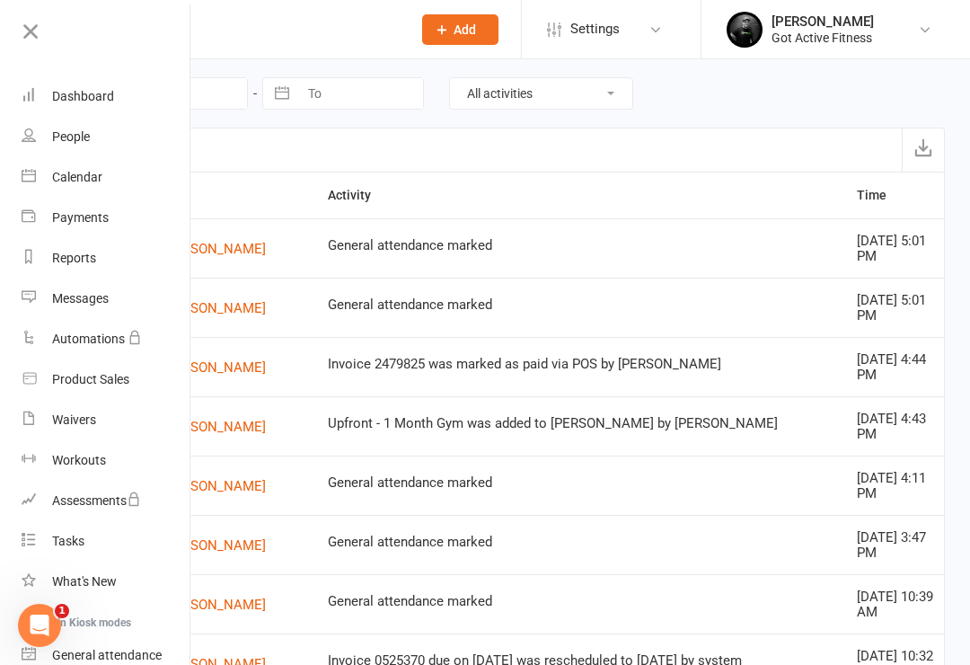
click at [81, 96] on div "Dashboard" at bounding box center [83, 96] width 62 height 14
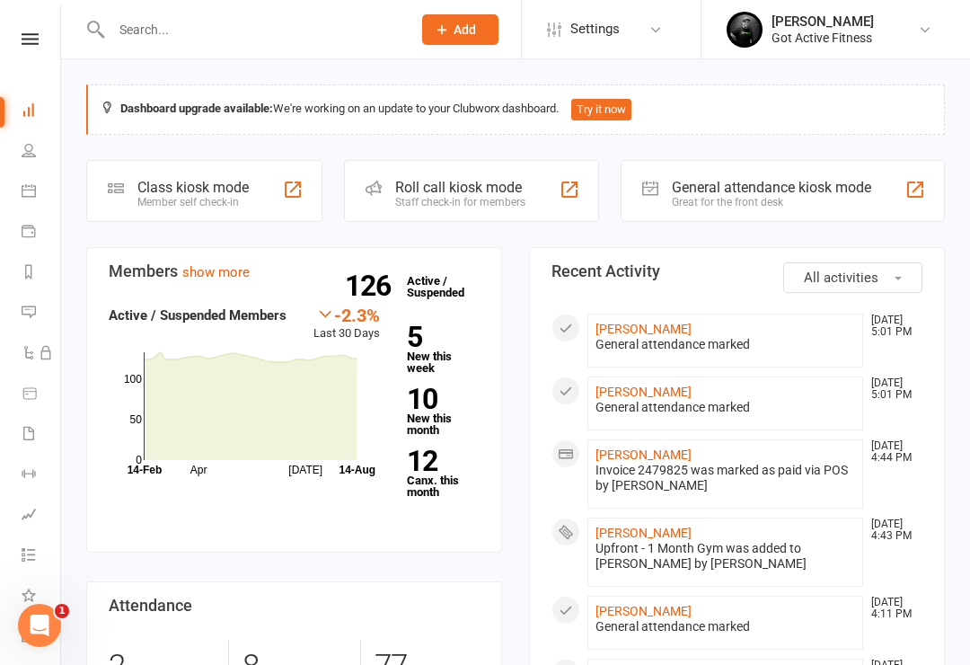
click at [835, 194] on div "General attendance kiosk mode" at bounding box center [771, 187] width 199 height 17
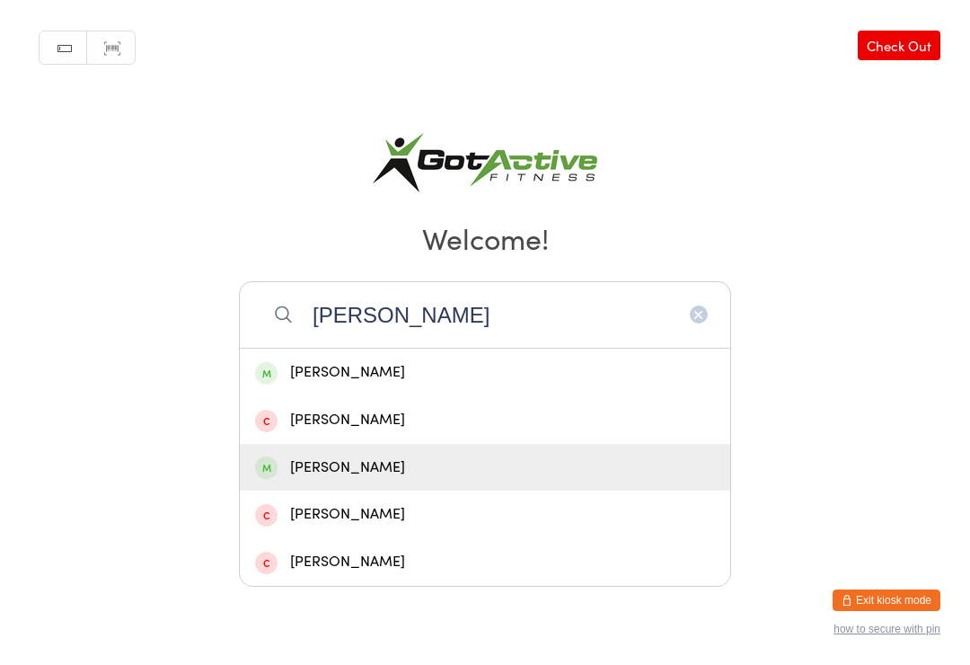
type input "[PERSON_NAME]"
click at [316, 473] on div "[PERSON_NAME]" at bounding box center [485, 467] width 460 height 24
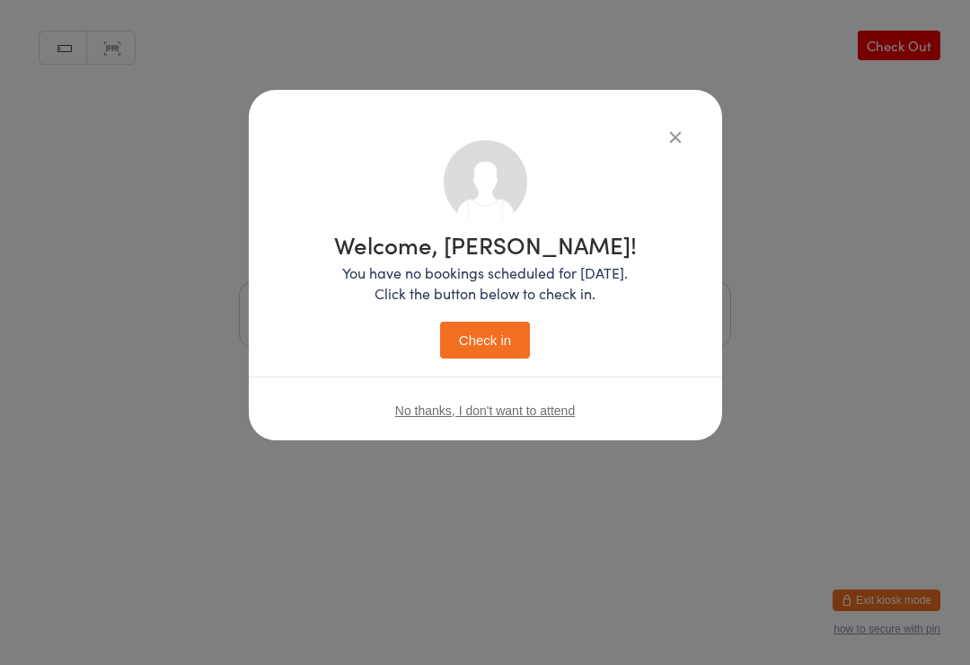
click at [453, 328] on button "Check in" at bounding box center [485, 339] width 90 height 37
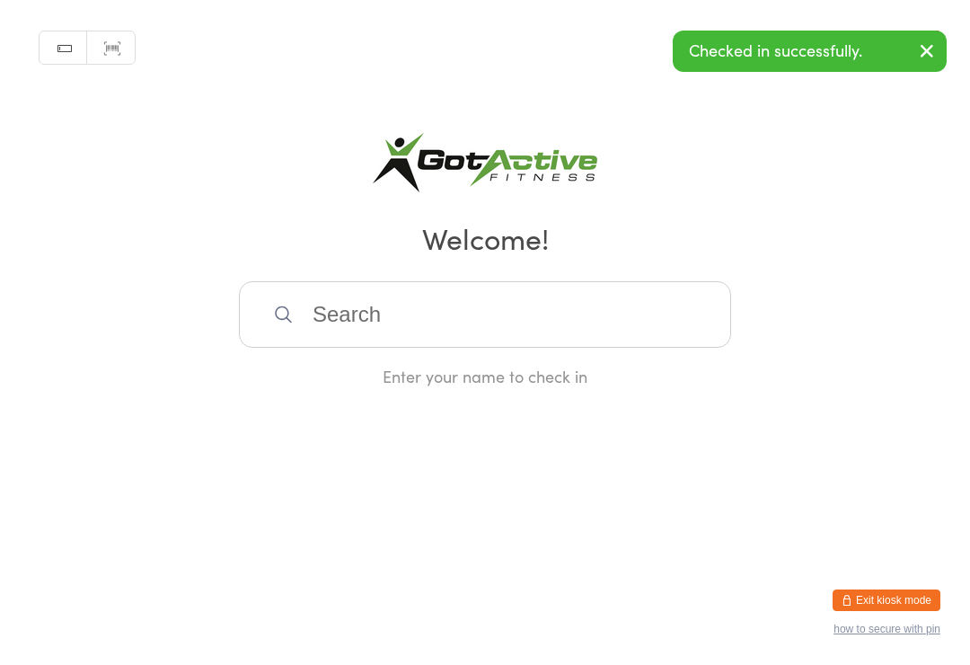
click at [889, 584] on html "You have now entered Kiosk Mode. Members will be able to check themselves in us…" at bounding box center [485, 332] width 970 height 665
click at [911, 599] on button "Exit kiosk mode" at bounding box center [886, 600] width 108 height 22
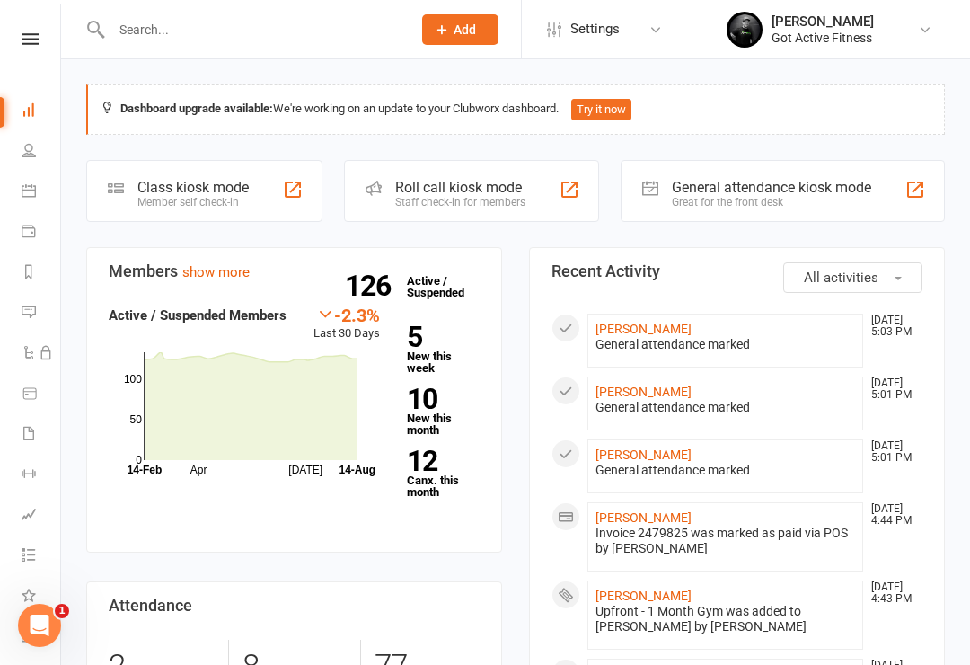
click at [876, 47] on link "[PERSON_NAME] Got Active Fitness" at bounding box center [833, 30] width 215 height 36
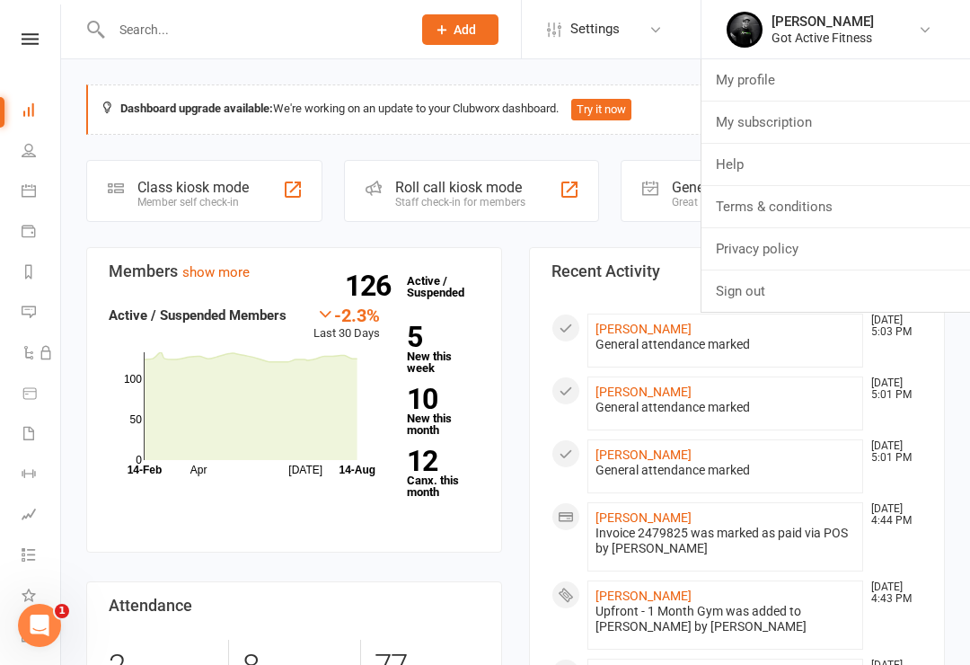
click at [777, 306] on link "Sign out" at bounding box center [835, 290] width 268 height 41
